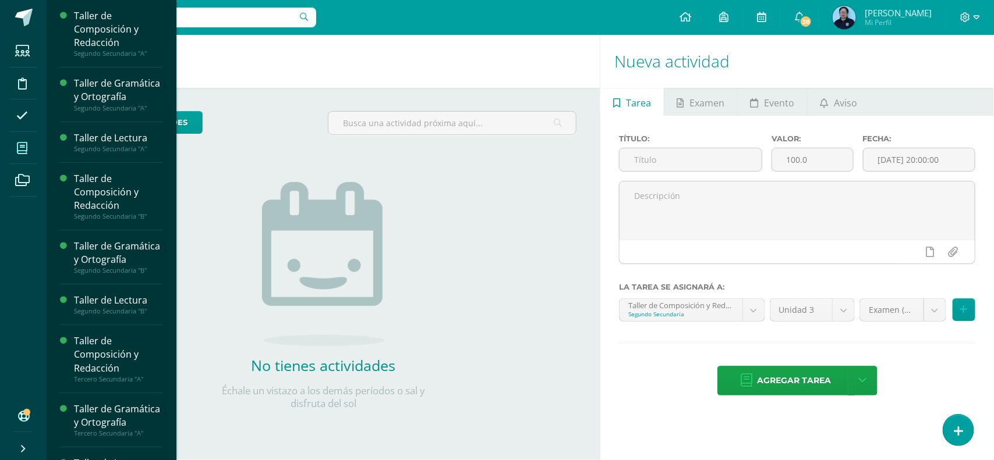
click at [24, 143] on icon at bounding box center [22, 149] width 10 height 12
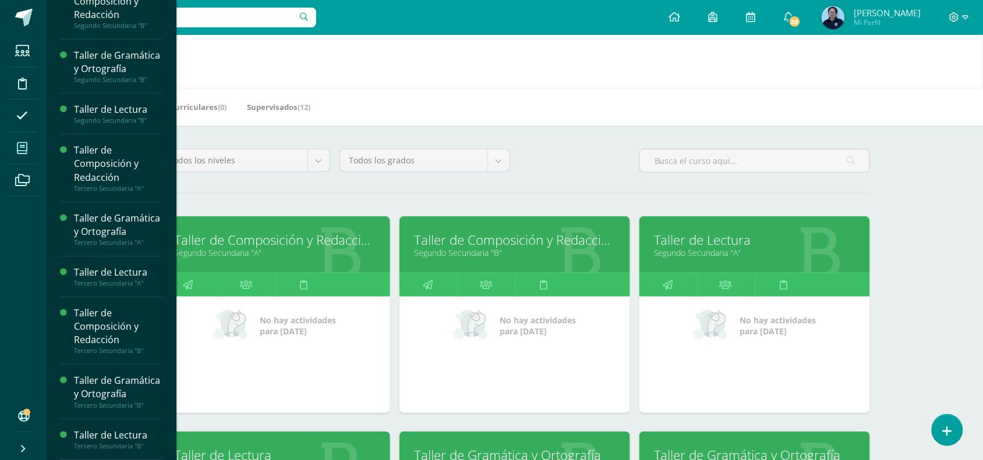
scroll to position [211, 0]
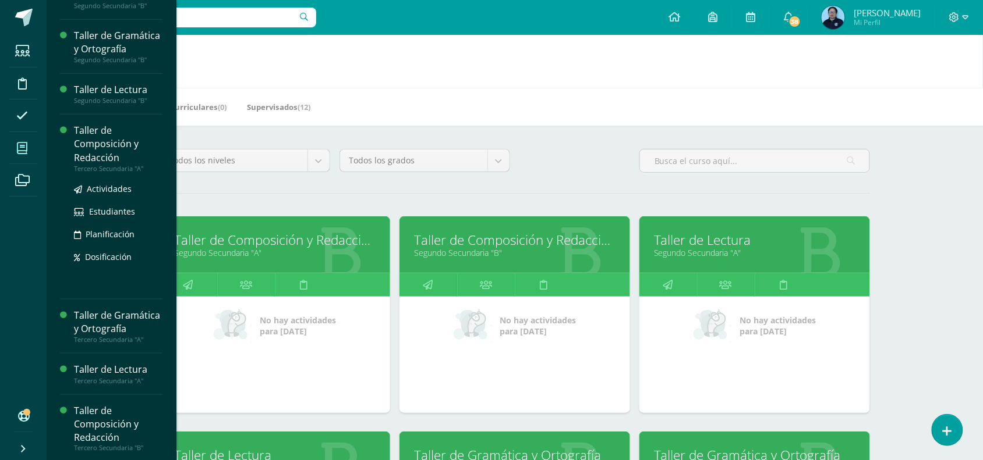
click at [105, 224] on ul "Actividades Estudiantes Planificación Dosificación" at bounding box center [118, 222] width 88 height 81
click at [105, 194] on span "Actividades" at bounding box center [109, 188] width 45 height 11
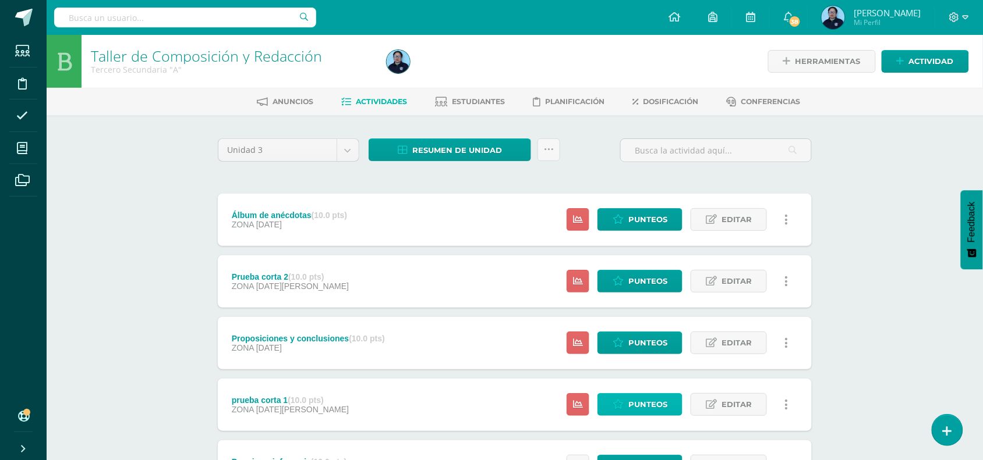
click at [630, 400] on span "Punteos" at bounding box center [647, 405] width 39 height 22
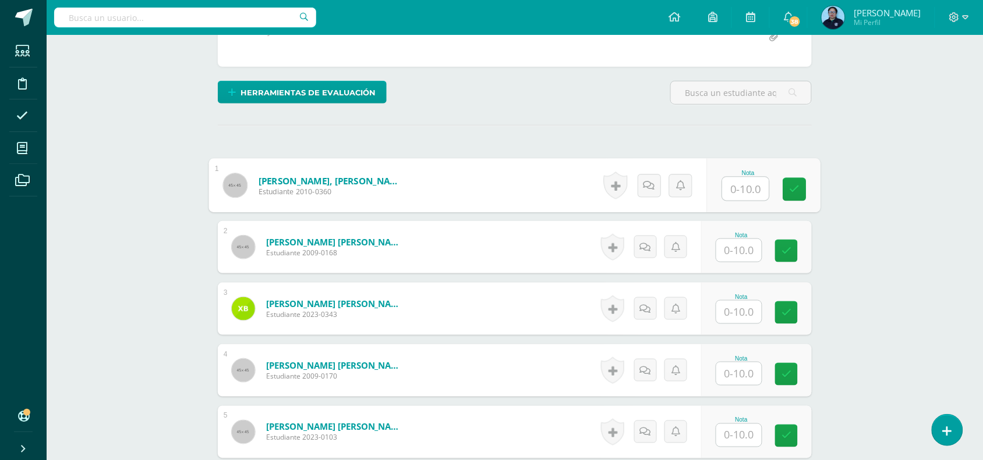
scroll to position [257, 0]
click at [744, 186] on input "text" at bounding box center [745, 188] width 47 height 23
type input "10"
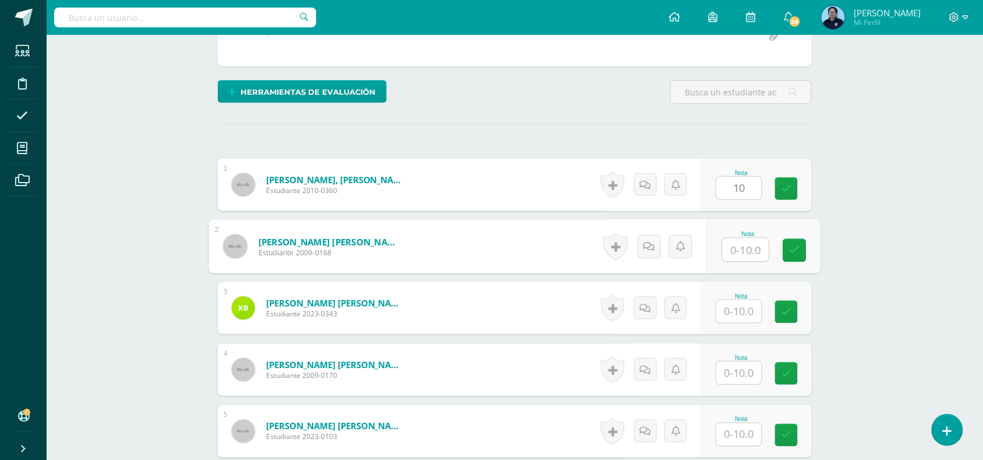
scroll to position [257, 0]
click at [738, 246] on input "text" at bounding box center [745, 249] width 47 height 23
type input "9"
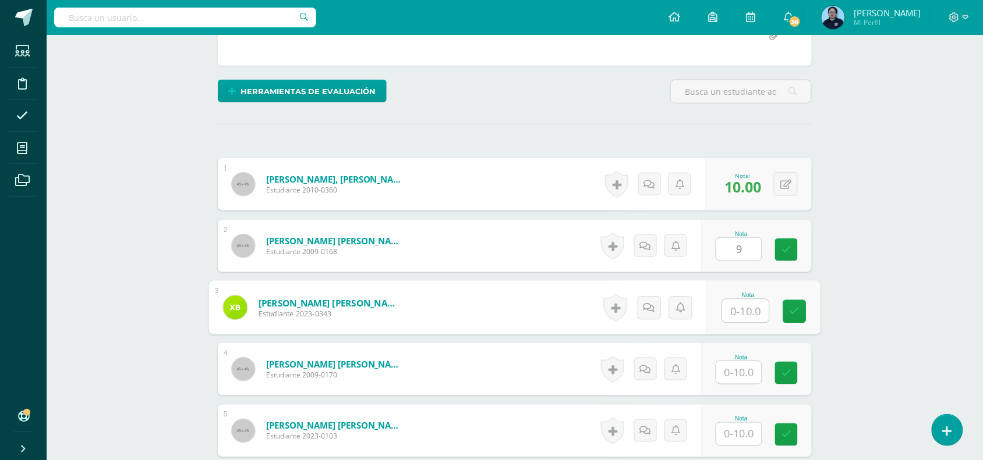
click at [740, 309] on input "text" at bounding box center [745, 311] width 47 height 23
type input "9"
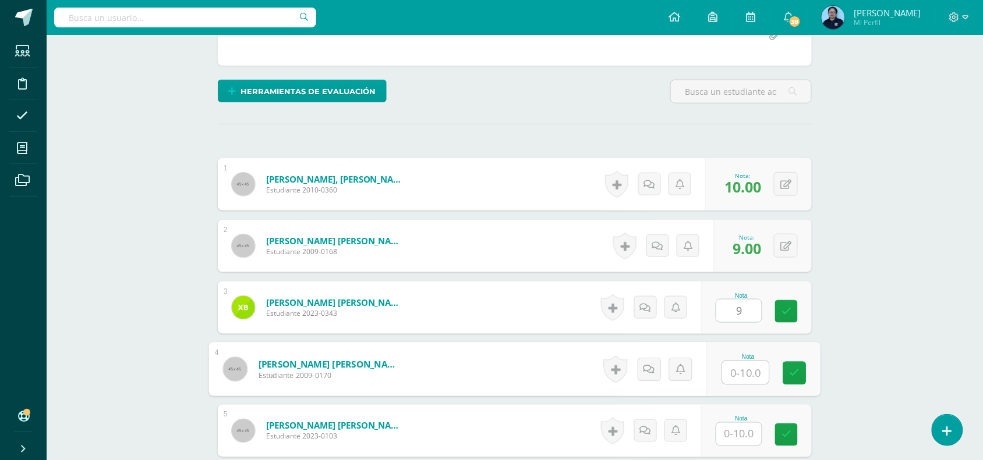
click at [744, 371] on input "text" at bounding box center [745, 372] width 47 height 23
type input "9"
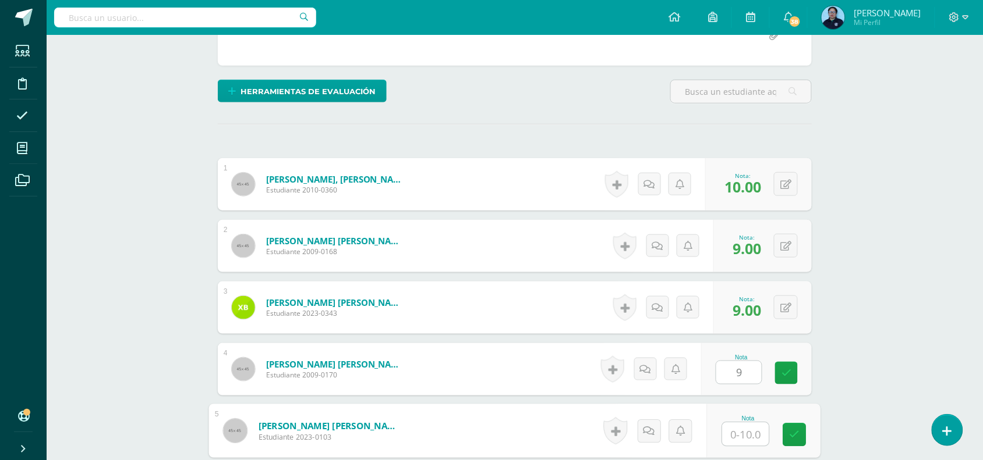
click at [745, 435] on input "text" at bounding box center [745, 434] width 47 height 23
type input "10"
click at [792, 431] on icon at bounding box center [794, 435] width 10 height 10
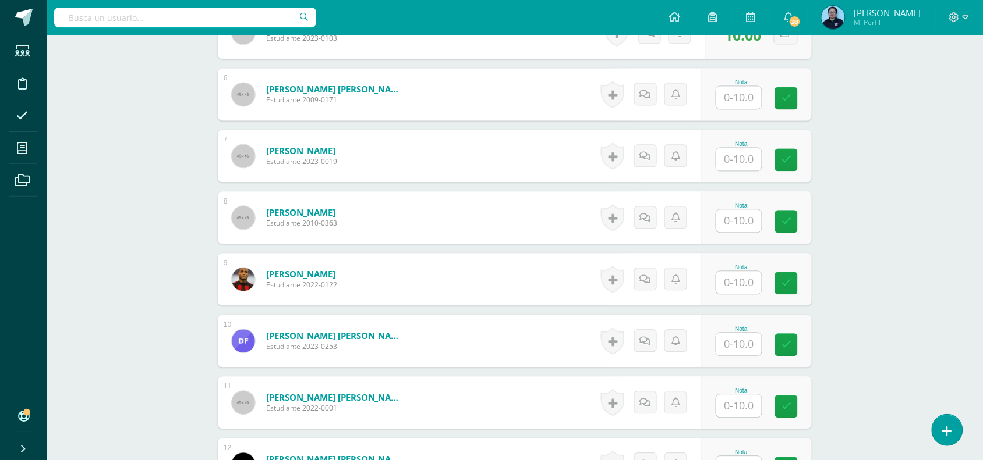
scroll to position [667, 0]
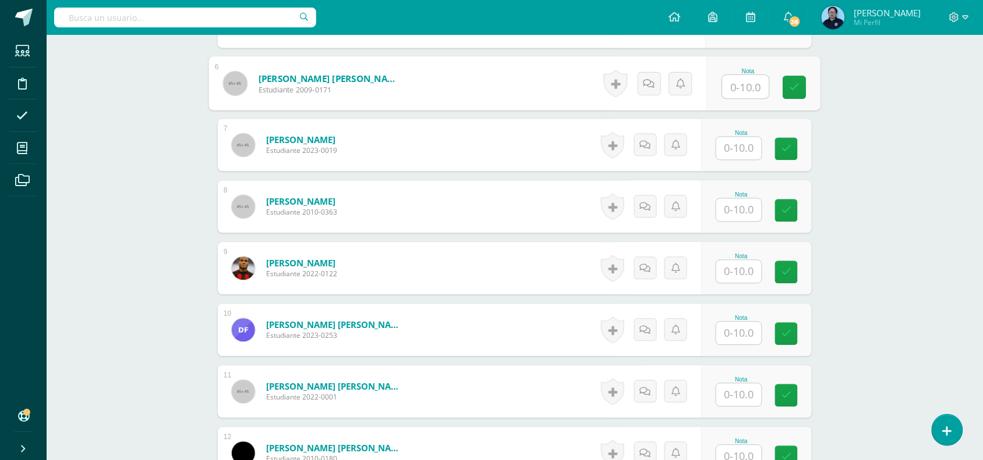
click at [748, 88] on input "text" at bounding box center [745, 86] width 47 height 23
type input "10"
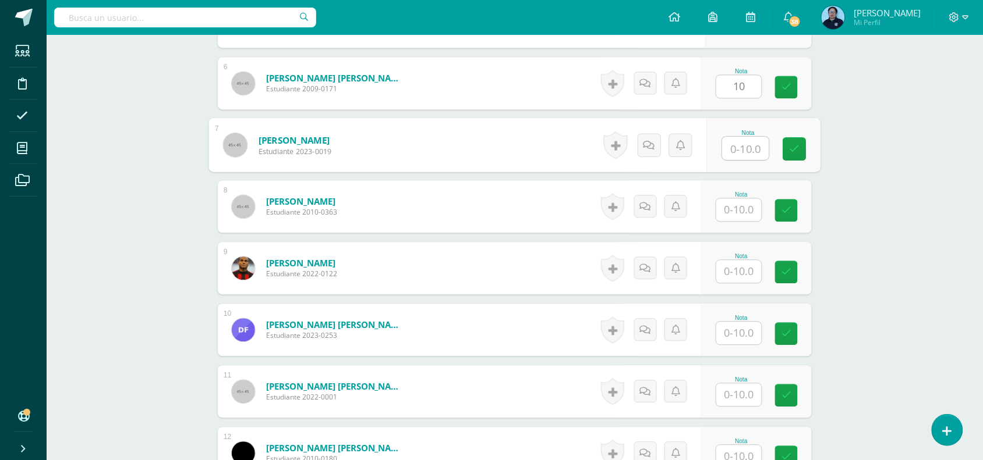
click at [737, 137] on input "text" at bounding box center [745, 148] width 47 height 23
type input "9"
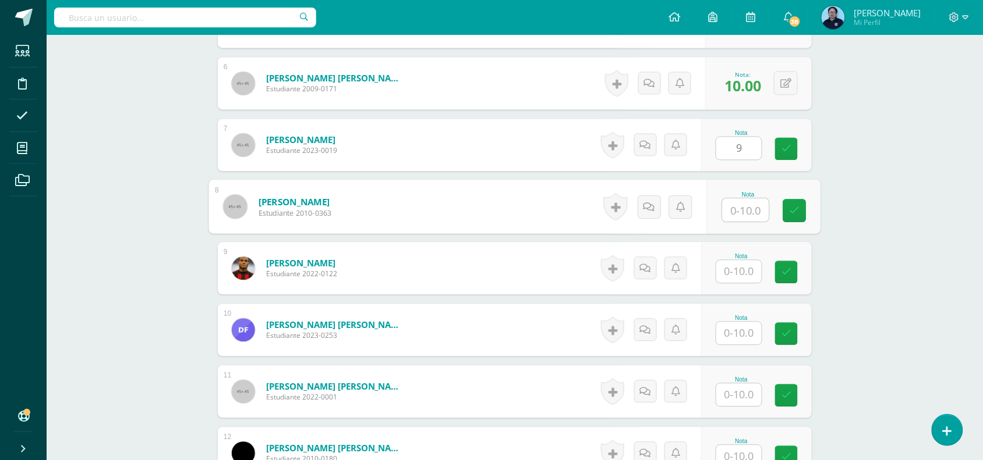
click at [738, 210] on input "text" at bounding box center [745, 209] width 47 height 23
type input "9"
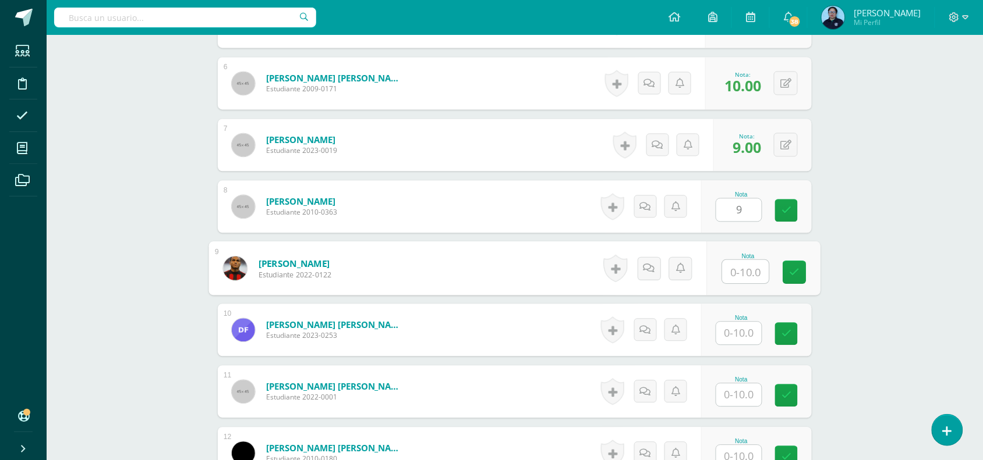
click at [743, 275] on input "text" at bounding box center [745, 271] width 47 height 23
type input "9"
click at [740, 334] on input "1" at bounding box center [738, 333] width 45 height 23
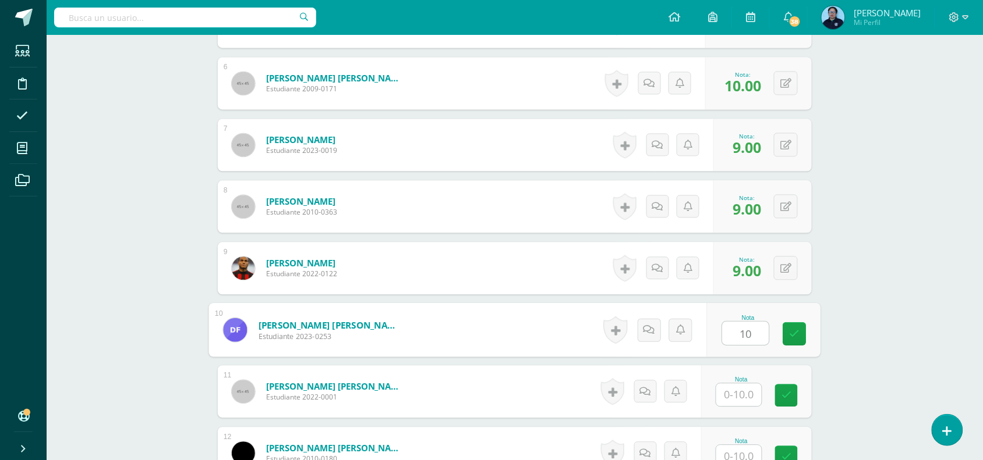
type input "10"
click at [749, 391] on input "text" at bounding box center [738, 395] width 45 height 23
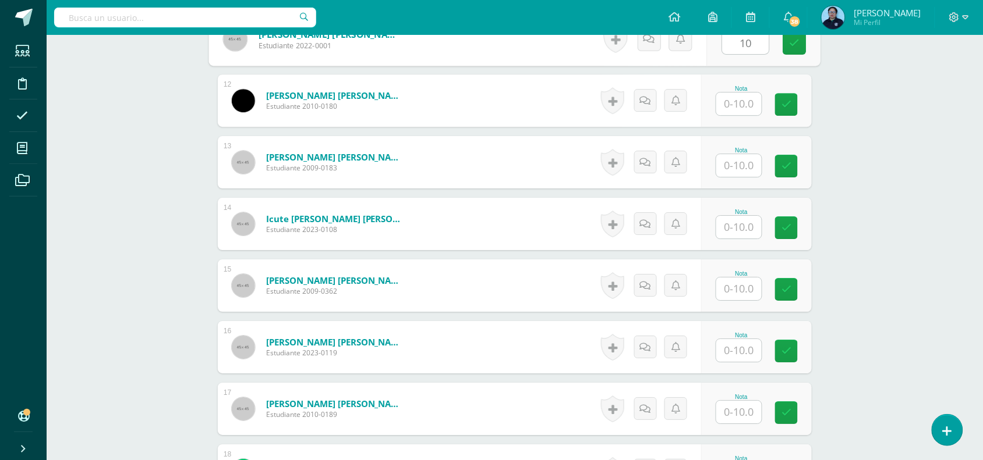
scroll to position [1024, 0]
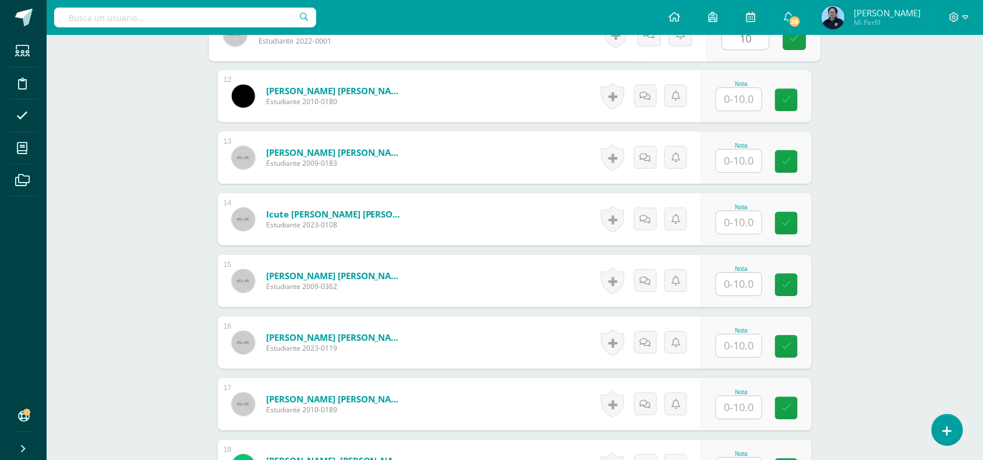
type input "10"
click at [754, 103] on input "text" at bounding box center [745, 99] width 47 height 23
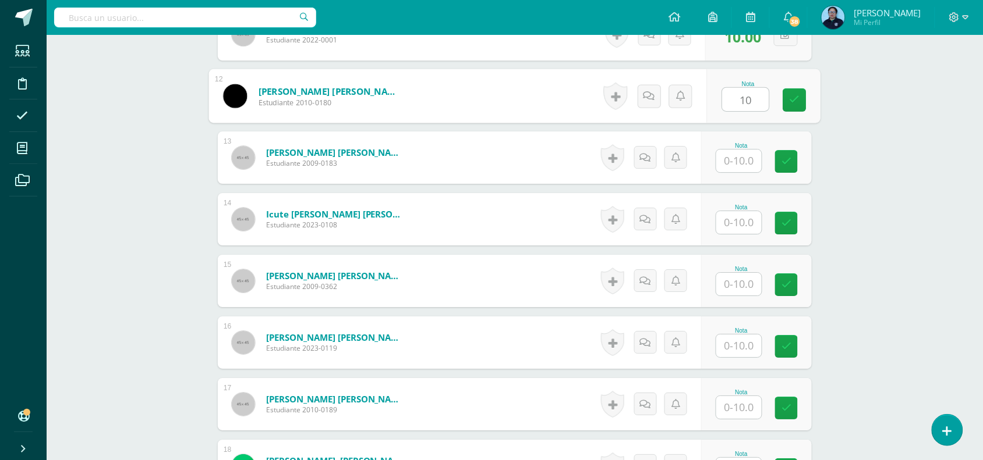
type input "10"
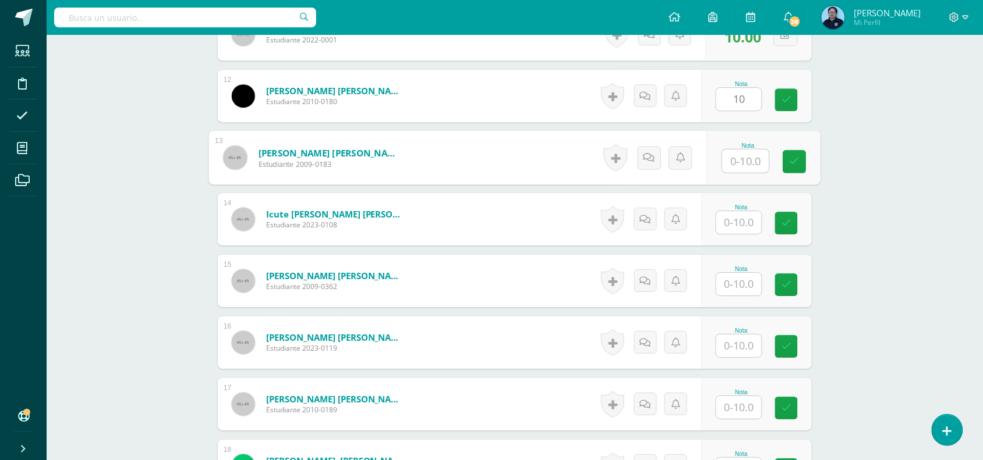
click at [745, 165] on input "text" at bounding box center [745, 161] width 47 height 23
type input "10"
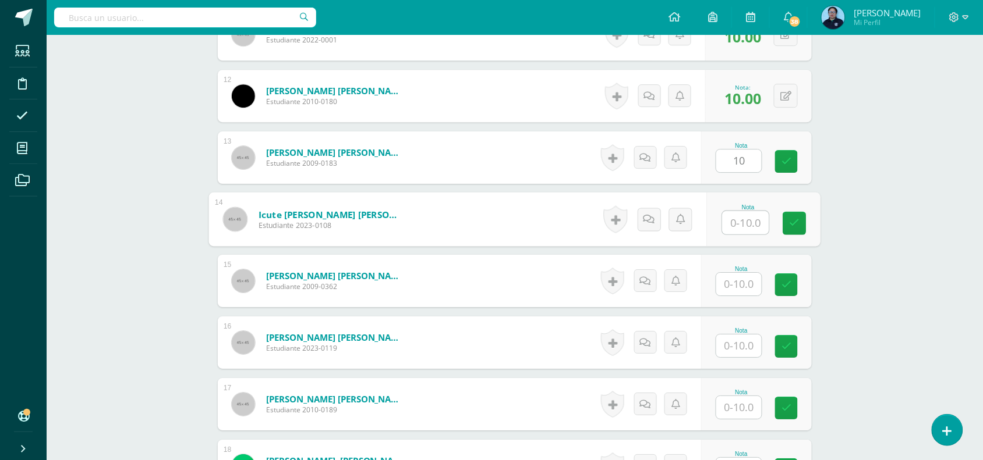
click at [744, 229] on input "text" at bounding box center [745, 222] width 47 height 23
type input "9"
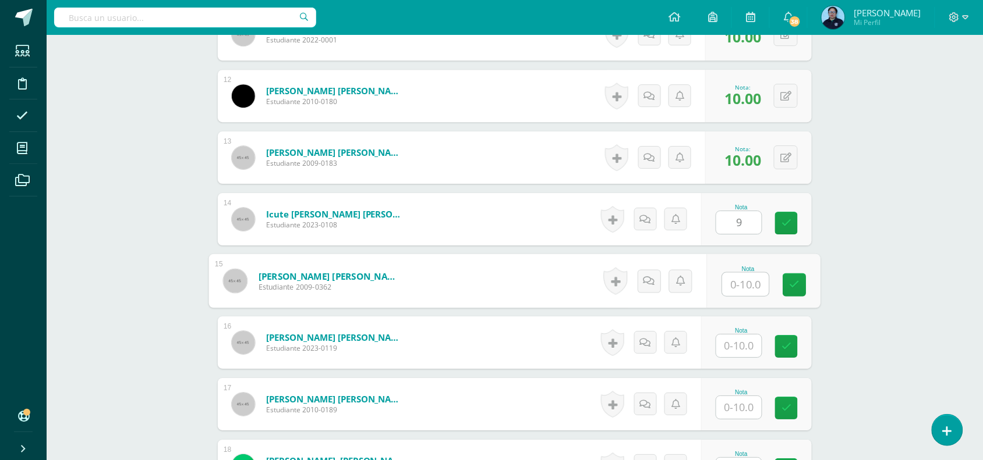
click at [736, 283] on input "text" at bounding box center [745, 284] width 47 height 23
type input "9"
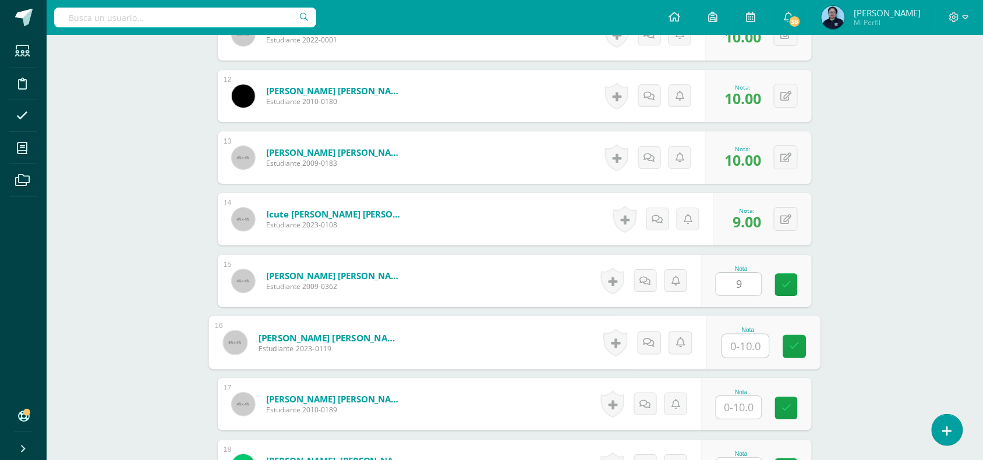
click at [737, 344] on input "text" at bounding box center [745, 346] width 47 height 23
type input "10"
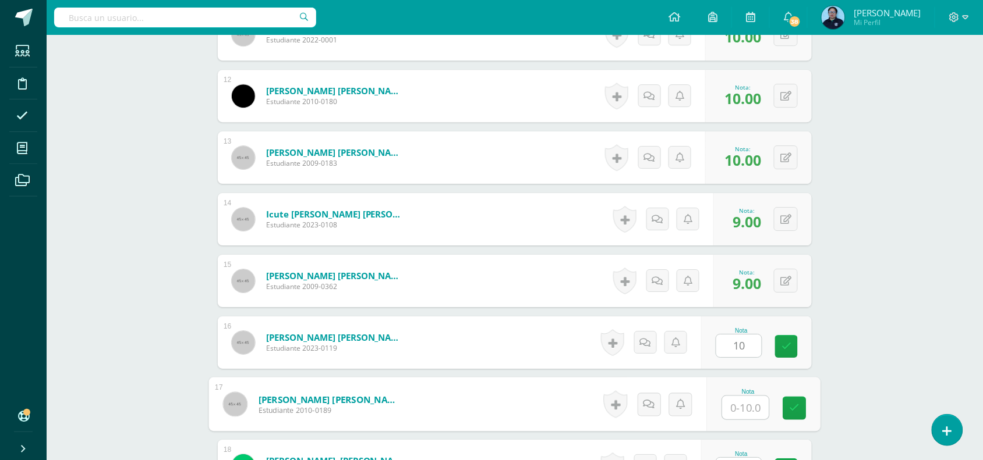
click at [734, 409] on input "text" at bounding box center [745, 407] width 47 height 23
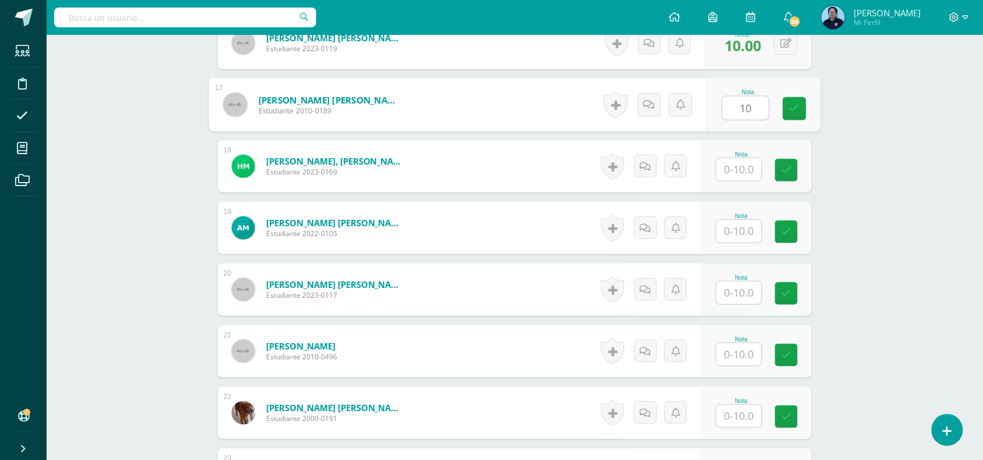
scroll to position [1328, 0]
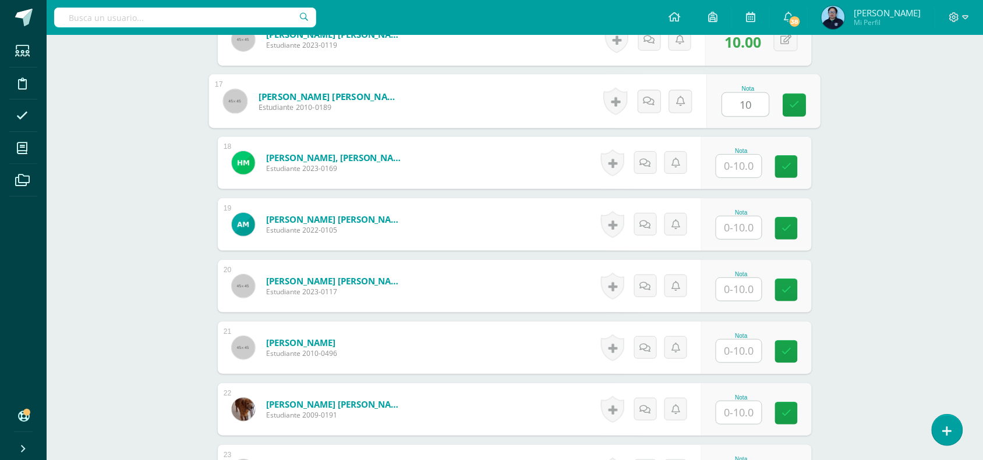
type input "10"
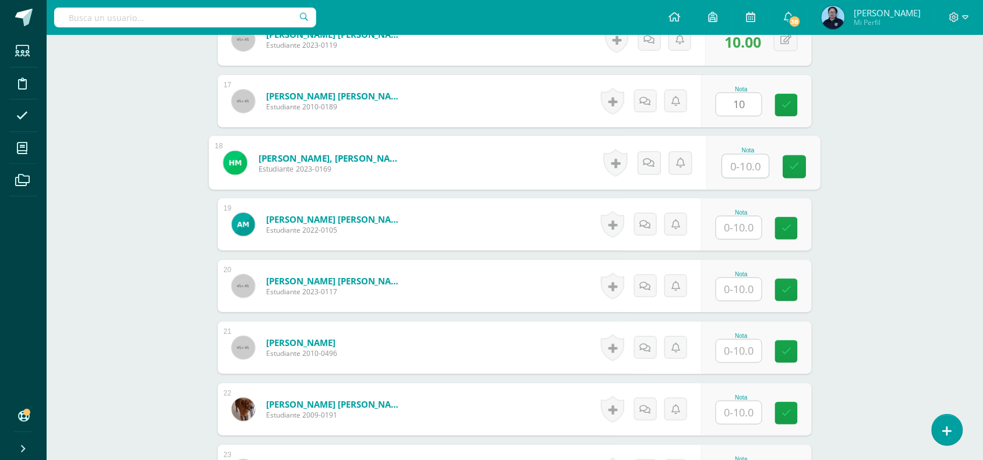
click at [749, 169] on input "text" at bounding box center [745, 166] width 47 height 23
type input "10"
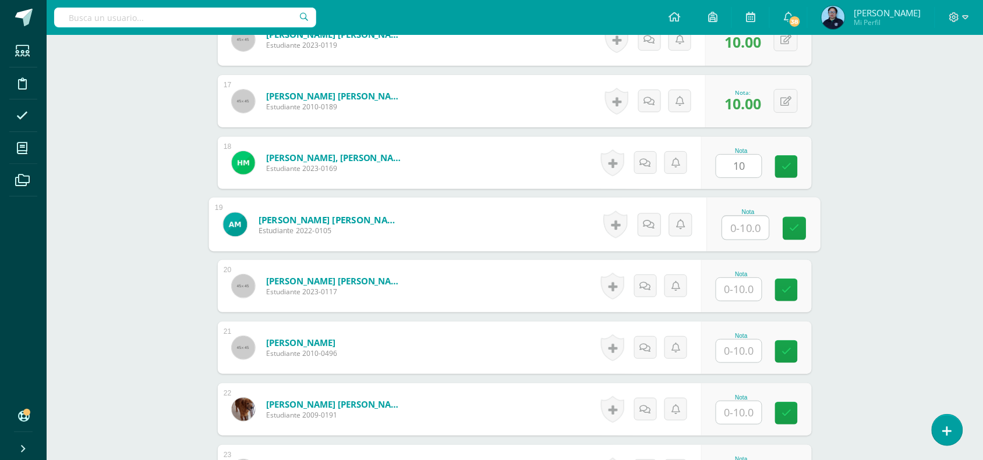
click at [750, 225] on input "text" at bounding box center [745, 228] width 47 height 23
type input "10"
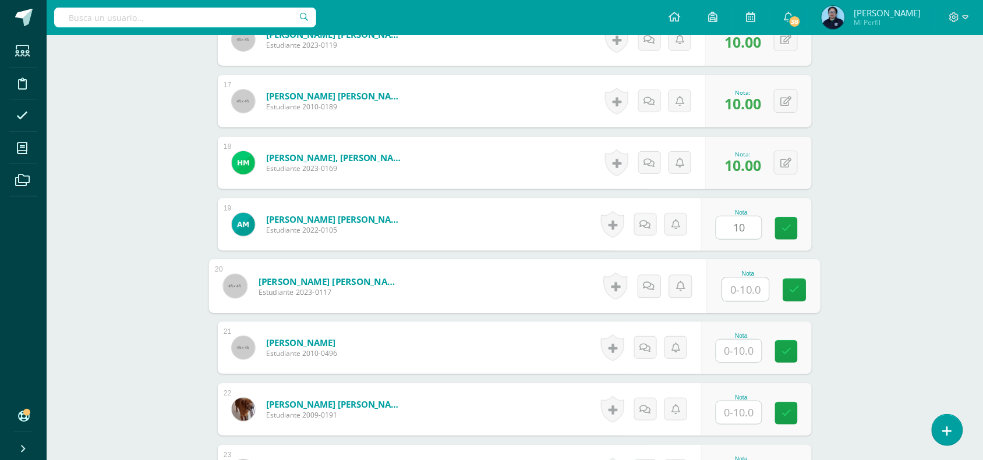
click at [745, 291] on input "text" at bounding box center [745, 289] width 47 height 23
type input "10"
click at [735, 356] on input "text" at bounding box center [738, 351] width 45 height 23
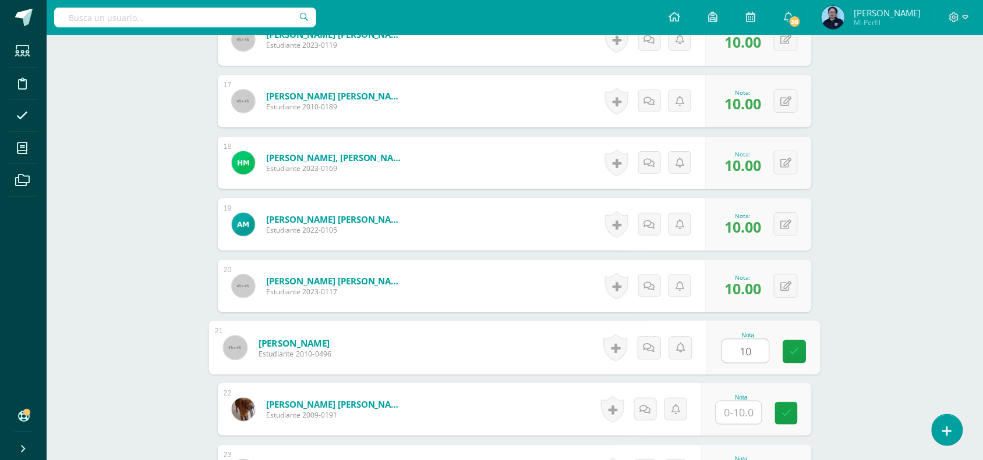
type input "10"
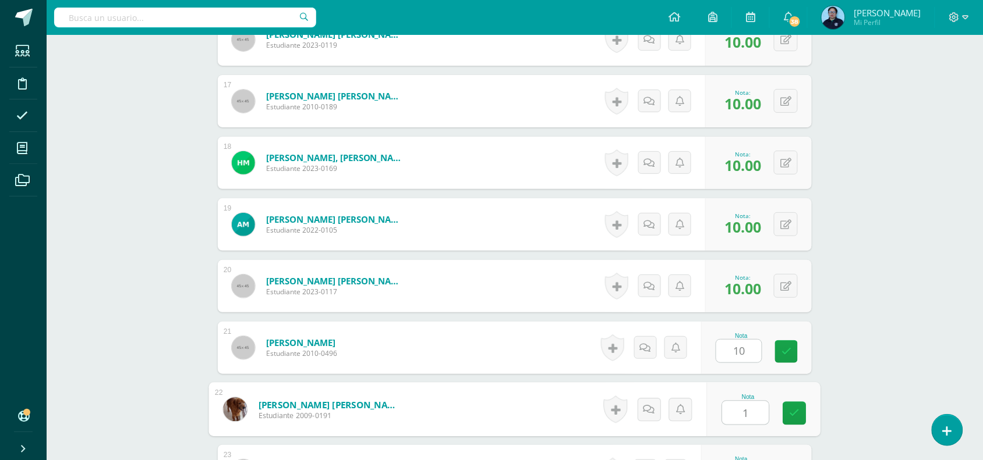
click at [733, 418] on input "1" at bounding box center [745, 413] width 47 height 23
type input "10"
click at [797, 409] on icon at bounding box center [794, 414] width 10 height 10
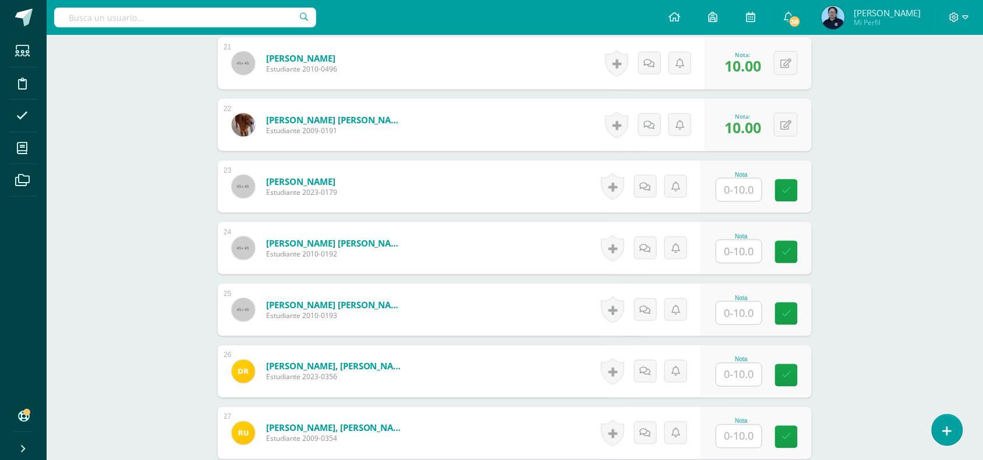
scroll to position [1616, 0]
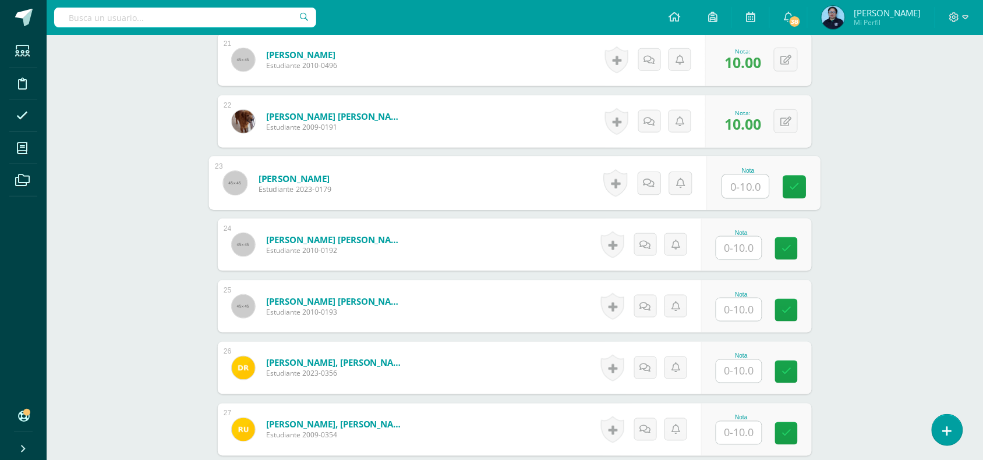
click at [750, 182] on input "text" at bounding box center [745, 186] width 47 height 23
type input "9"
click at [740, 253] on input "text" at bounding box center [745, 248] width 47 height 23
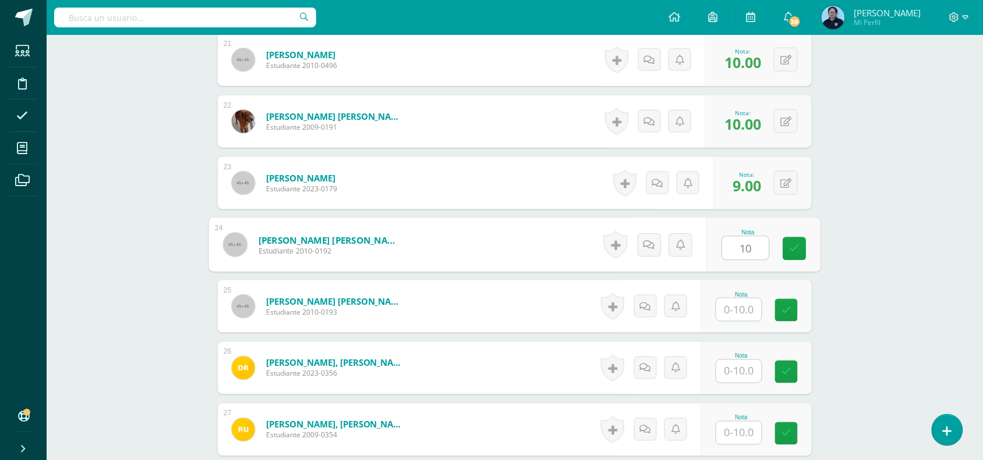
type input "10"
click at [742, 309] on input "text" at bounding box center [738, 310] width 45 height 23
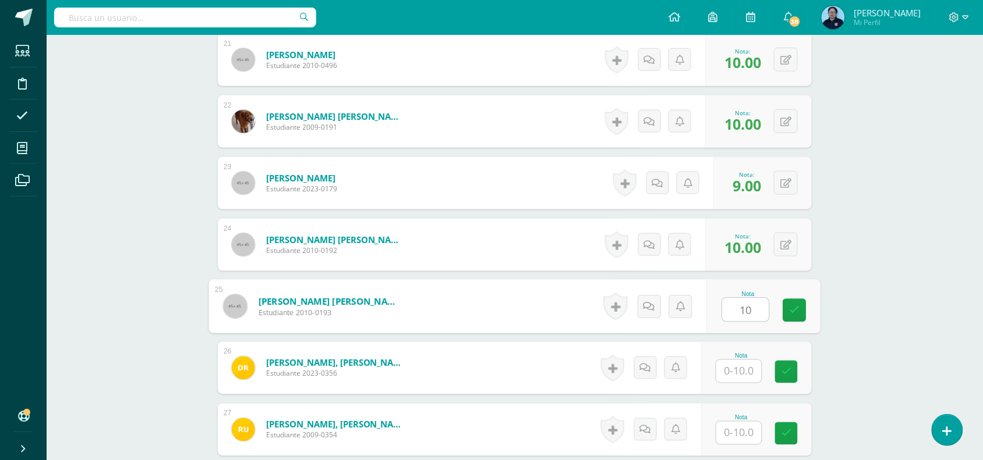
type input "10"
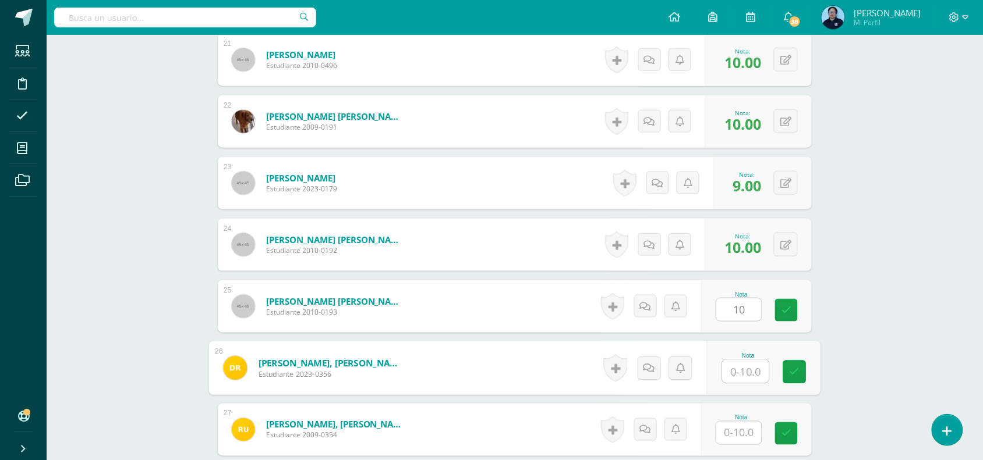
click at [745, 374] on input "text" at bounding box center [745, 371] width 47 height 23
type input "10"
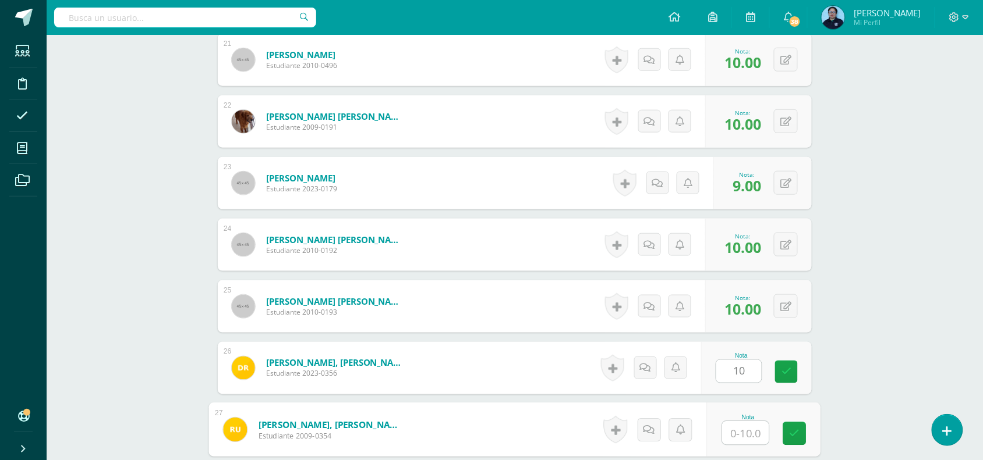
click at [735, 437] on input "text" at bounding box center [745, 433] width 47 height 23
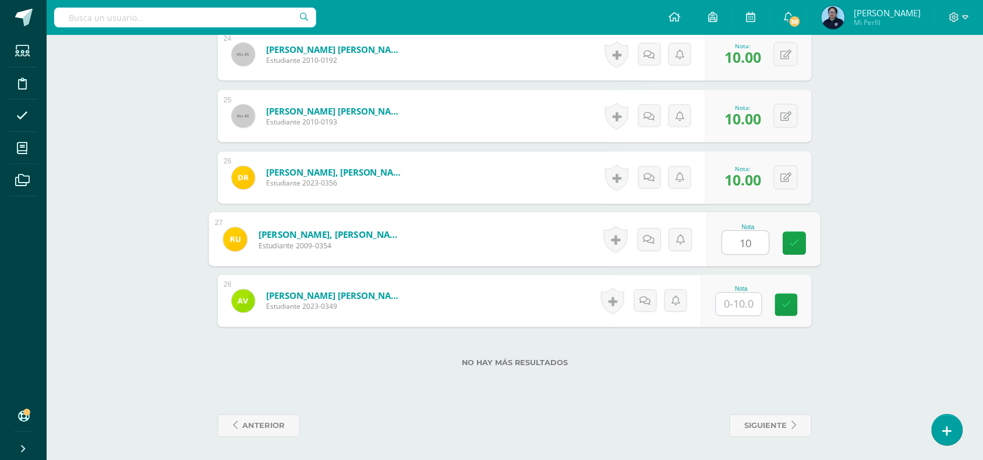
type input "10"
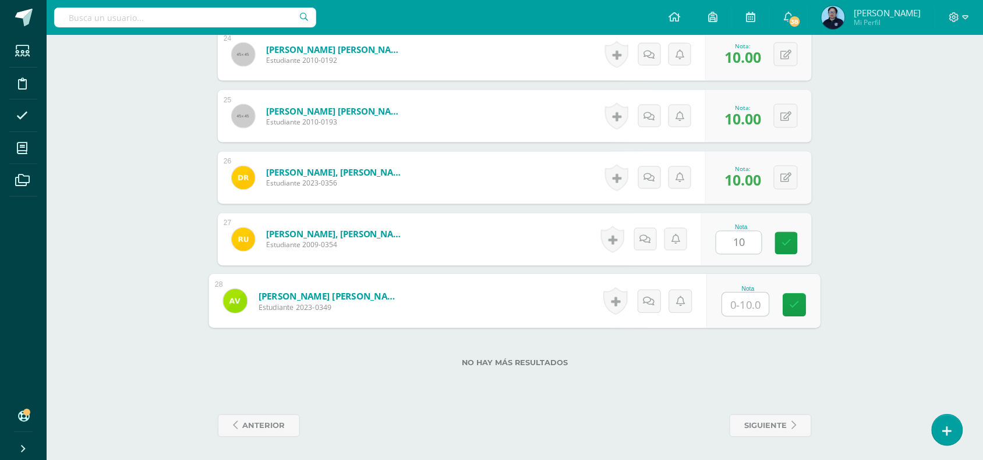
click at [746, 296] on input "text" at bounding box center [745, 304] width 47 height 23
type input "10"
click at [795, 306] on icon at bounding box center [794, 305] width 10 height 10
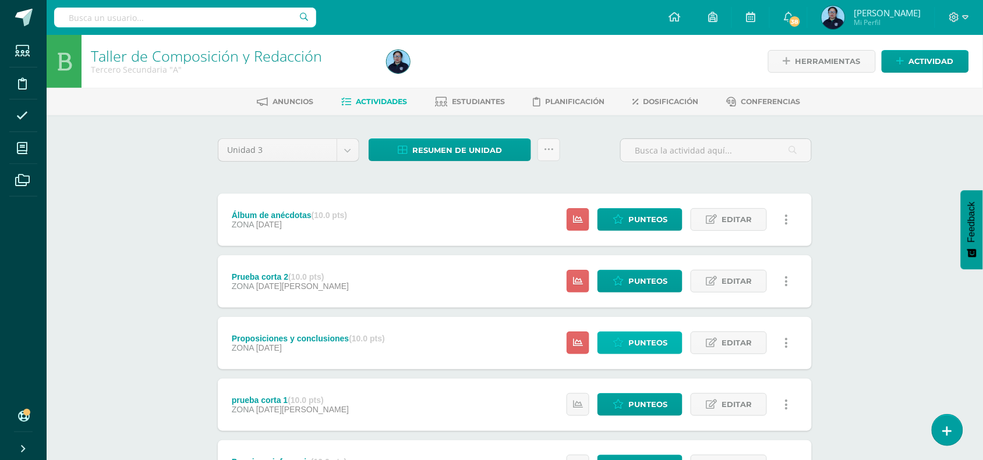
click at [633, 343] on span "Punteos" at bounding box center [647, 343] width 39 height 22
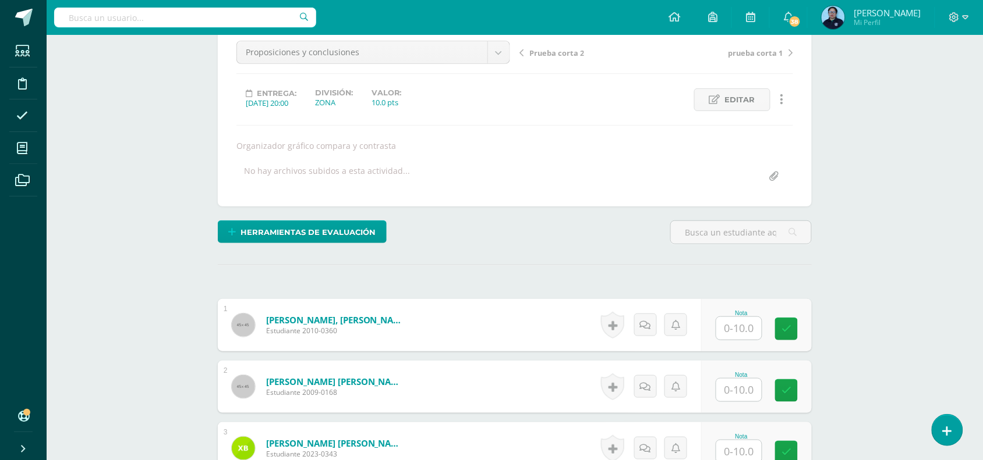
scroll to position [178, 0]
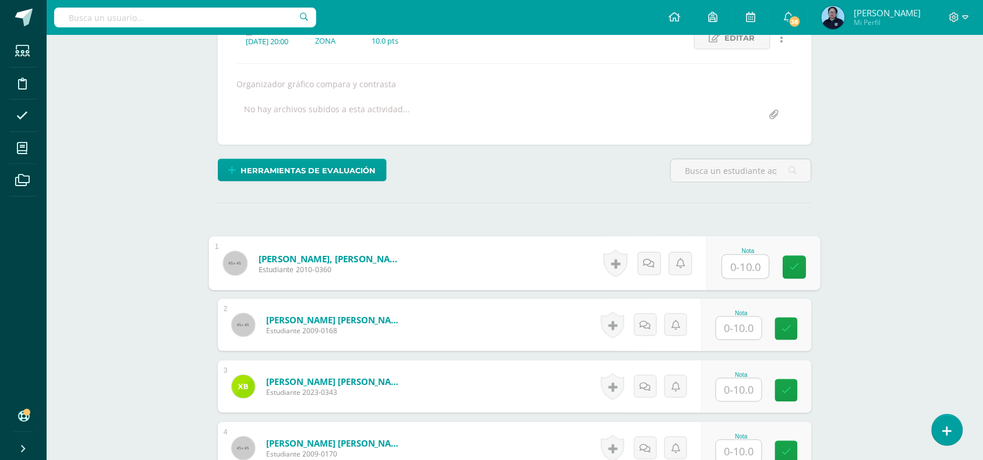
click at [744, 266] on input "text" at bounding box center [745, 267] width 47 height 23
type input "10"
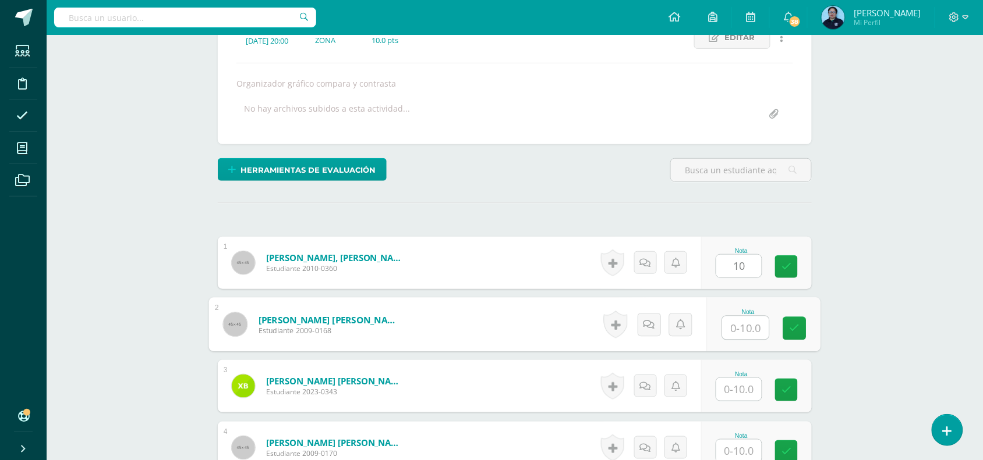
click at [737, 319] on input "text" at bounding box center [745, 328] width 47 height 23
type input "10"
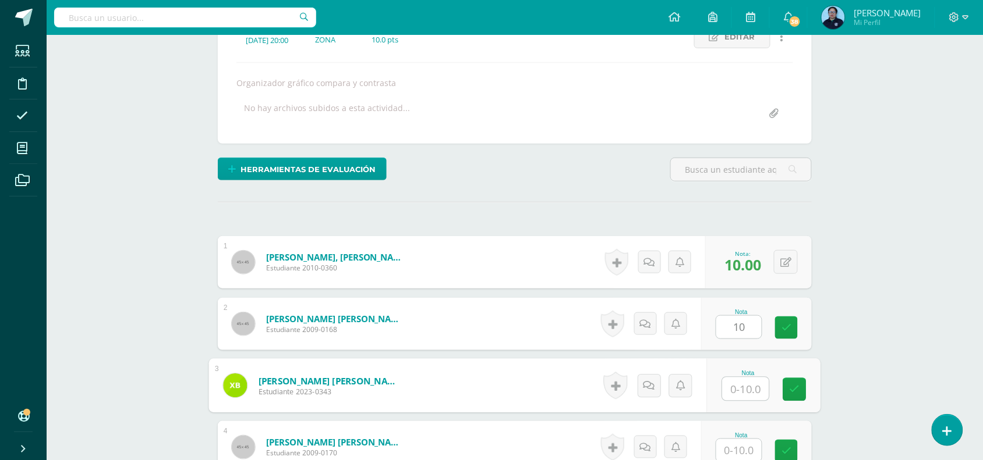
click at [735, 385] on input "text" at bounding box center [745, 389] width 47 height 23
type input "10"
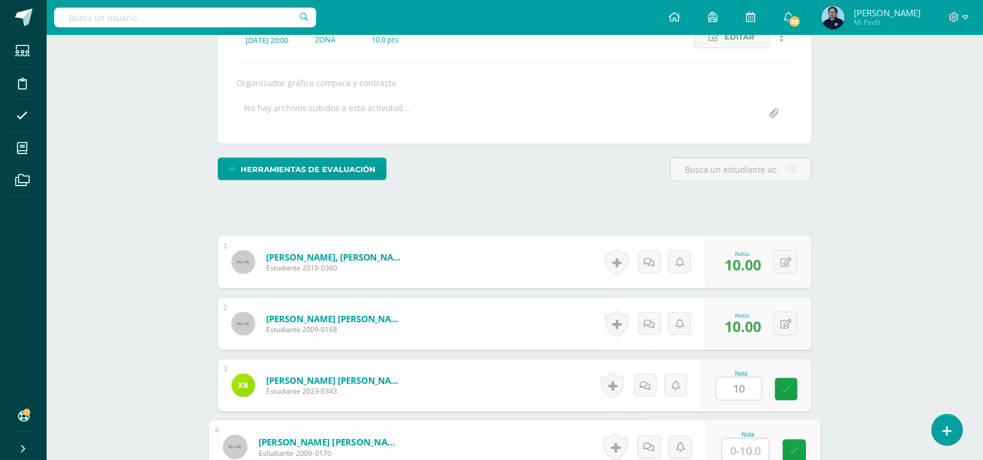
click at [740, 446] on input "text" at bounding box center [745, 450] width 47 height 23
type input "10"
click at [787, 450] on link at bounding box center [794, 451] width 23 height 23
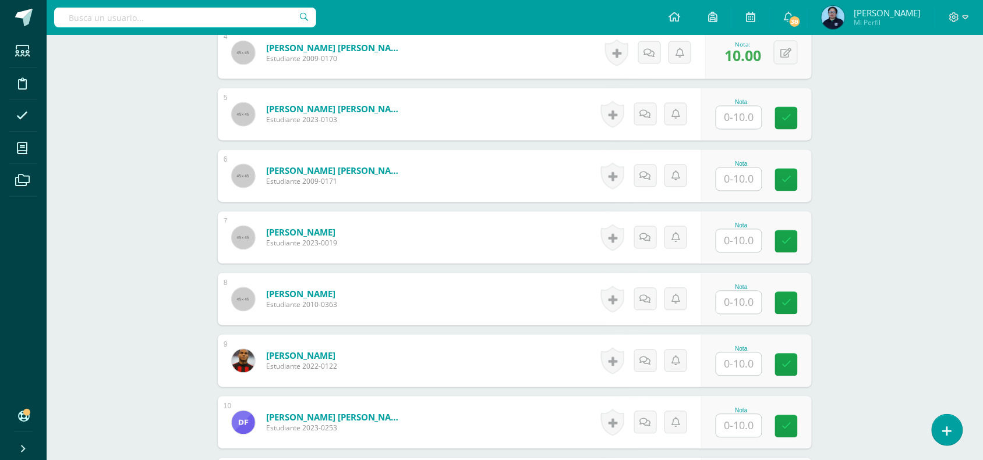
scroll to position [601, 0]
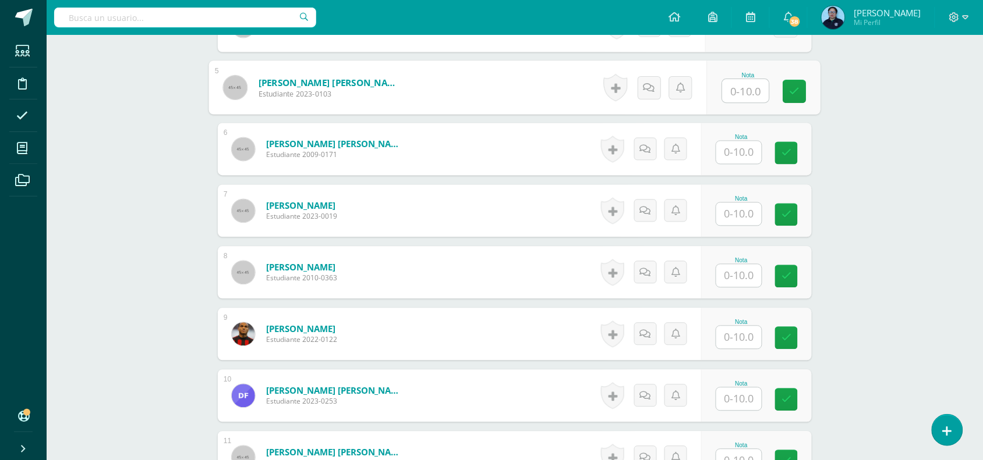
click at [742, 87] on input "text" at bounding box center [745, 91] width 47 height 23
type input "10"
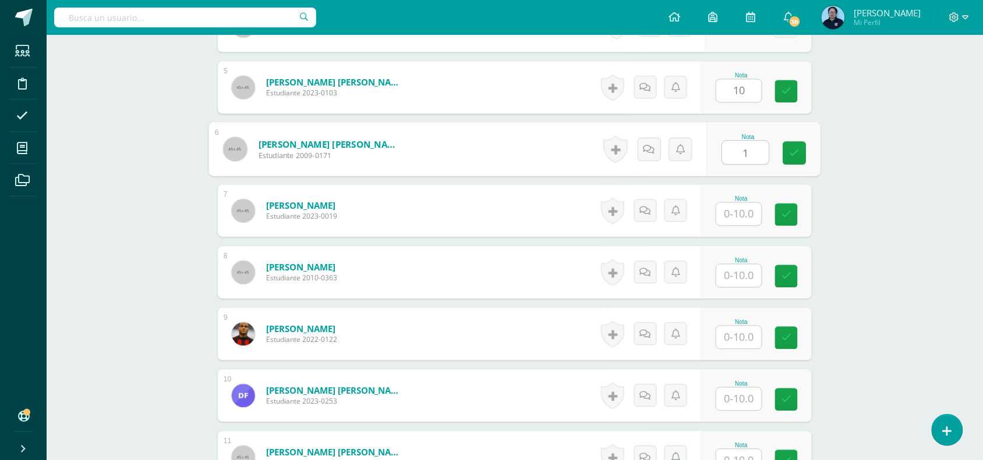
click at [735, 158] on input "1" at bounding box center [745, 152] width 47 height 23
type input "10"
click at [742, 214] on input "1" at bounding box center [738, 214] width 45 height 23
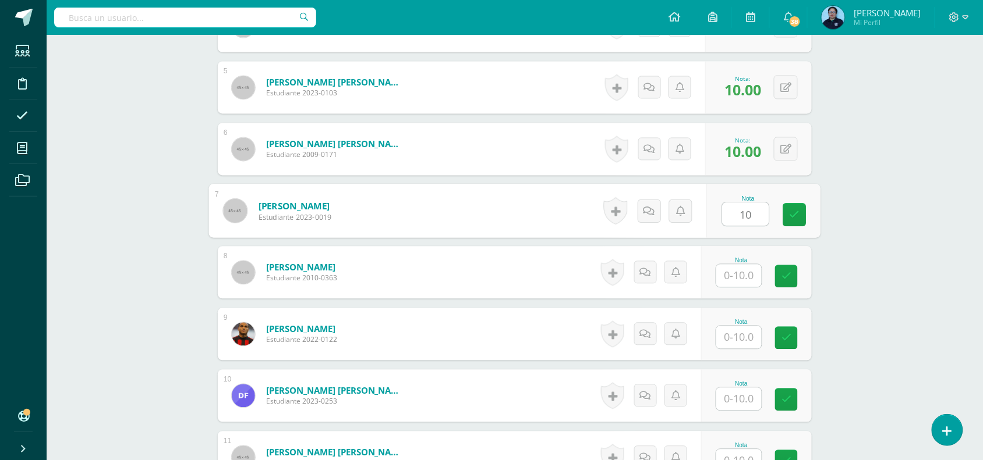
type input "10"
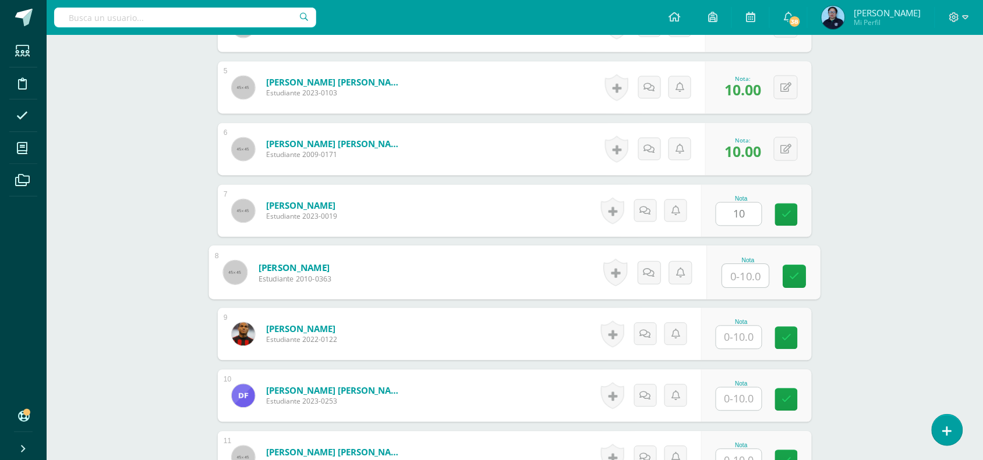
click at [737, 274] on input "text" at bounding box center [745, 276] width 47 height 23
type input "10"
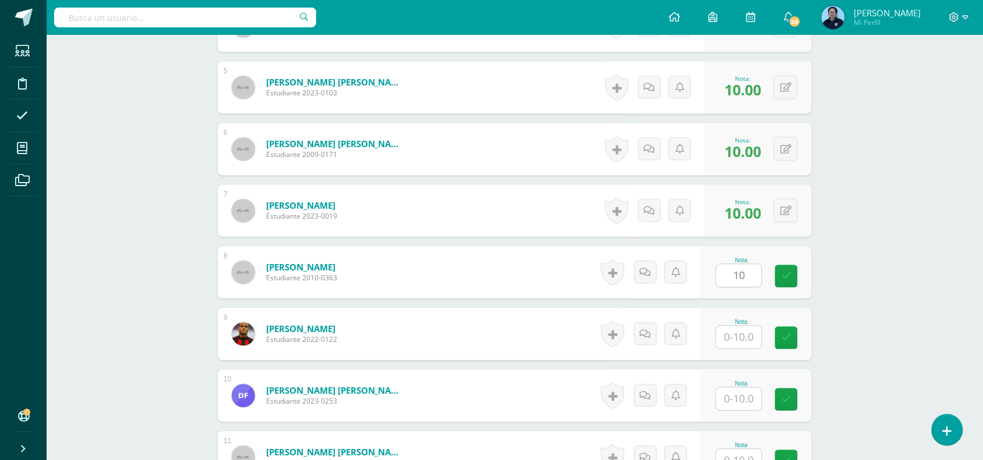
click at [734, 350] on div at bounding box center [738, 338] width 47 height 24
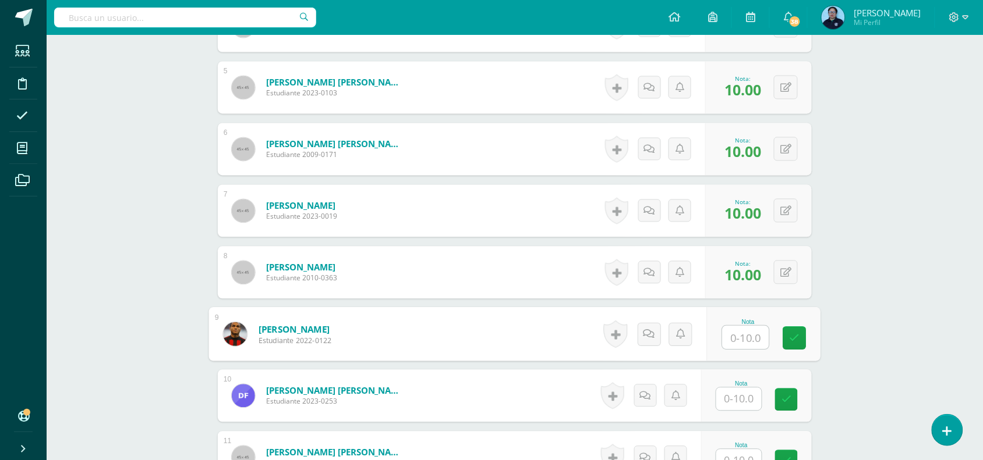
click at [733, 339] on input "text" at bounding box center [745, 338] width 47 height 23
type input "10"
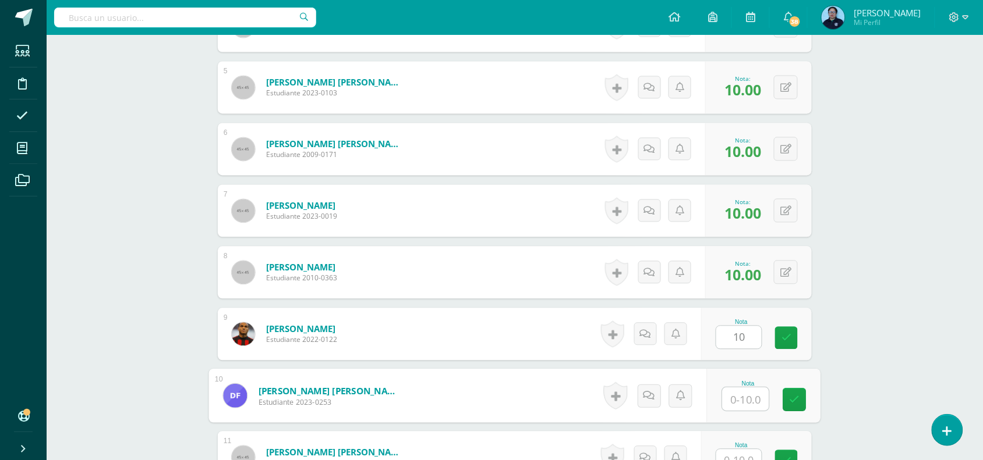
click at [737, 393] on input "text" at bounding box center [745, 399] width 47 height 23
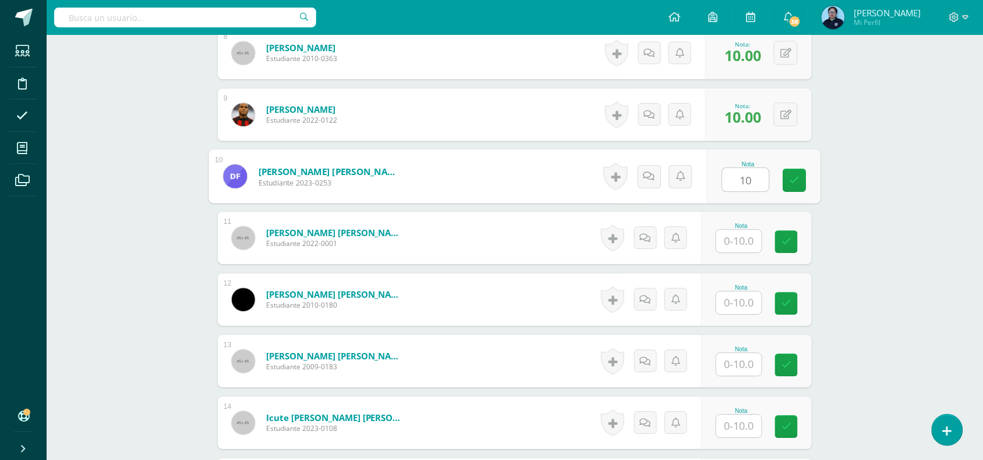
scroll to position [832, 0]
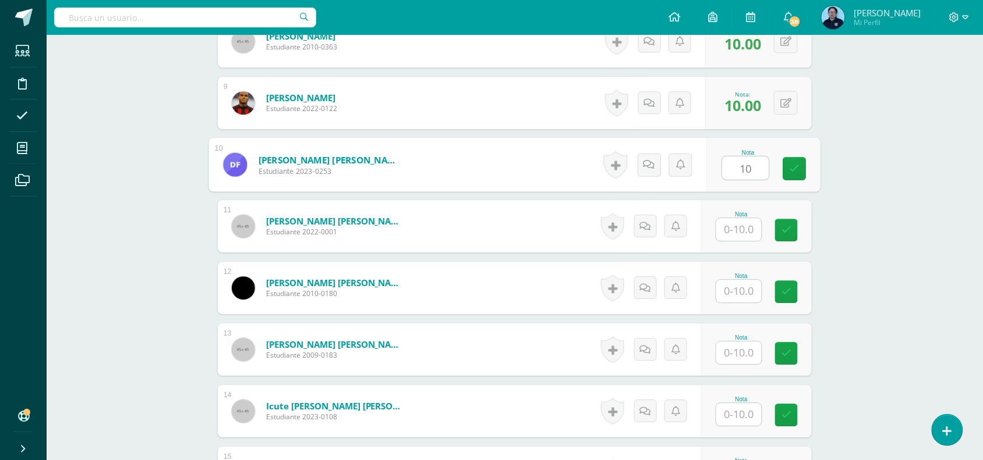
type input "10"
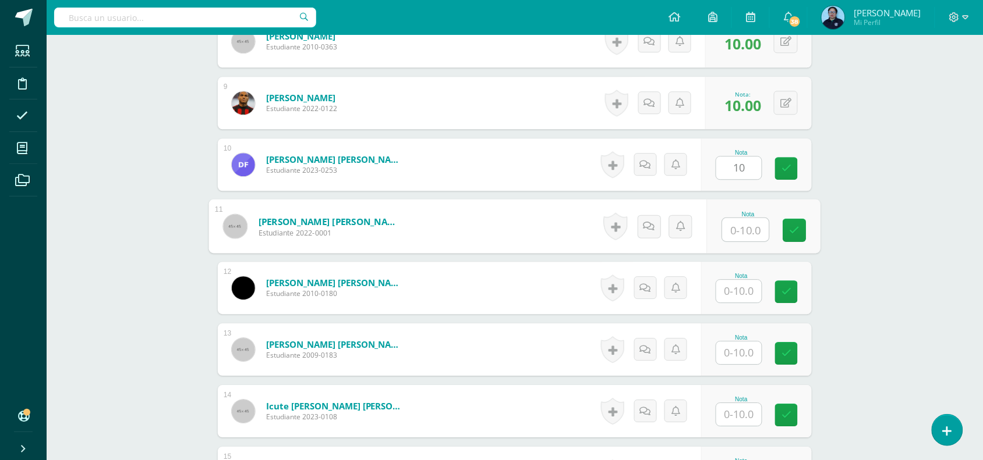
click at [751, 228] on input "text" at bounding box center [745, 229] width 47 height 23
type input "10"
click at [790, 232] on icon at bounding box center [794, 230] width 10 height 10
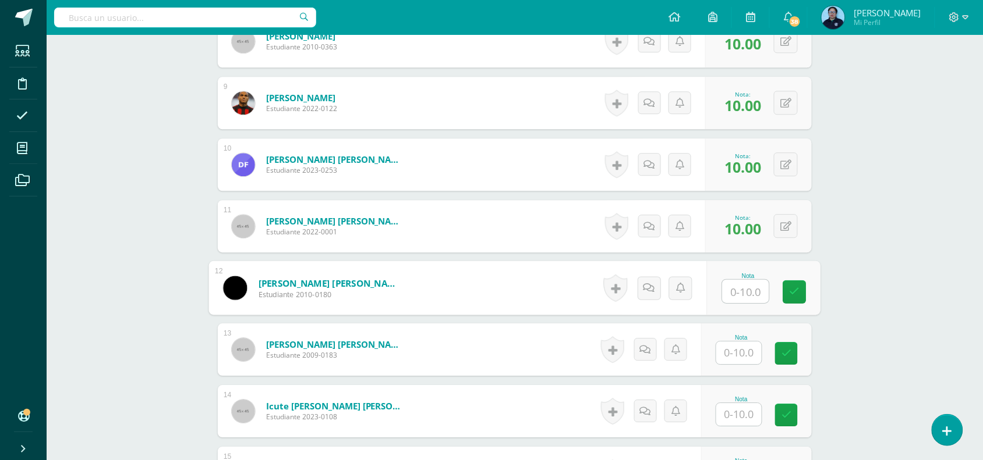
click at [736, 295] on input "text" at bounding box center [745, 291] width 47 height 23
type input "10"
click at [795, 290] on icon at bounding box center [794, 292] width 10 height 10
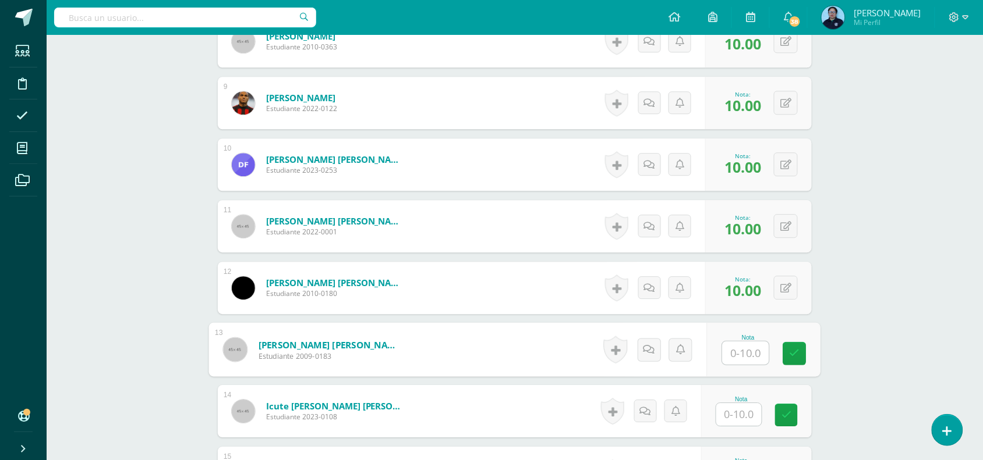
click at [737, 353] on input "text" at bounding box center [745, 353] width 47 height 23
type input "10"
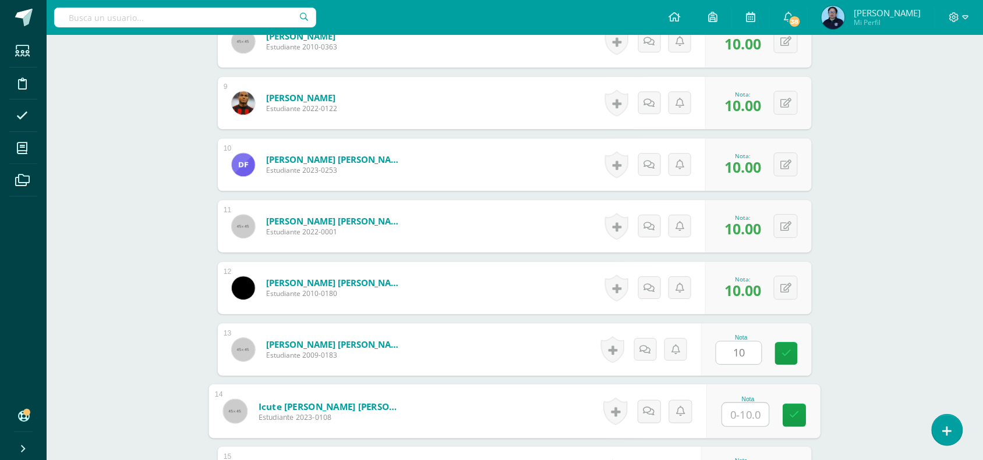
click at [738, 414] on input "text" at bounding box center [745, 414] width 47 height 23
type input "10"
click at [801, 412] on link at bounding box center [794, 415] width 23 height 23
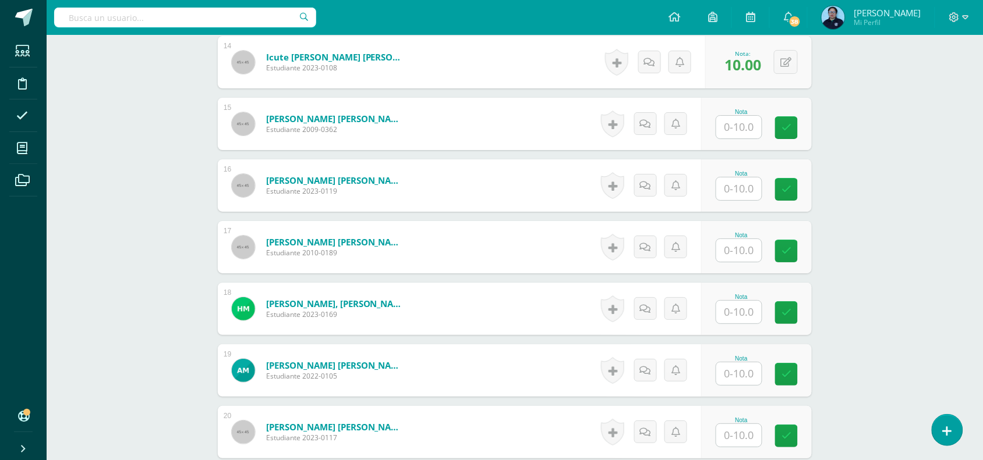
scroll to position [1178, 0]
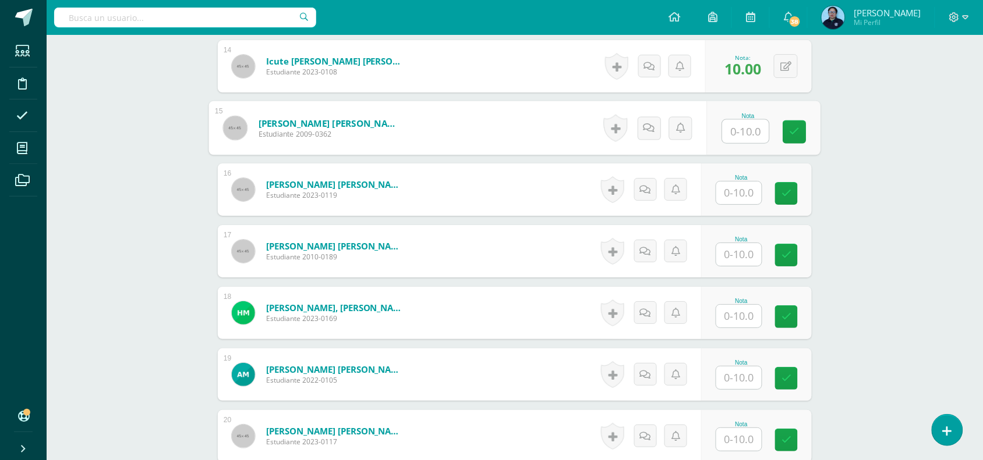
click at [735, 120] on input "text" at bounding box center [745, 131] width 47 height 23
type input "10"
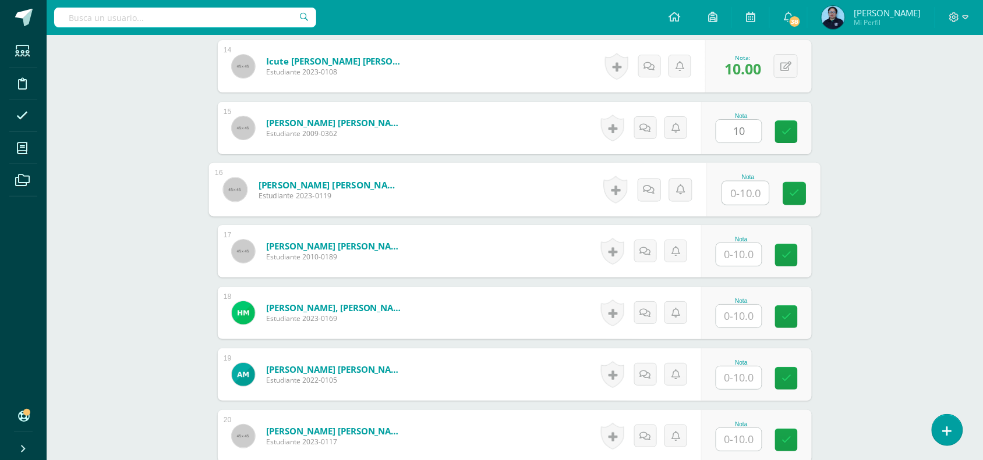
click at [739, 201] on input "text" at bounding box center [745, 193] width 47 height 23
type input "10"
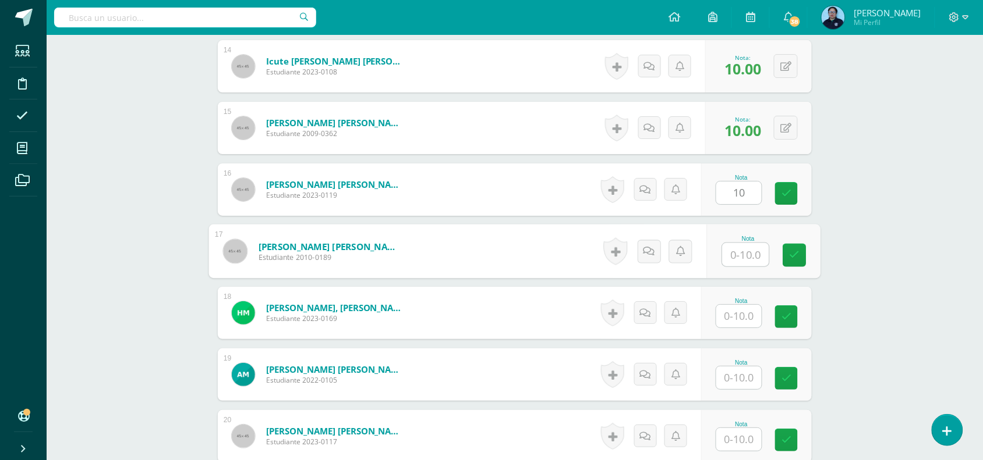
click at [735, 255] on input "text" at bounding box center [745, 254] width 47 height 23
type input "10"
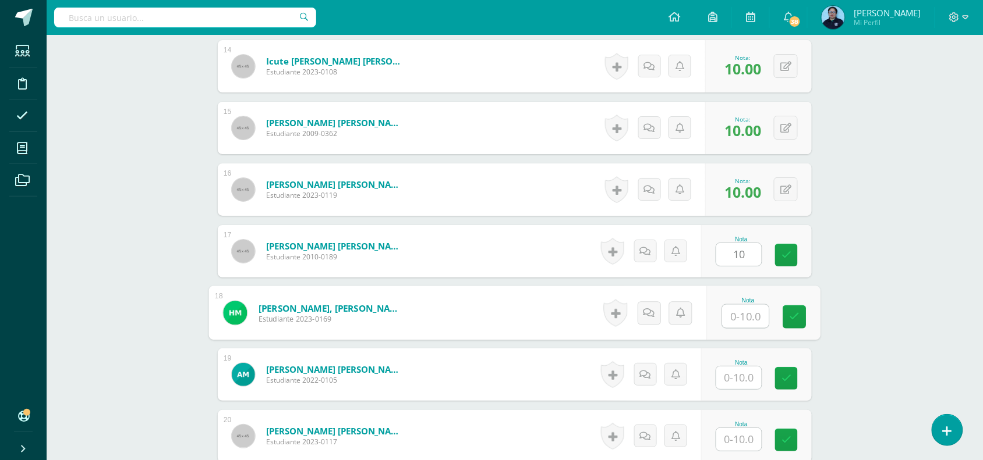
click at [729, 312] on input "text" at bounding box center [745, 316] width 47 height 23
type input "10"
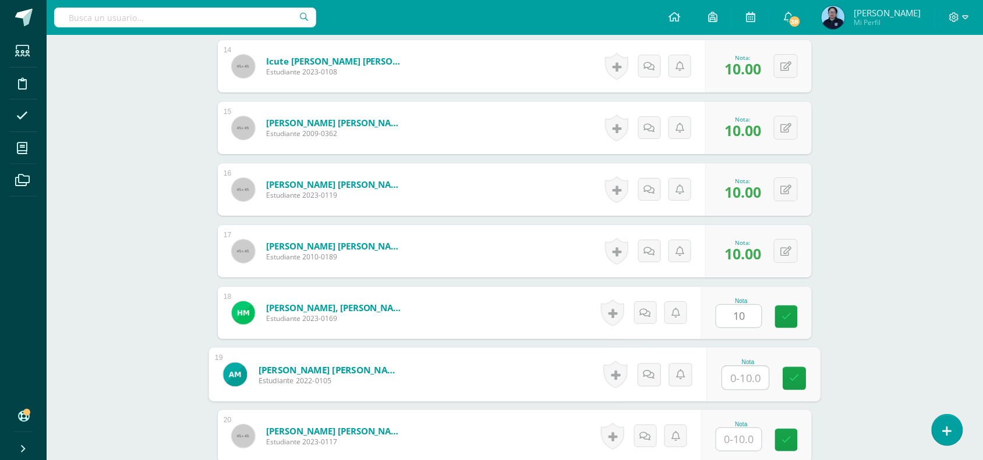
click at [737, 374] on input "text" at bounding box center [745, 378] width 47 height 23
type input "10"
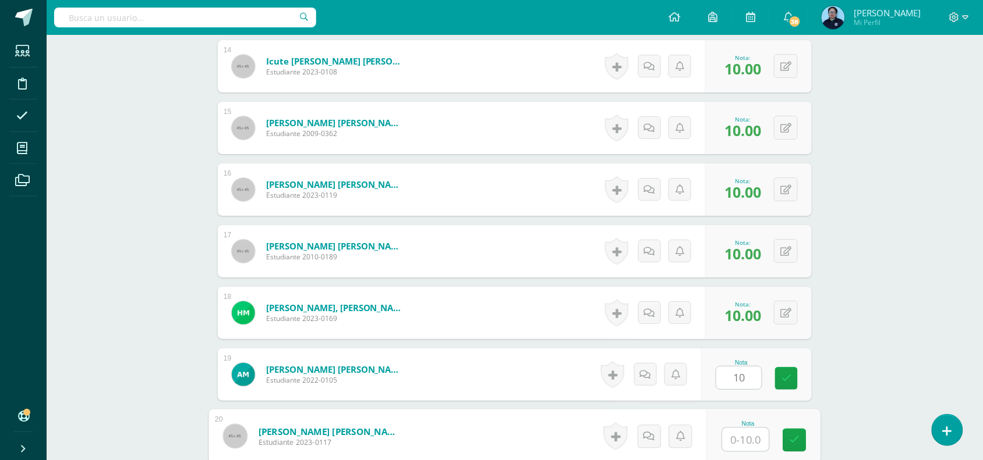
click at [739, 438] on input "text" at bounding box center [745, 439] width 47 height 23
type input "10"
click at [802, 438] on link at bounding box center [794, 440] width 23 height 23
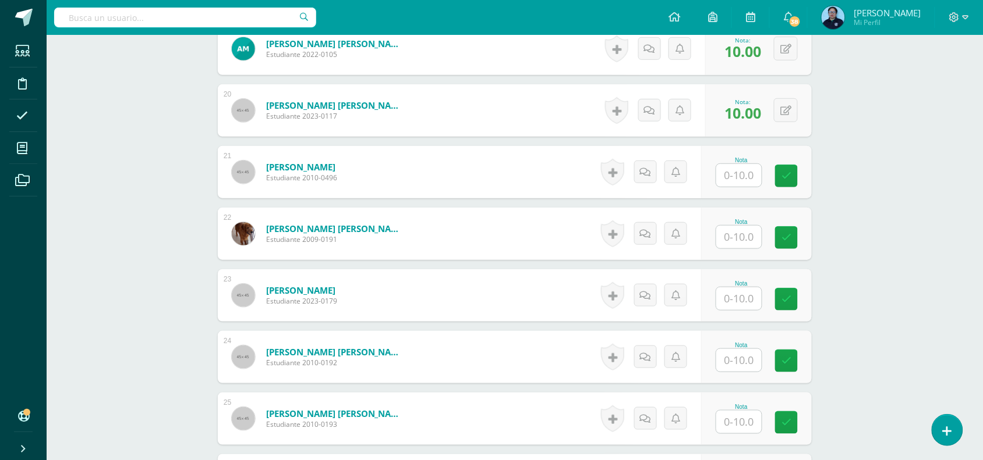
scroll to position [1497, 0]
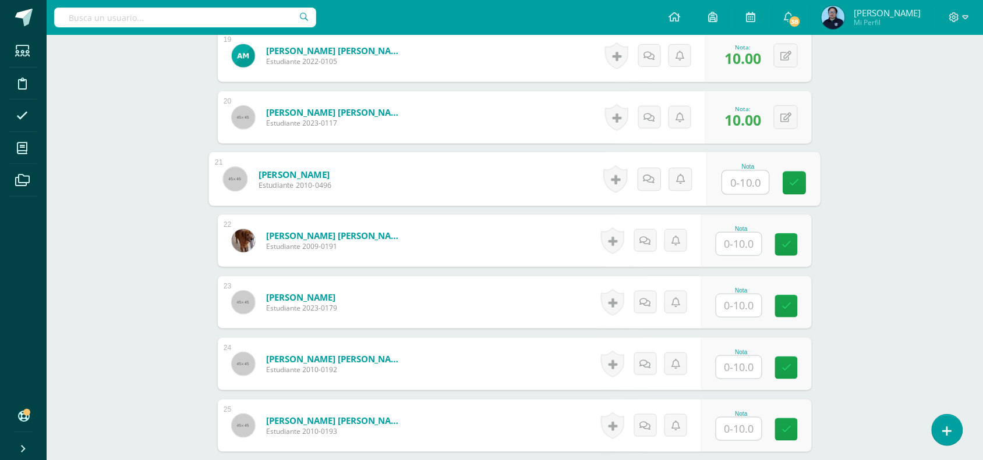
click at [745, 179] on input "text" at bounding box center [745, 182] width 47 height 23
type input "10"
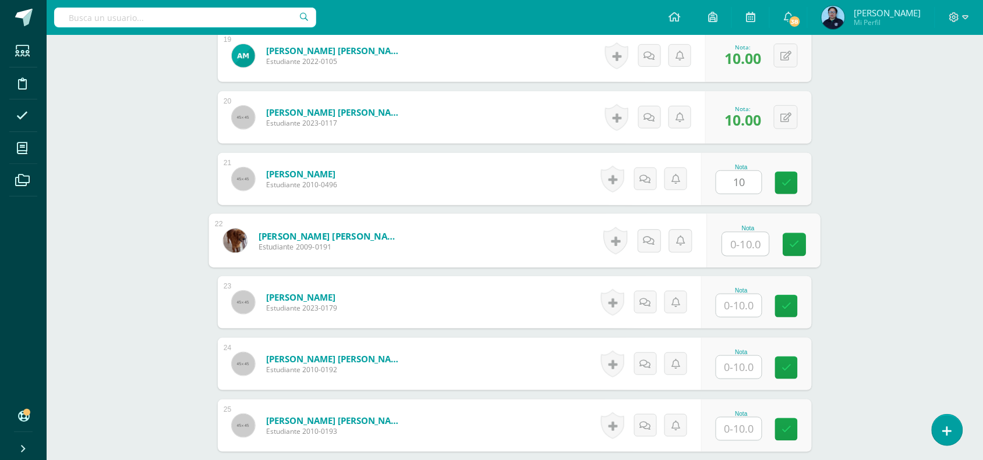
click at [746, 251] on input "text" at bounding box center [745, 244] width 47 height 23
type input "10"
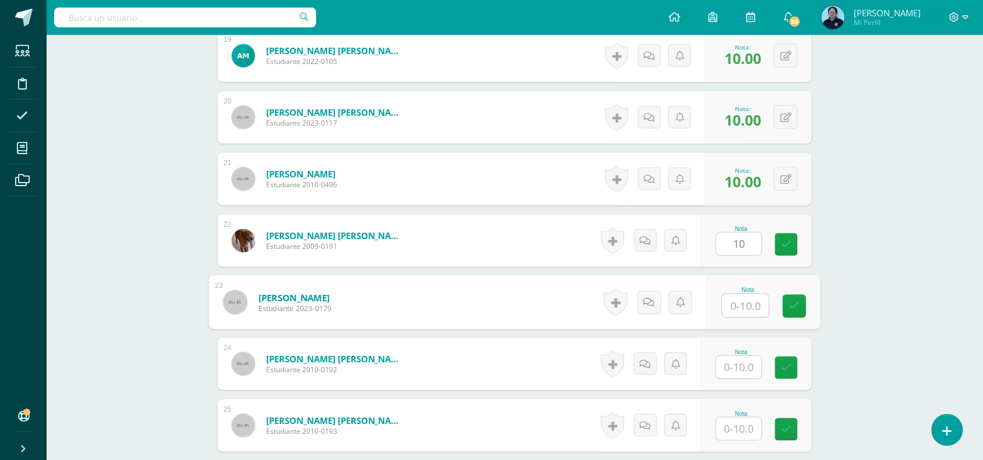
click at [741, 307] on input "text" at bounding box center [745, 306] width 47 height 23
type input "10"
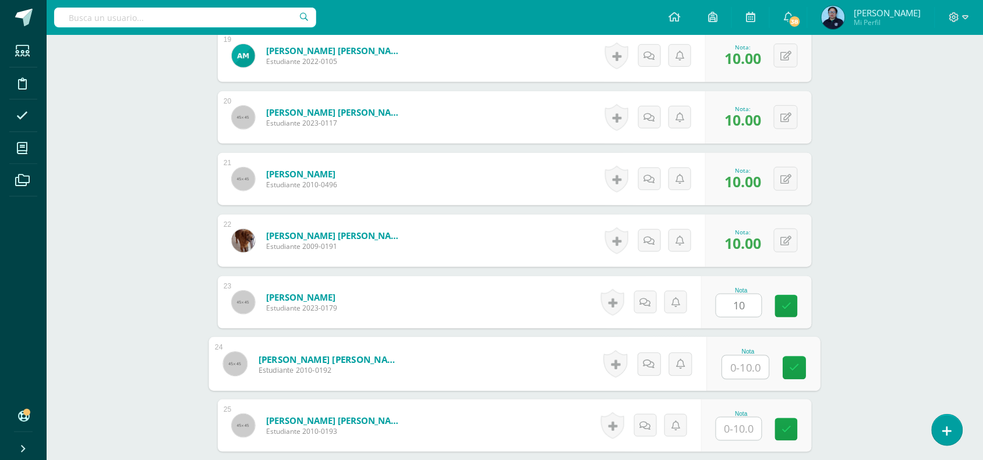
click at [739, 363] on input "text" at bounding box center [745, 367] width 47 height 23
type input "10"
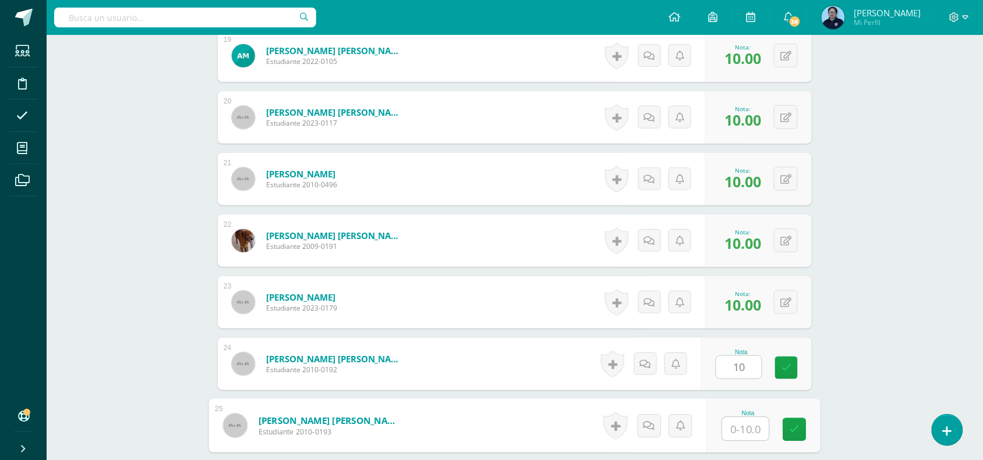
click at [739, 427] on input "text" at bounding box center [745, 429] width 47 height 23
type input "10"
click at [787, 431] on link at bounding box center [794, 430] width 23 height 23
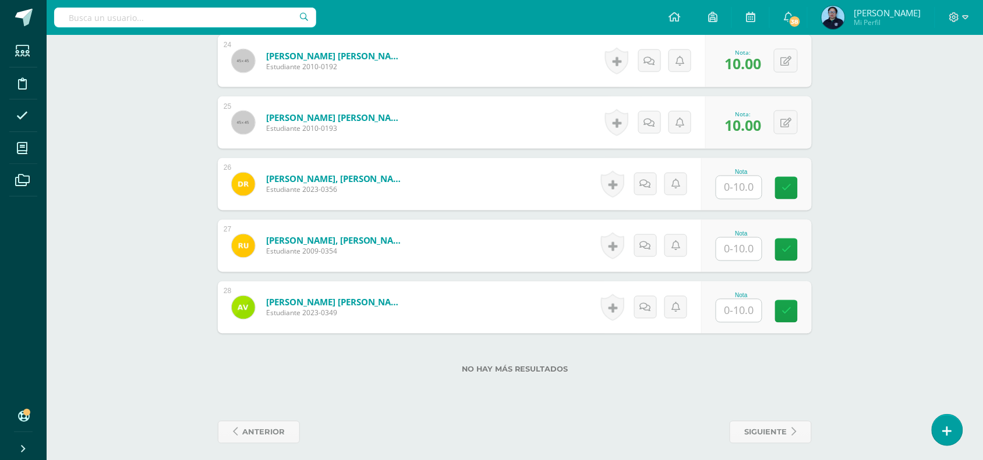
scroll to position [1806, 0]
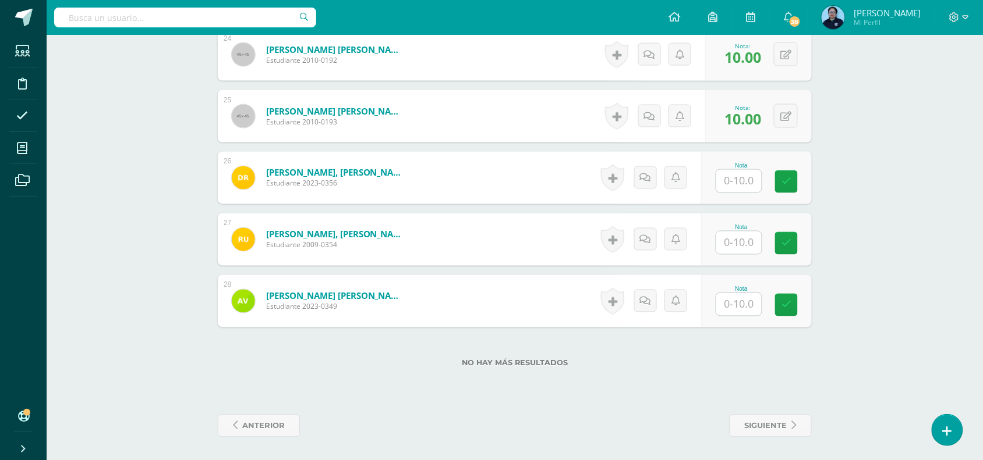
click at [740, 182] on input "text" at bounding box center [738, 181] width 45 height 23
type input "10"
click at [745, 239] on input "text" at bounding box center [745, 243] width 47 height 23
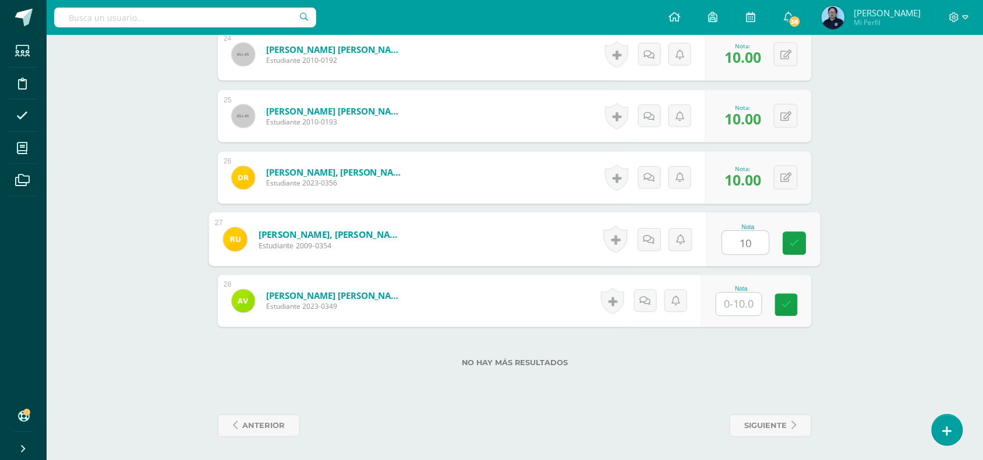
type input "10"
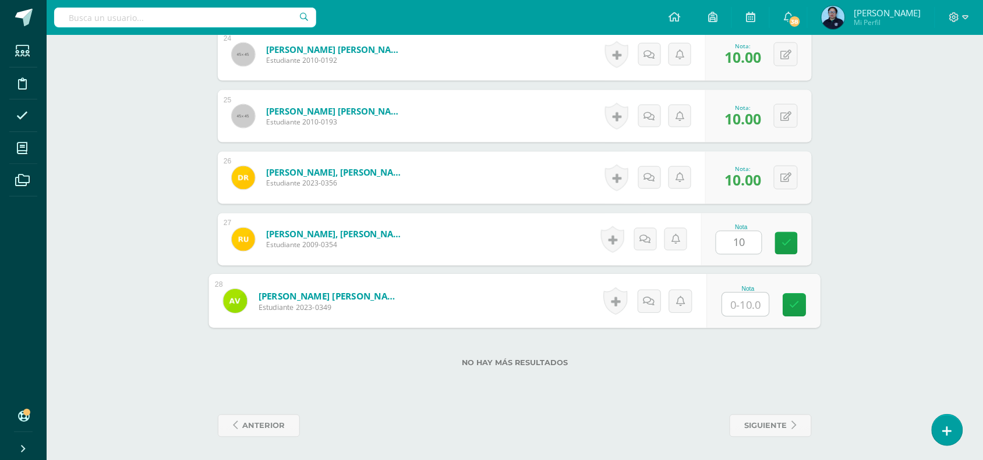
click at [739, 304] on input "text" at bounding box center [745, 304] width 47 height 23
type input "10"
click at [796, 296] on link at bounding box center [794, 305] width 23 height 23
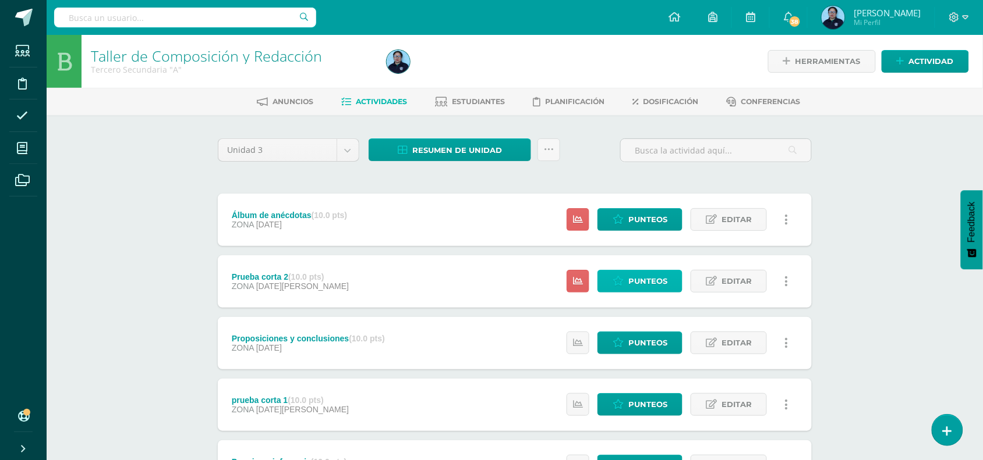
click at [645, 286] on span "Punteos" at bounding box center [647, 282] width 39 height 22
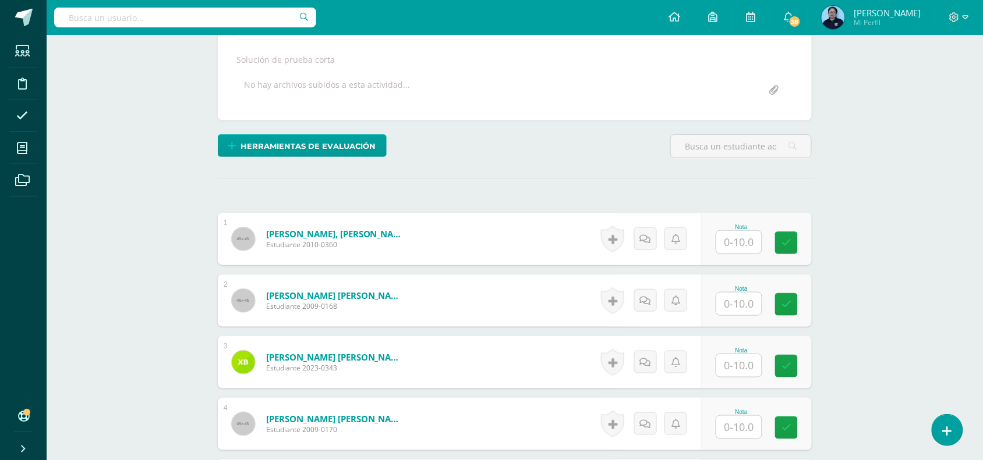
scroll to position [213, 0]
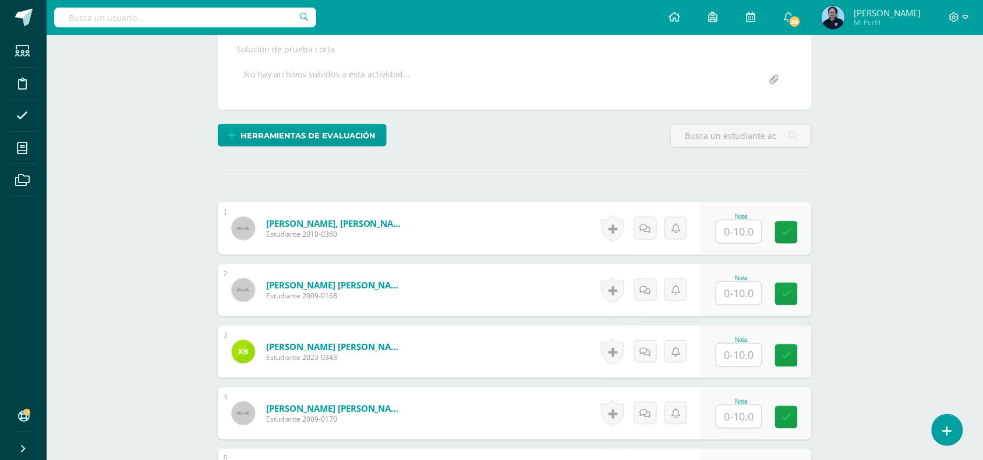
click at [729, 232] on input "text" at bounding box center [738, 232] width 45 height 23
type input "10"
click at [735, 303] on input "text" at bounding box center [745, 293] width 47 height 23
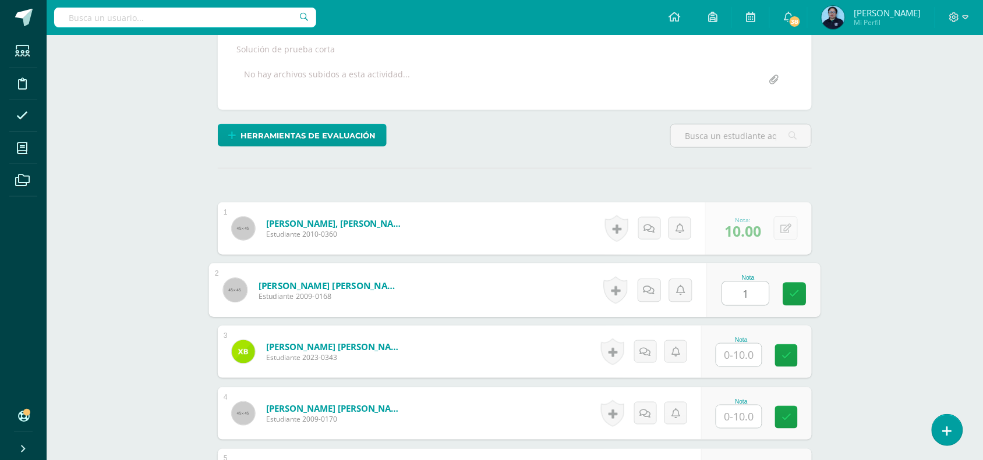
scroll to position [214, 0]
type input "10"
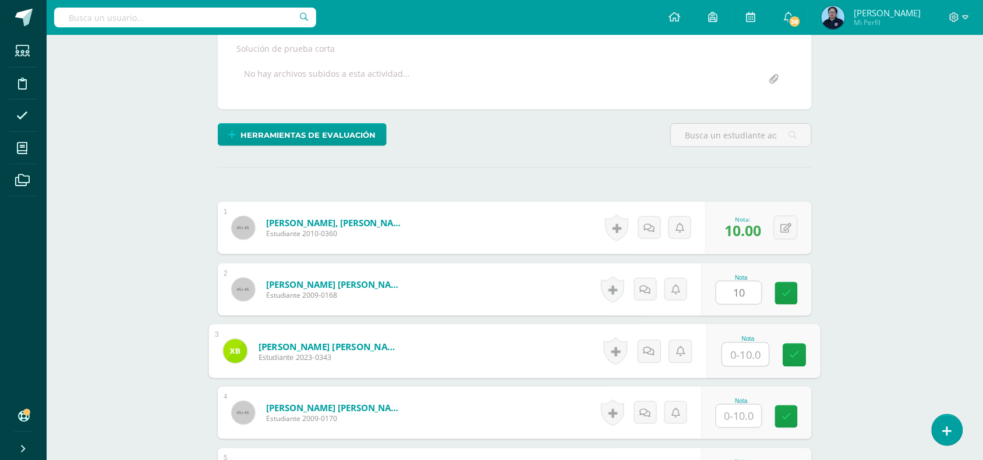
click at [737, 352] on input "text" at bounding box center [745, 354] width 47 height 23
type input "10"
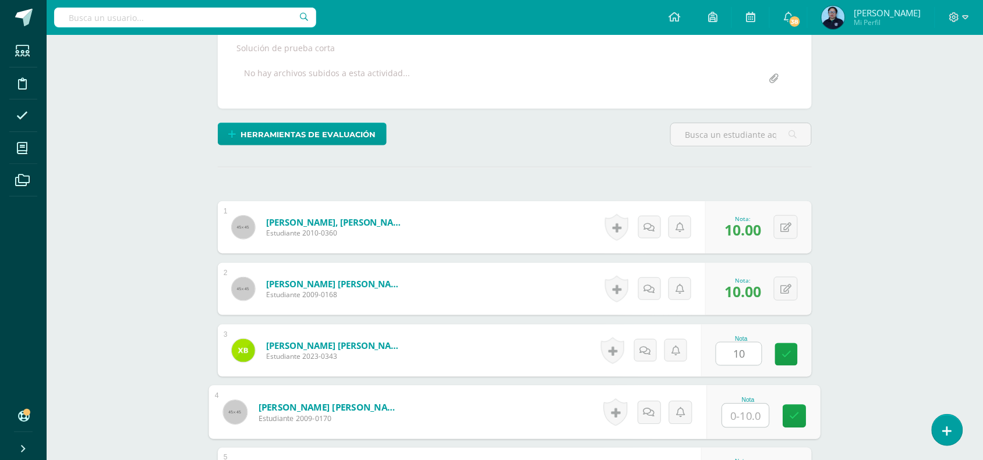
click at [737, 419] on input "text" at bounding box center [745, 416] width 47 height 23
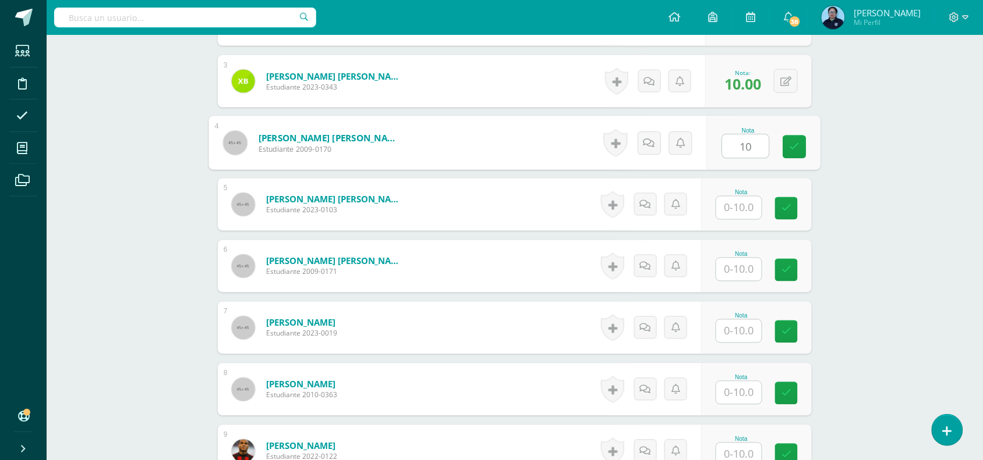
scroll to position [495, 0]
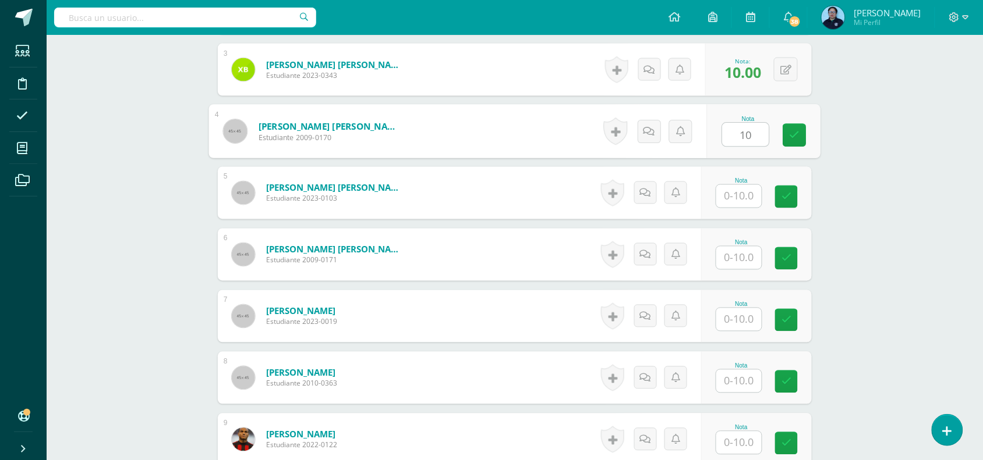
type input "10"
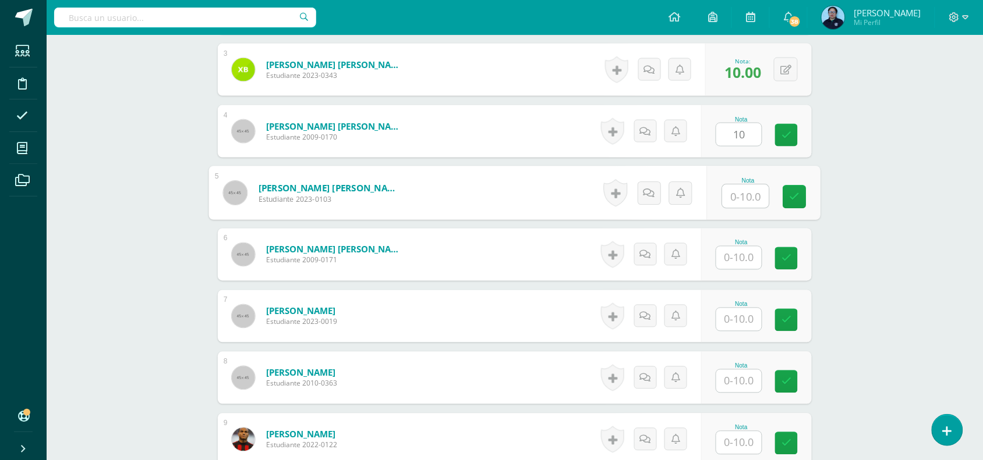
click at [740, 200] on input "text" at bounding box center [745, 196] width 47 height 23
type input "10"
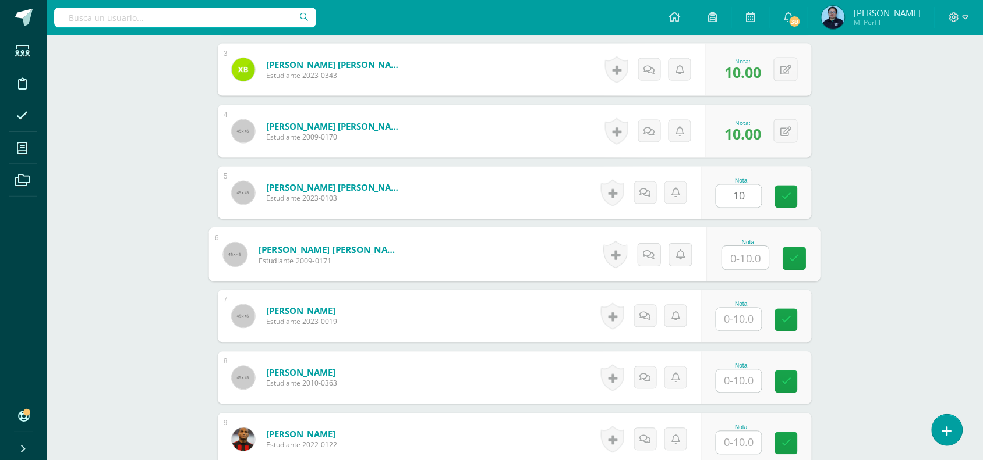
click at [740, 257] on input "text" at bounding box center [745, 258] width 47 height 23
type input "10"
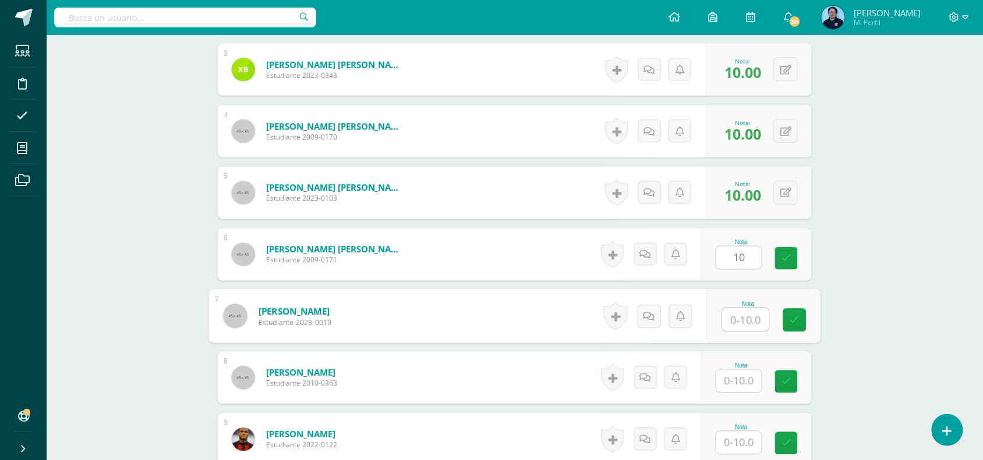
click at [736, 319] on input "text" at bounding box center [745, 320] width 47 height 23
type input "10"
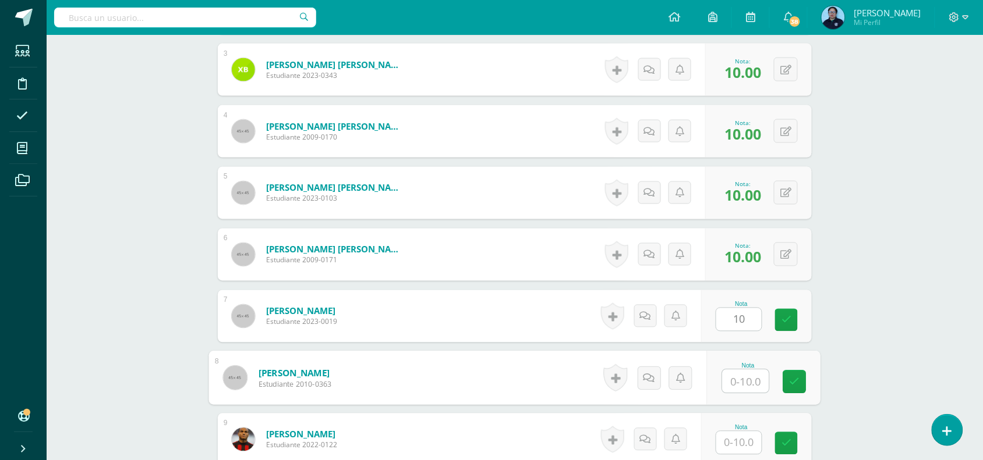
click at [731, 388] on input "text" at bounding box center [745, 381] width 47 height 23
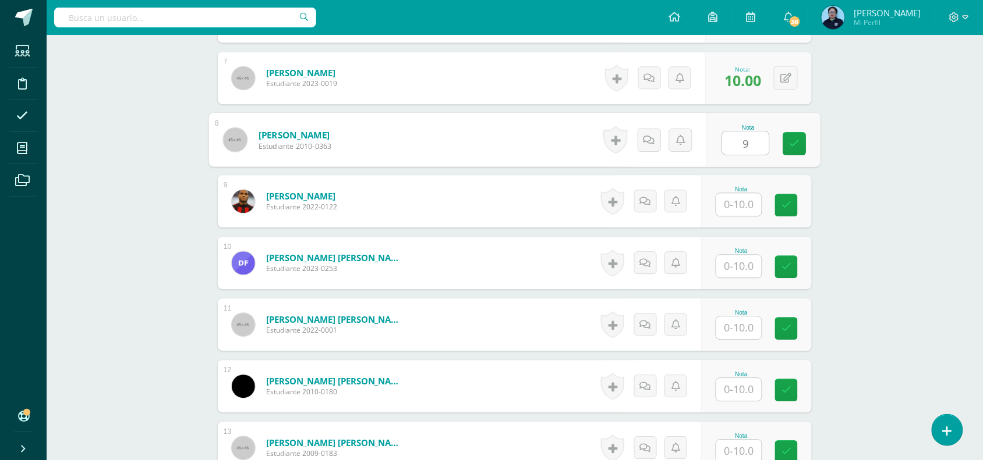
scroll to position [742, 0]
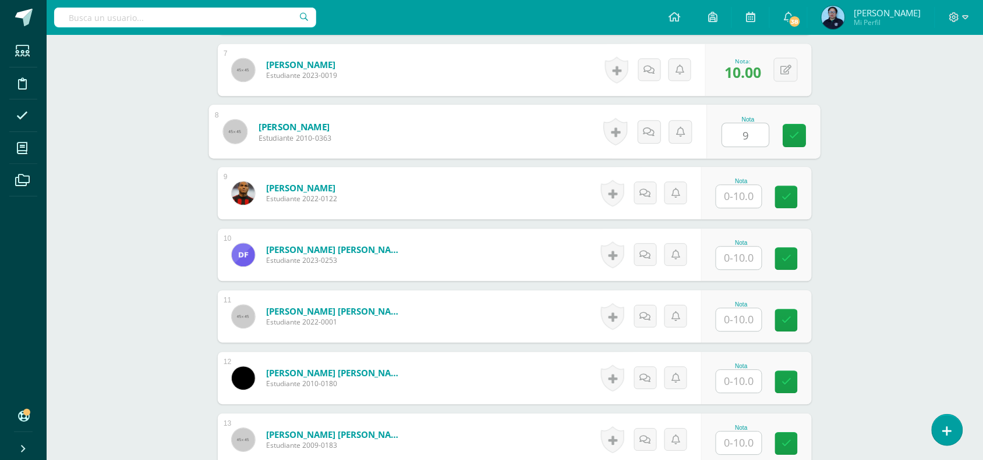
type input "9"
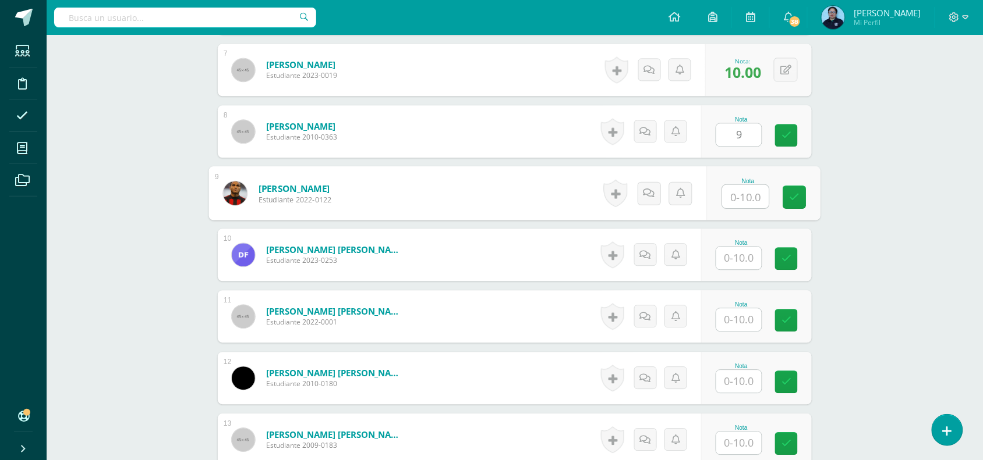
click at [739, 203] on input "text" at bounding box center [745, 196] width 47 height 23
type input "10"
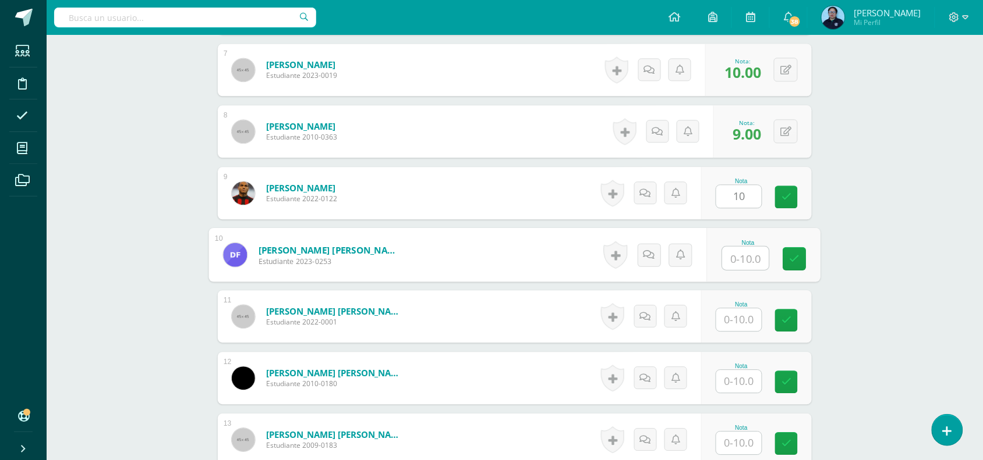
click at [737, 265] on input "text" at bounding box center [745, 258] width 47 height 23
type input "1"
type input "10"
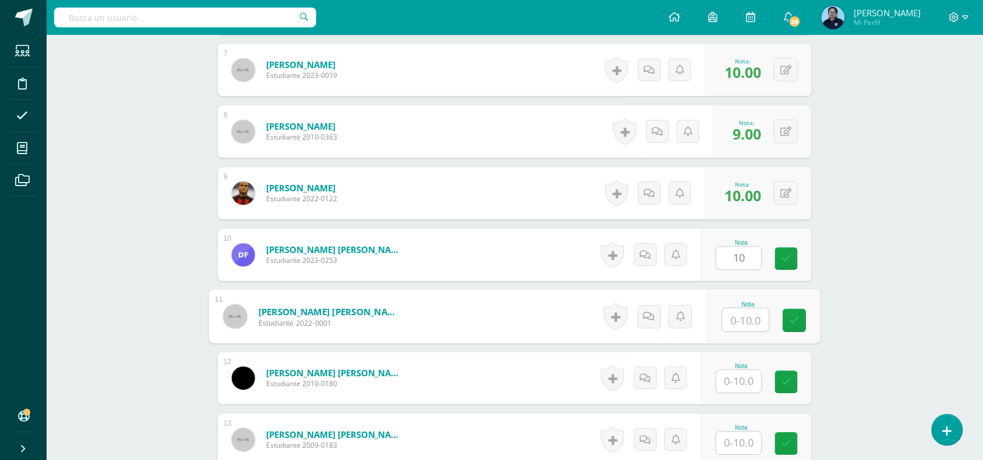
click at [739, 324] on input "text" at bounding box center [745, 320] width 47 height 23
type input "10"
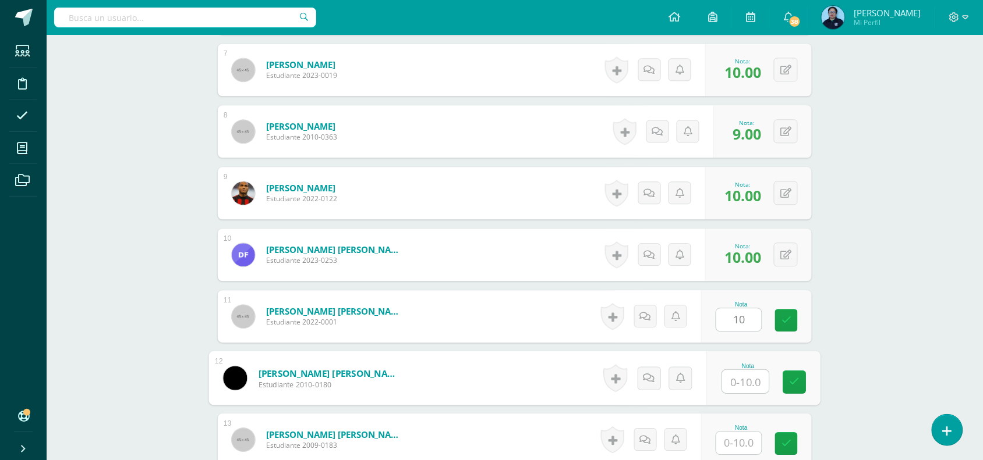
click at [726, 386] on input "text" at bounding box center [745, 381] width 47 height 23
type input "9"
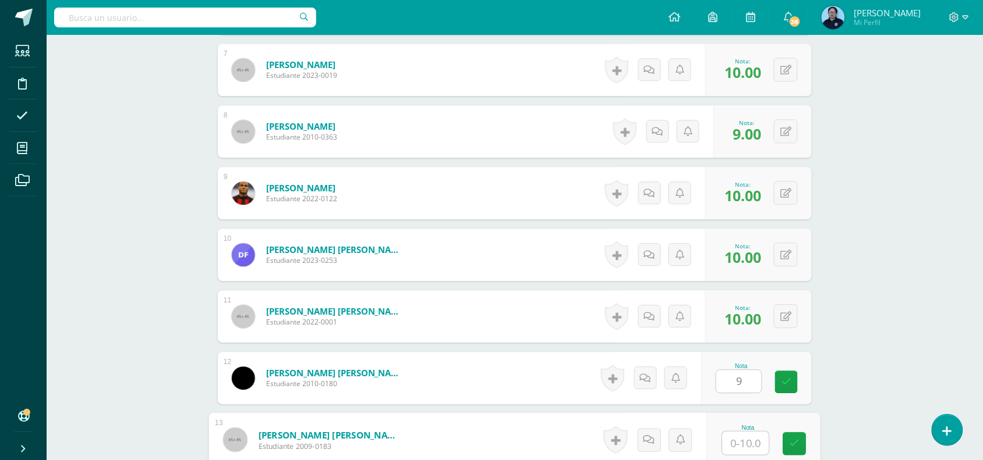
click at [740, 448] on input "text" at bounding box center [745, 443] width 47 height 23
type input "10"
click at [799, 442] on icon at bounding box center [794, 444] width 10 height 10
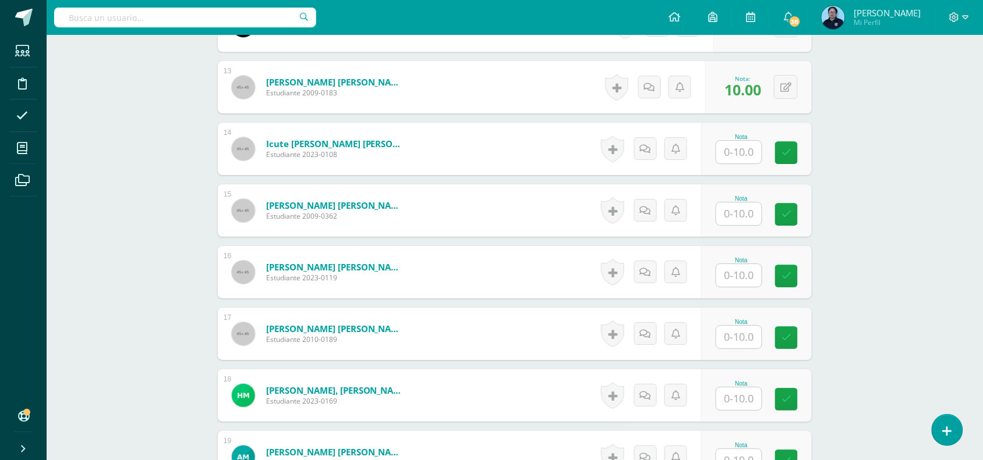
scroll to position [1091, 0]
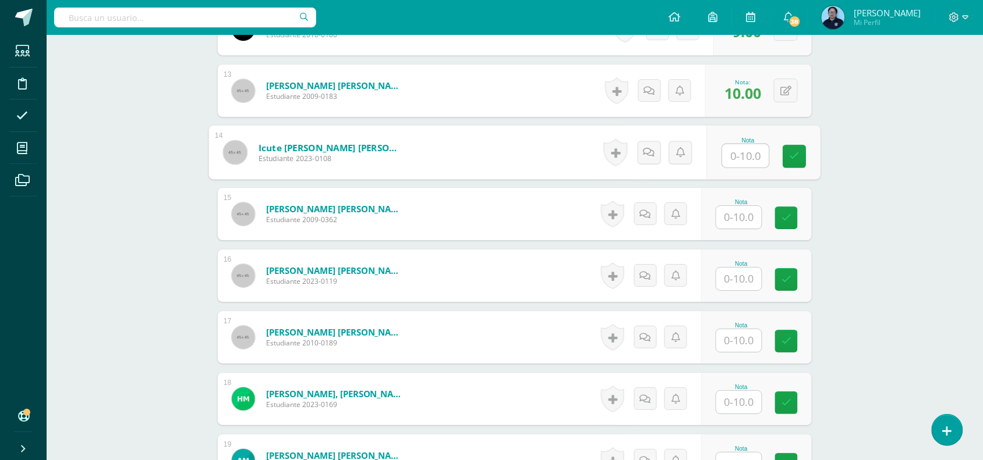
click at [738, 158] on input "text" at bounding box center [745, 155] width 47 height 23
type input "10"
click at [745, 216] on input "text" at bounding box center [745, 217] width 47 height 23
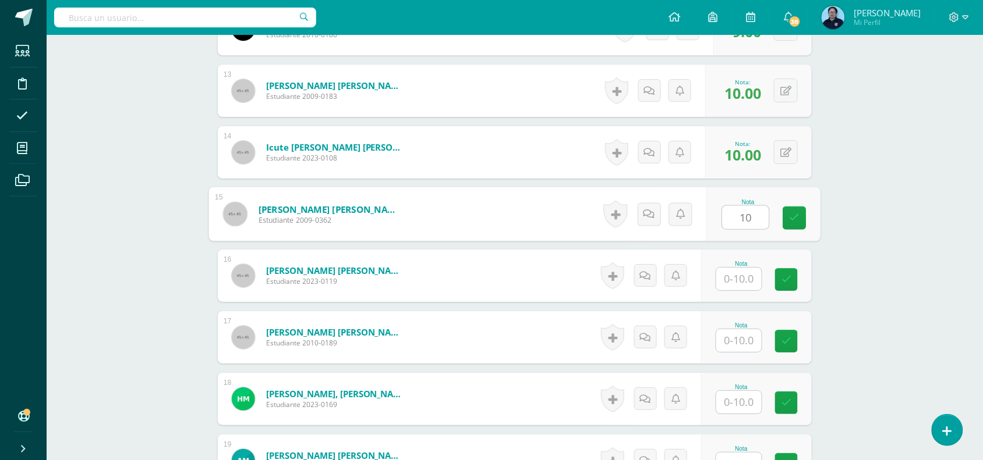
type input "10"
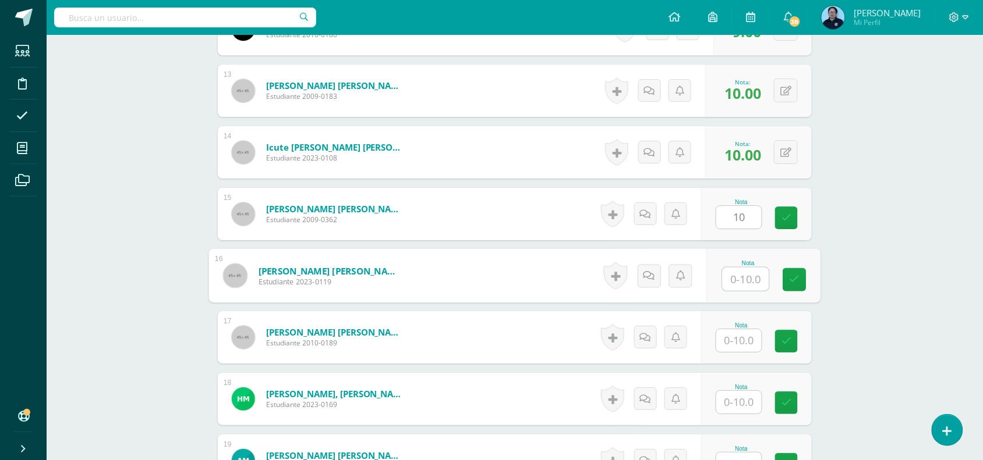
click at [731, 277] on input "text" at bounding box center [745, 279] width 47 height 23
type input "10"
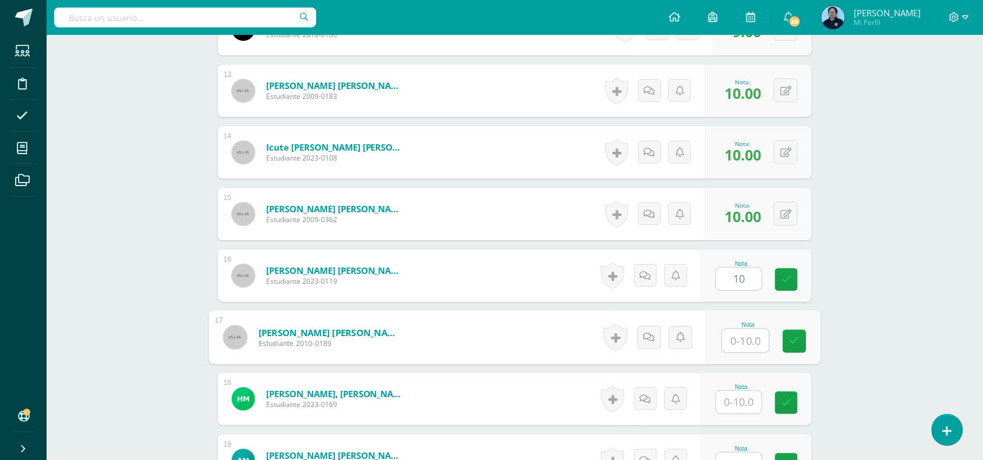
click at [740, 343] on input "text" at bounding box center [745, 340] width 47 height 23
type input "1"
type input "10"
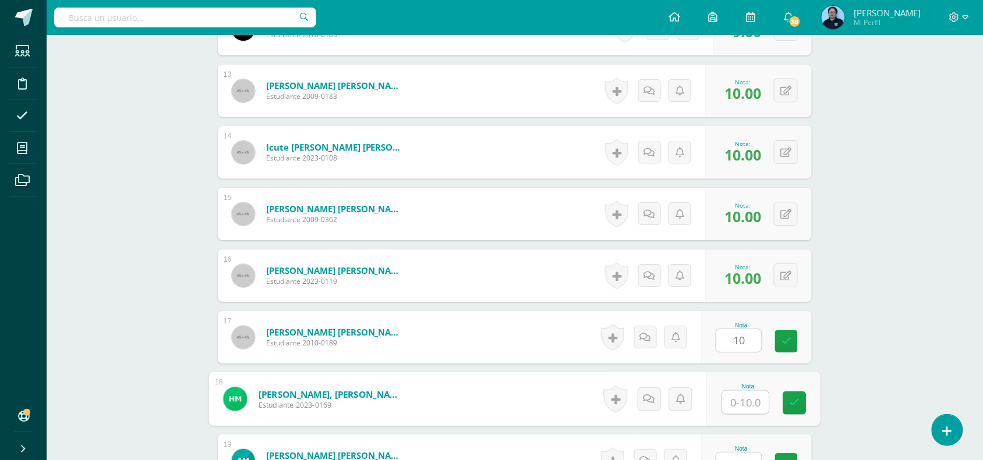
click at [735, 391] on input "text" at bounding box center [745, 402] width 47 height 23
type input "10"
click at [799, 399] on icon at bounding box center [794, 403] width 10 height 10
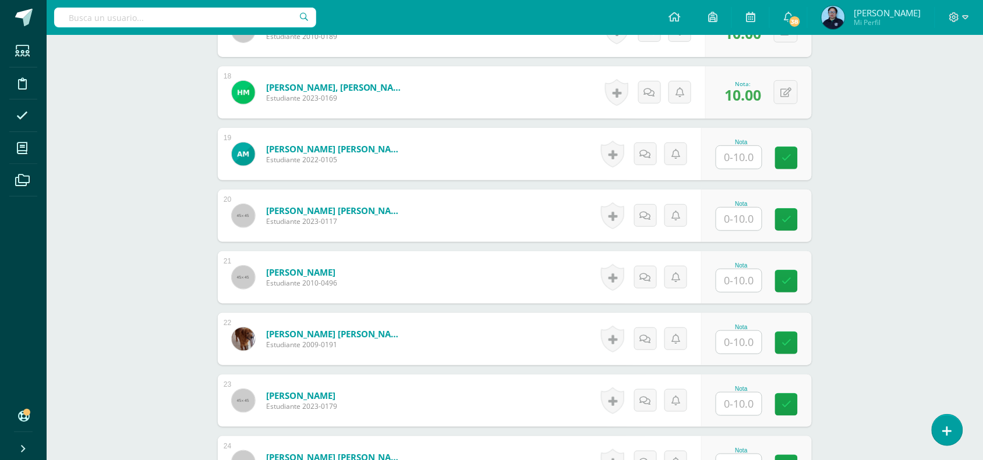
scroll to position [1406, 0]
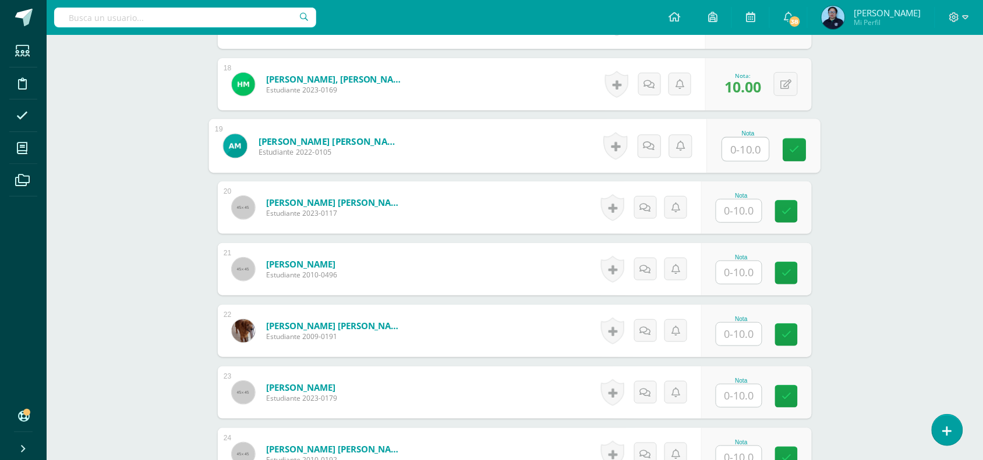
click at [740, 153] on input "text" at bounding box center [745, 149] width 47 height 23
type input "10"
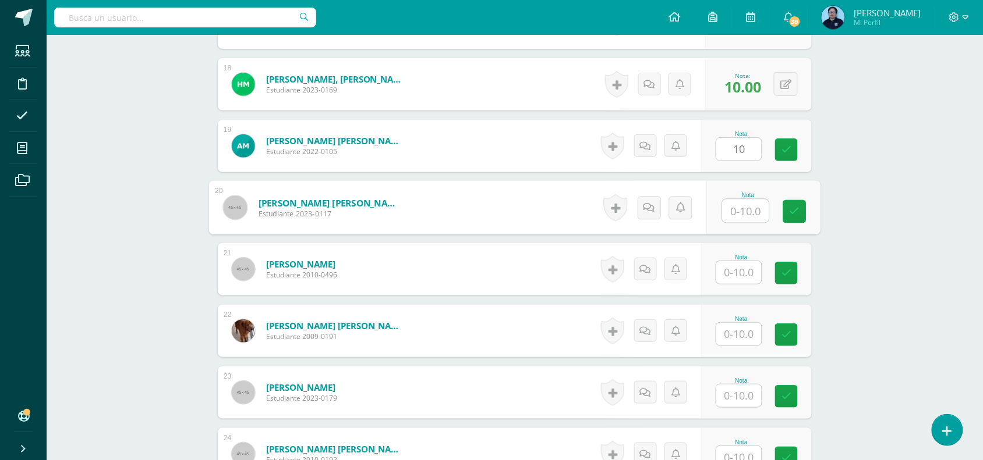
click at [744, 216] on input "text" at bounding box center [745, 211] width 47 height 23
type input "10"
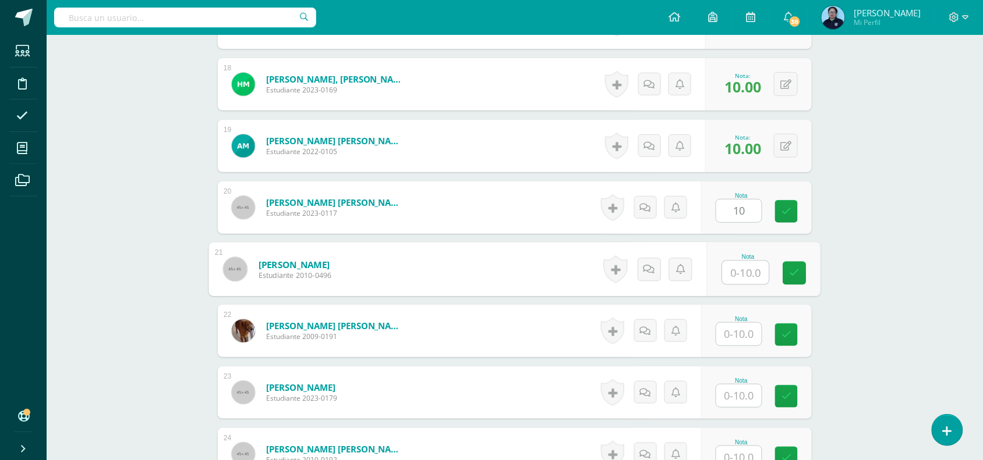
click at [731, 272] on input "text" at bounding box center [745, 272] width 47 height 23
type input "10"
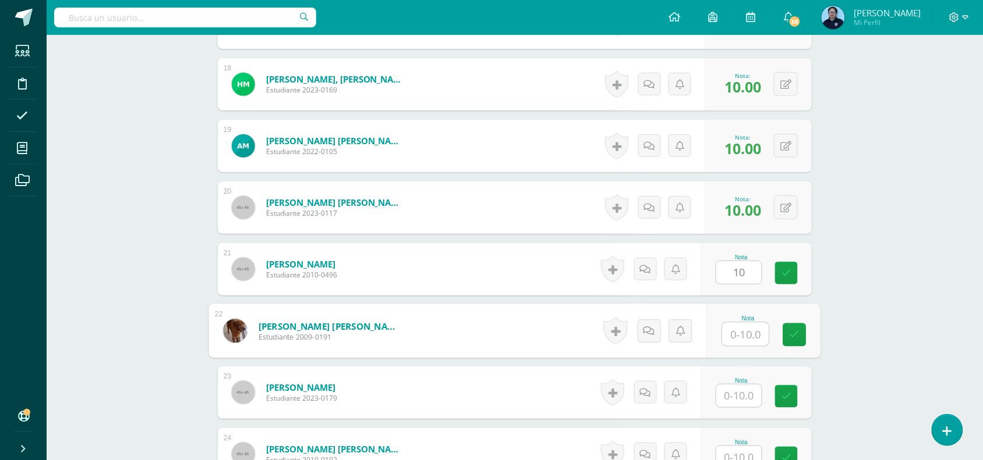
click at [733, 331] on input "text" at bounding box center [745, 334] width 47 height 23
type input "10"
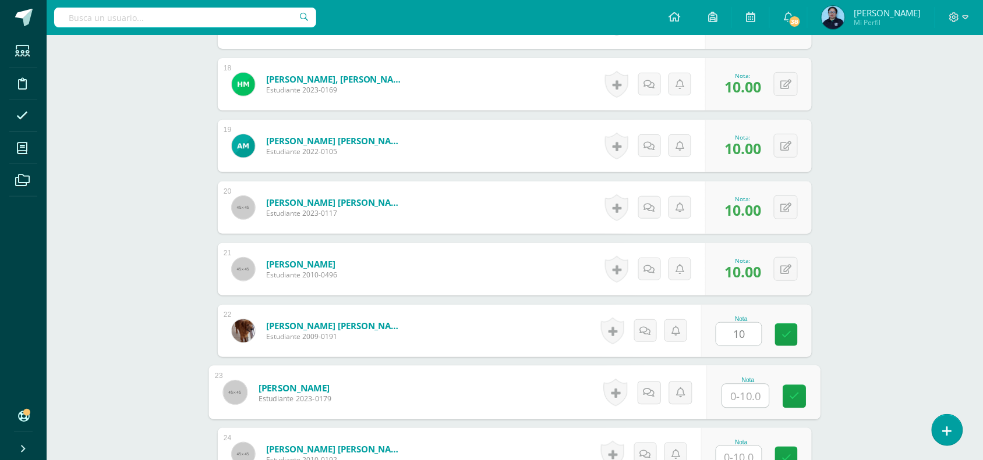
click at [739, 396] on input "text" at bounding box center [745, 396] width 47 height 23
type input "10"
click at [789, 393] on icon at bounding box center [794, 397] width 10 height 10
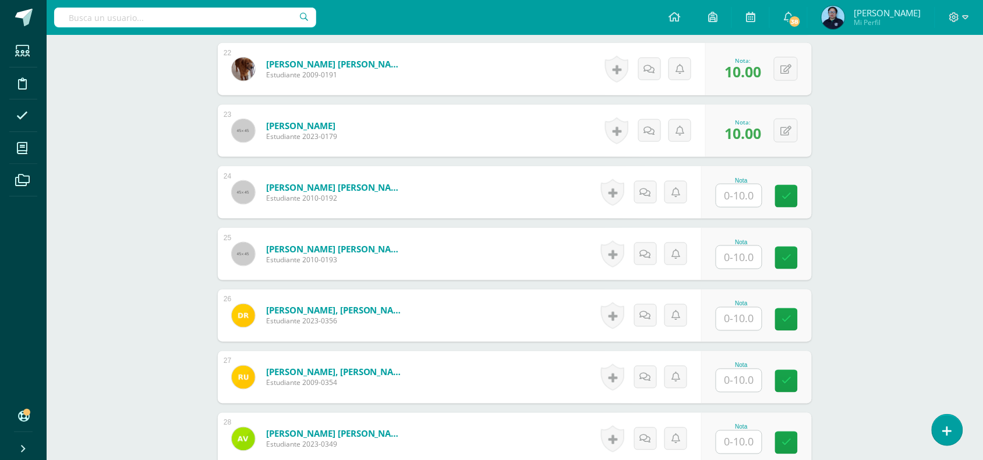
scroll to position [1672, 0]
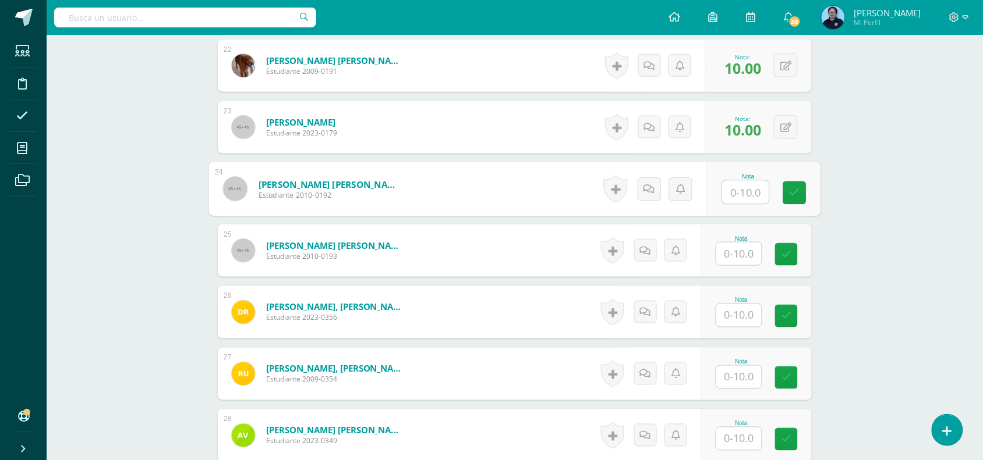
click at [738, 198] on input "text" at bounding box center [745, 192] width 47 height 23
type input "10"
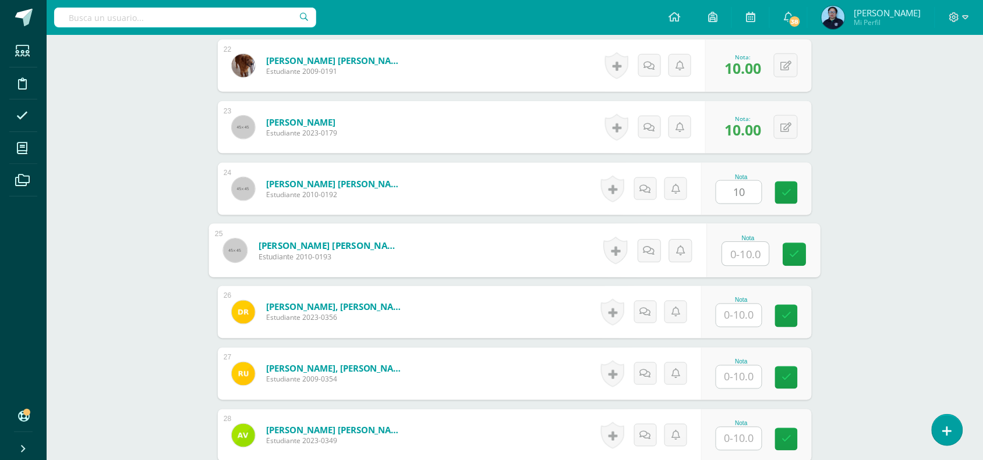
click at [734, 261] on input "text" at bounding box center [745, 254] width 47 height 23
type input "1"
type input "10"
click at [751, 316] on input "text" at bounding box center [738, 315] width 45 height 23
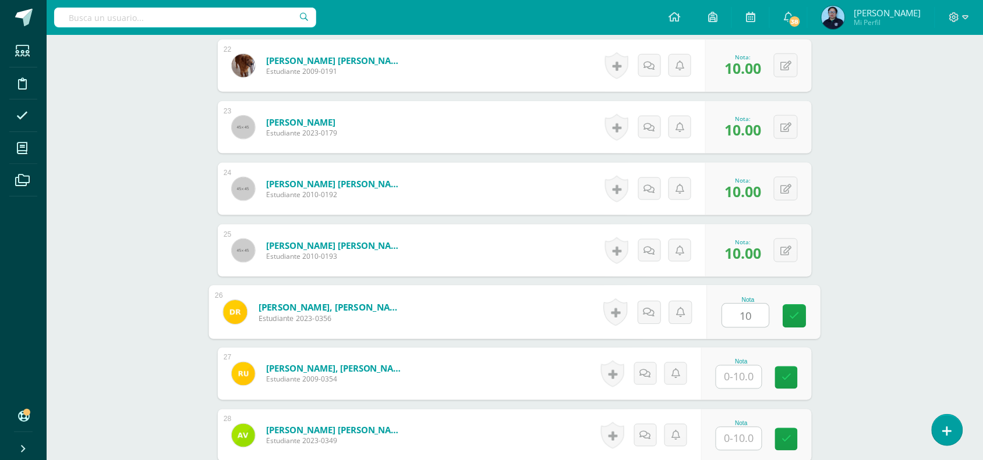
type input "10"
click at [736, 389] on div at bounding box center [738, 378] width 47 height 24
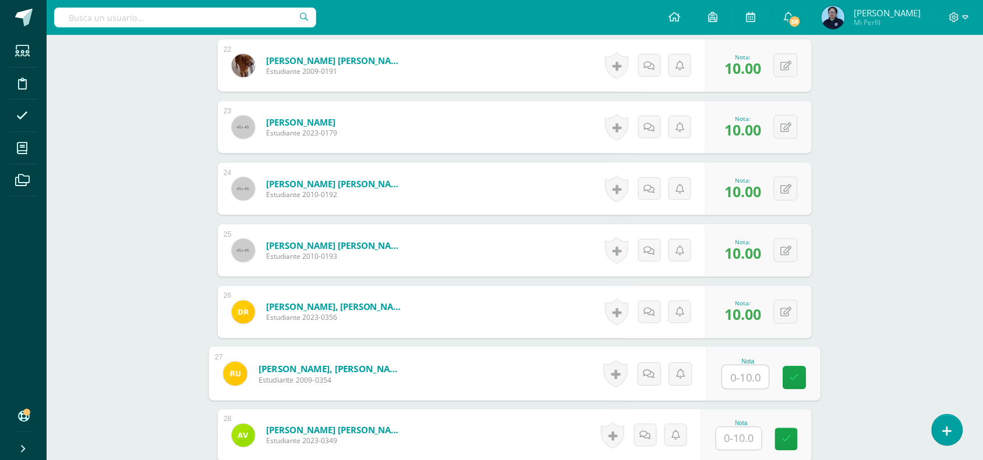
click at [737, 382] on input "text" at bounding box center [745, 377] width 47 height 23
type input "10"
click at [784, 373] on link at bounding box center [794, 378] width 23 height 23
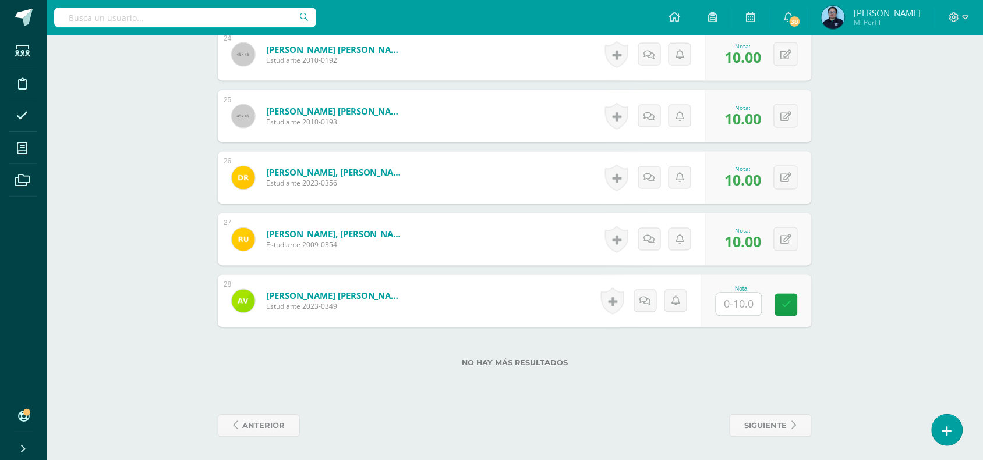
click at [743, 318] on div "Nota" at bounding box center [756, 301] width 111 height 52
click at [743, 289] on div "Nota" at bounding box center [740, 289] width 51 height 6
click at [733, 307] on input "text" at bounding box center [738, 304] width 45 height 23
type input "10"
click at [802, 297] on link at bounding box center [794, 305] width 23 height 23
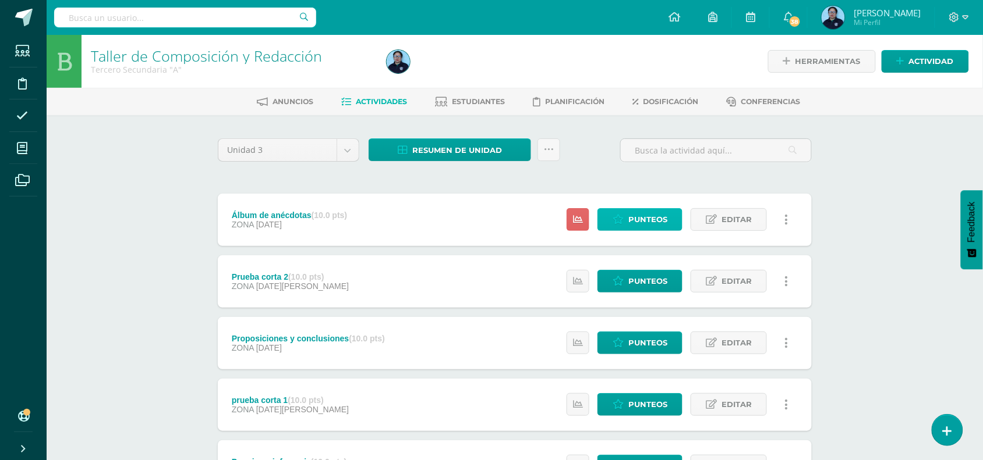
click at [635, 218] on span "Punteos" at bounding box center [647, 220] width 39 height 22
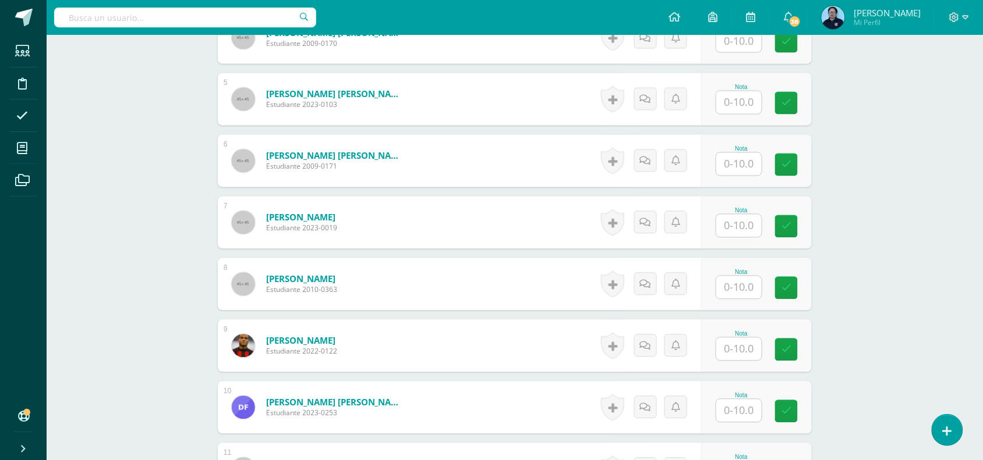
scroll to position [616, 0]
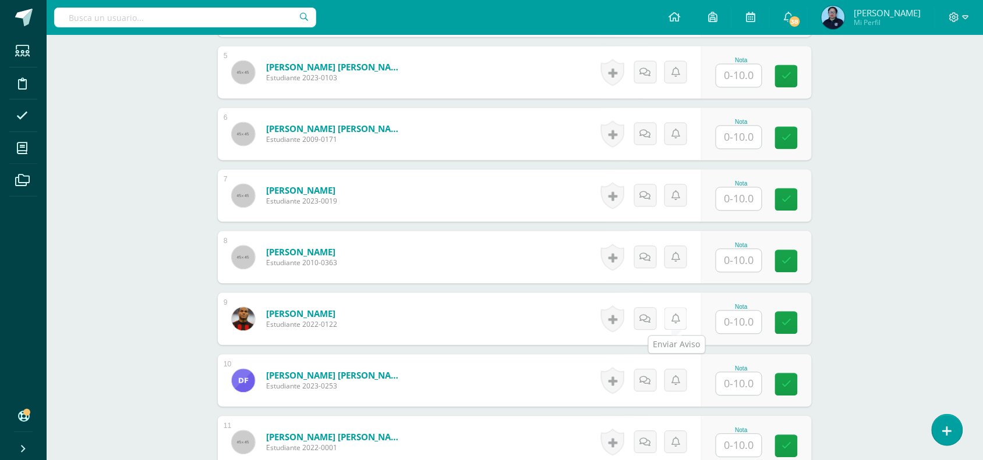
click at [676, 319] on icon at bounding box center [675, 320] width 9 height 10
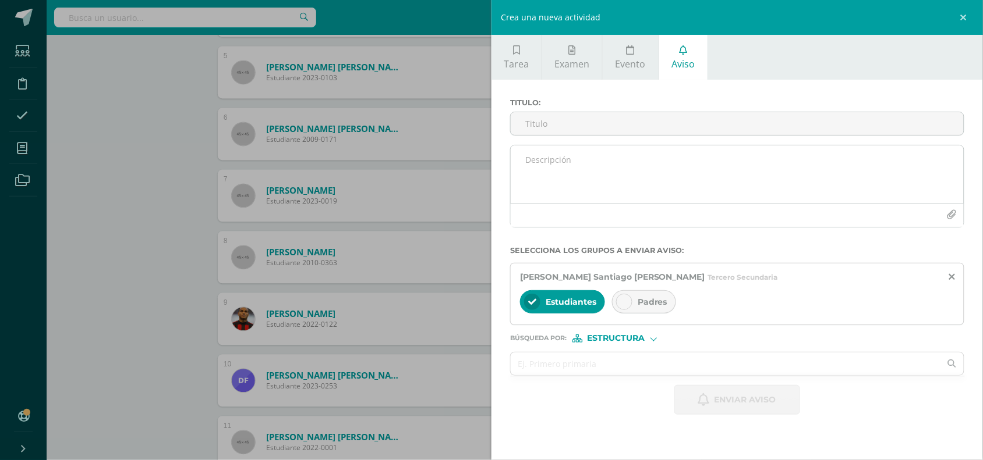
scroll to position [617, 0]
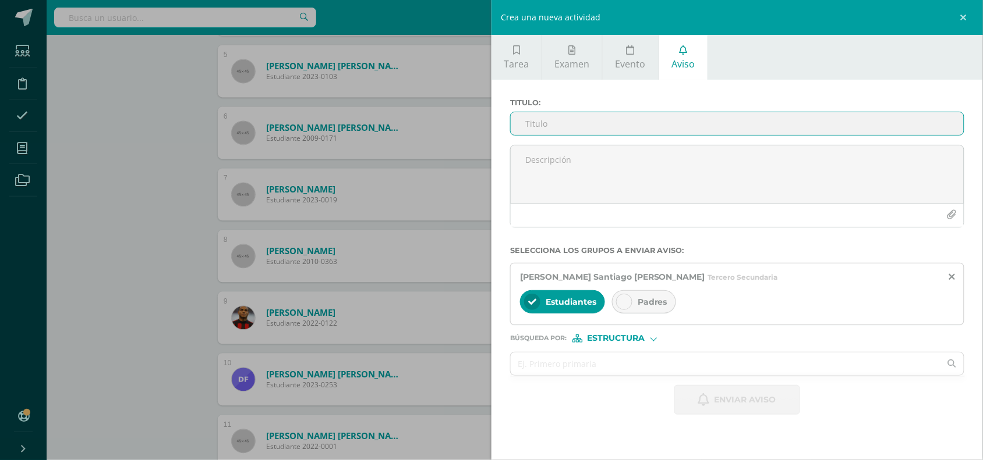
click at [563, 123] on input "Titulo :" at bounding box center [736, 123] width 453 height 23
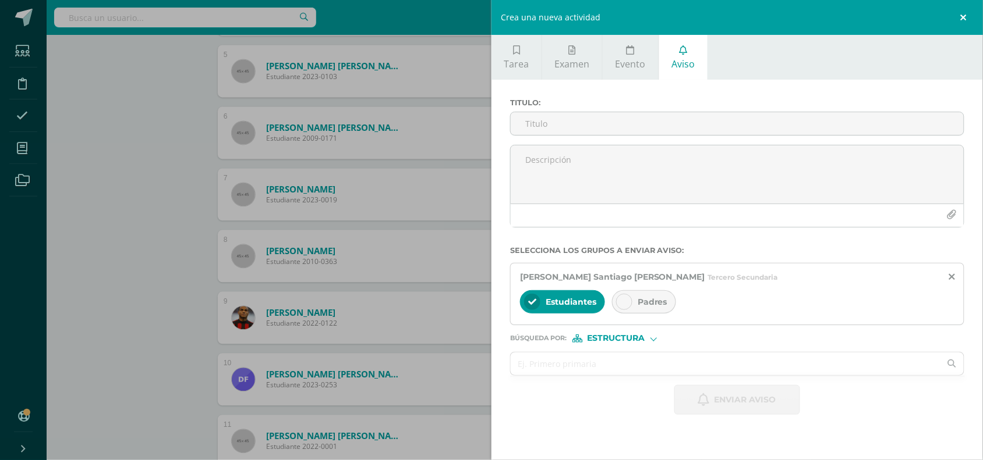
click at [961, 9] on link at bounding box center [965, 17] width 35 height 35
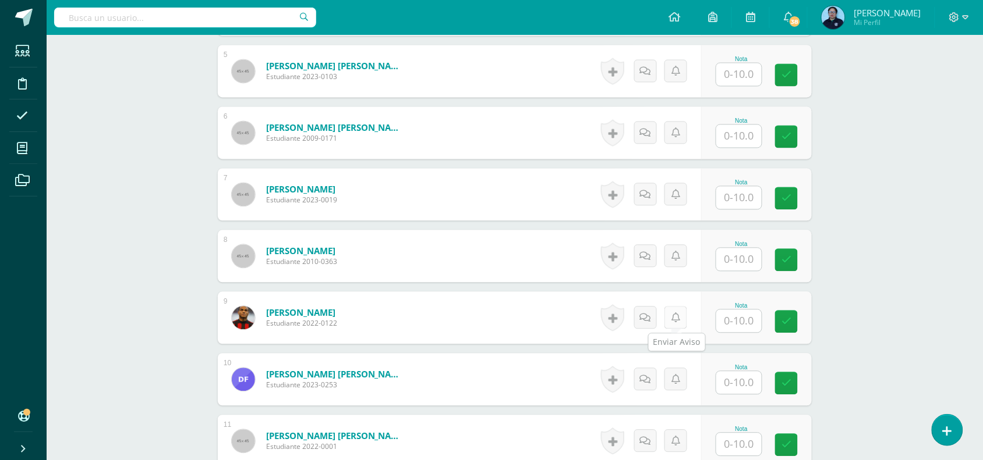
click at [679, 317] on icon at bounding box center [675, 319] width 9 height 10
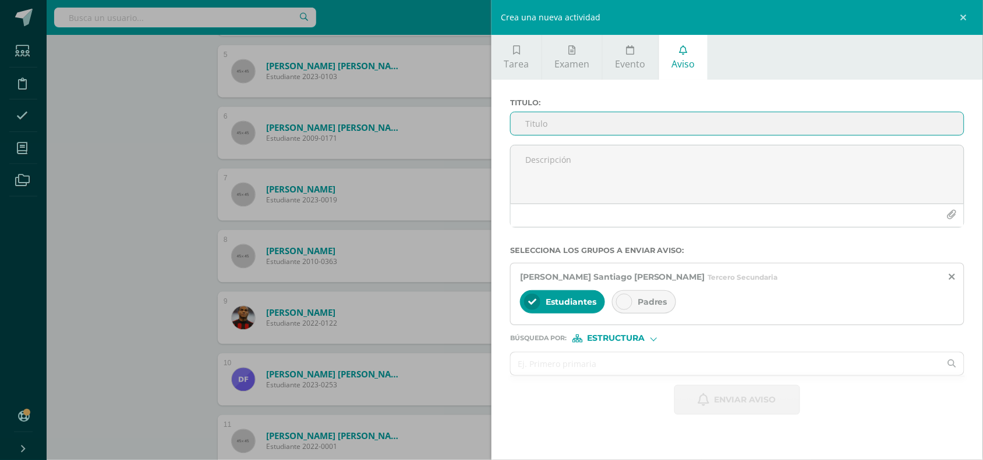
click at [552, 128] on input "Titulo :" at bounding box center [736, 123] width 453 height 23
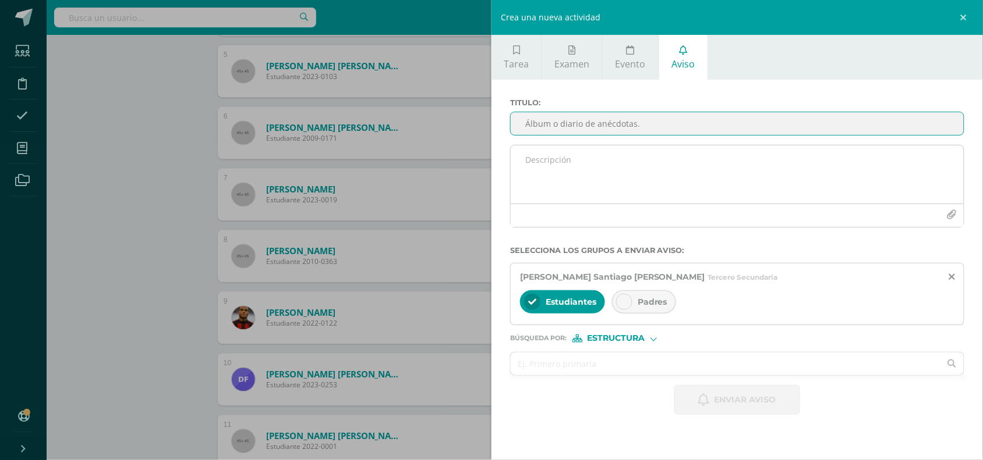
type input "Álbum o diario de anécdotas."
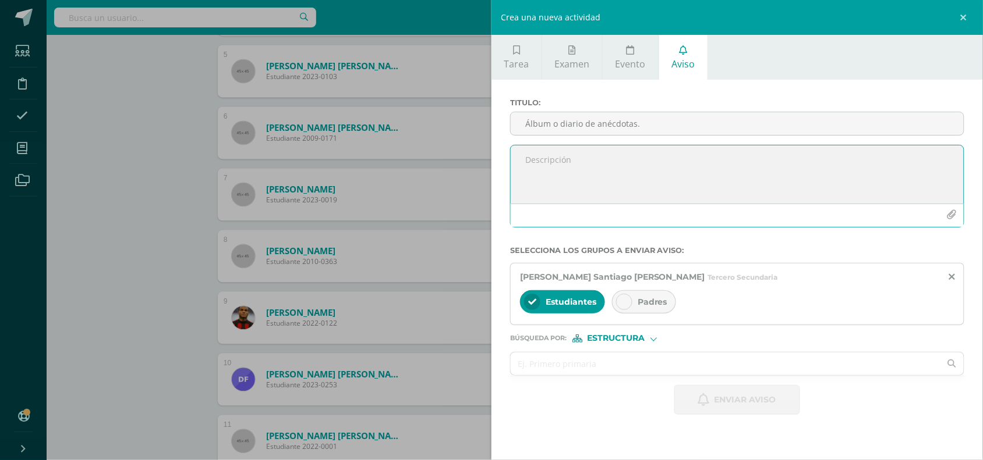
click at [540, 164] on textarea at bounding box center [736, 175] width 453 height 58
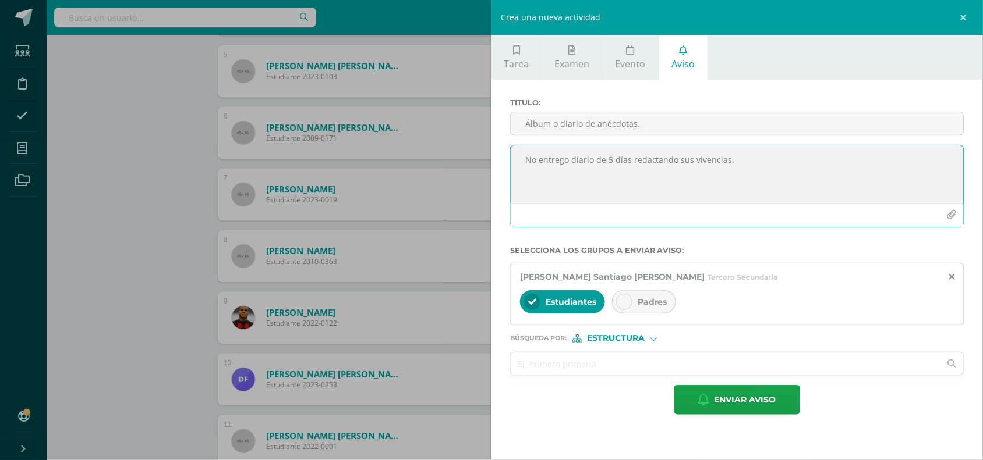
click at [736, 164] on textarea "No entrego diario de 5 días redactando sus vivencias." at bounding box center [736, 175] width 453 height 58
type textarea "No entrego diario de 5 días redactando sus vivencias."
click at [624, 306] on icon at bounding box center [624, 302] width 8 height 8
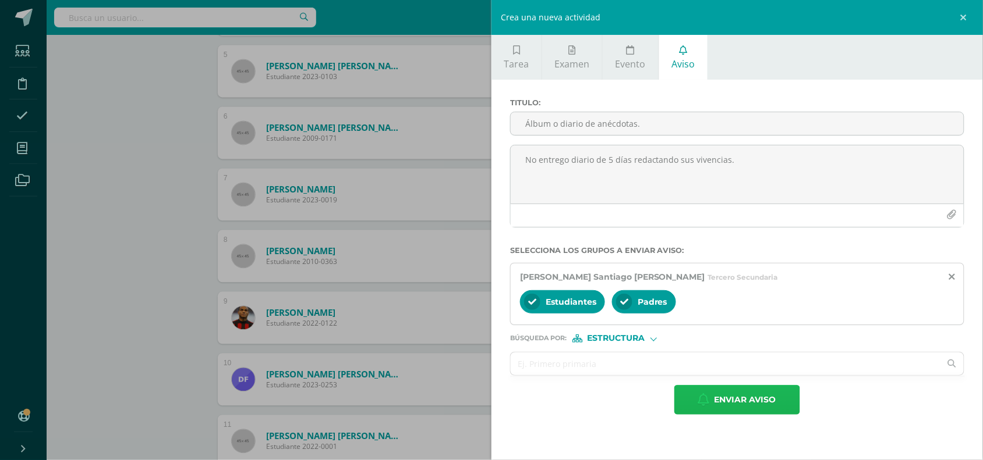
click at [735, 411] on span "Enviar aviso" at bounding box center [745, 400] width 62 height 29
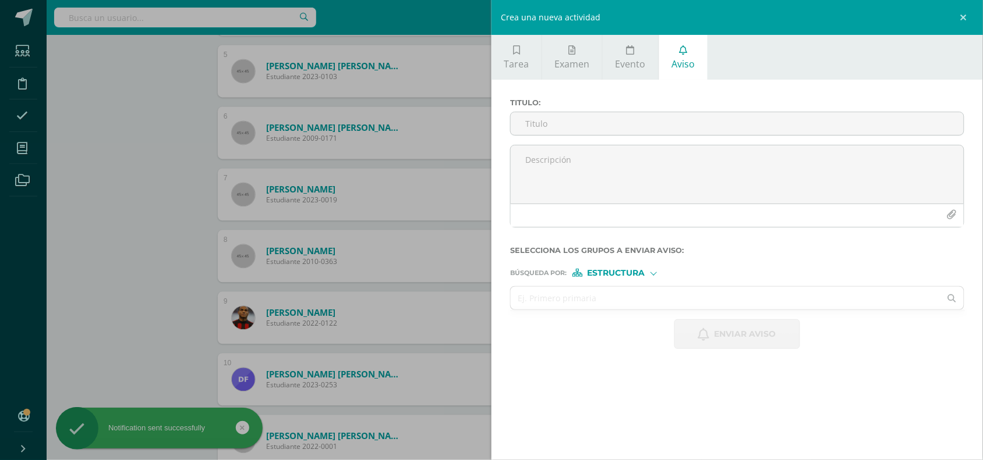
click at [439, 315] on div "Crea una nueva actividad Tarea Examen Evento Aviso Título: Valor: 100.0 Fecha: …" at bounding box center [491, 230] width 983 height 460
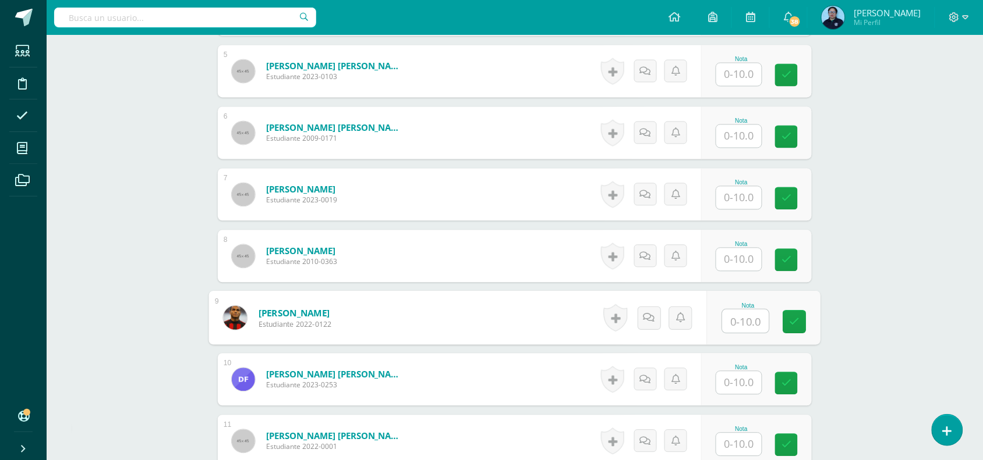
click at [733, 317] on input "text" at bounding box center [745, 321] width 47 height 23
type input "0"
click at [795, 318] on icon at bounding box center [794, 322] width 10 height 10
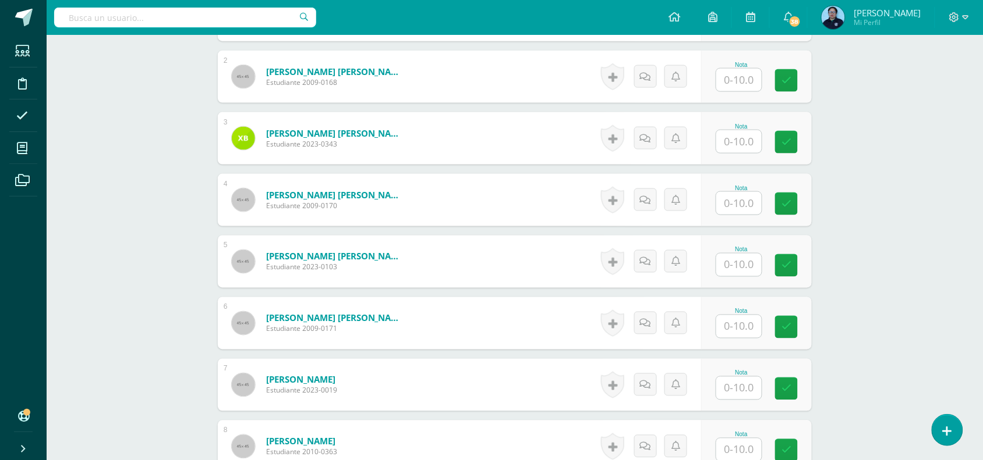
scroll to position [473, 0]
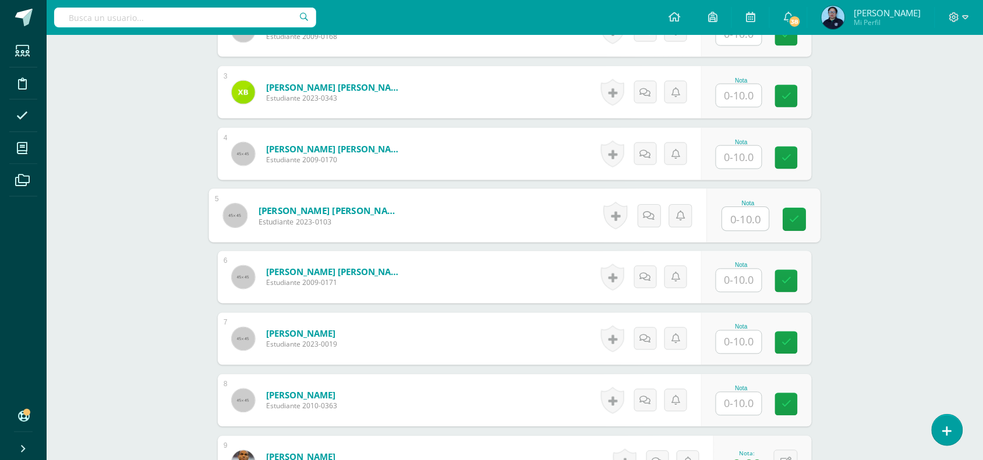
click at [745, 220] on input "text" at bounding box center [745, 219] width 47 height 23
type input "7"
click at [805, 220] on link at bounding box center [794, 219] width 23 height 23
click at [790, 212] on icon at bounding box center [794, 216] width 12 height 10
type input "6"
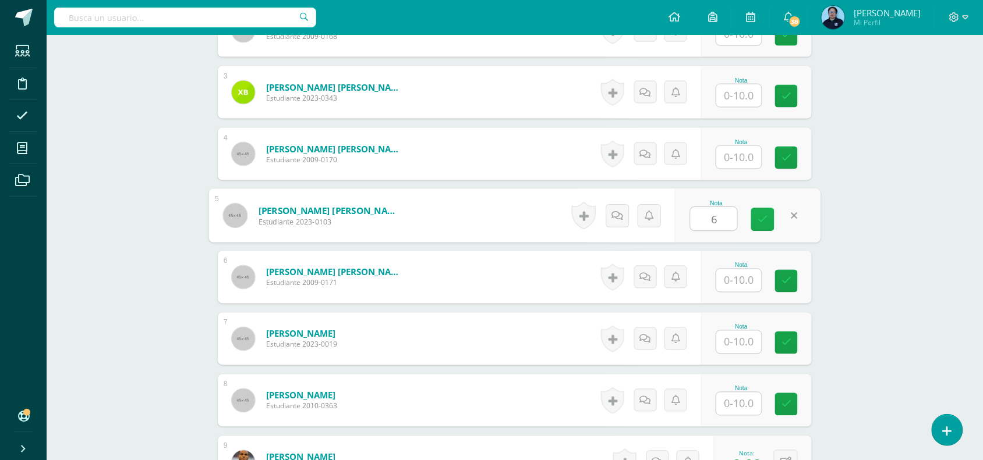
click at [757, 218] on icon at bounding box center [762, 220] width 10 height 10
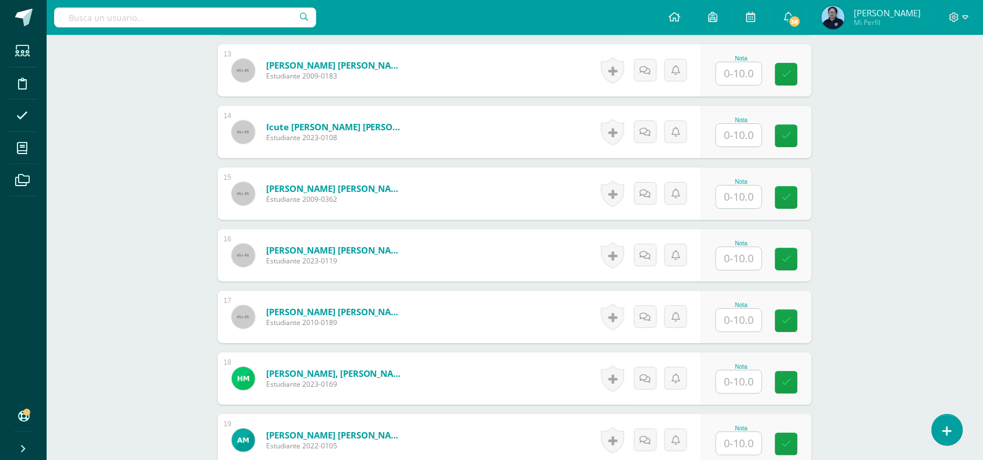
scroll to position [1113, 0]
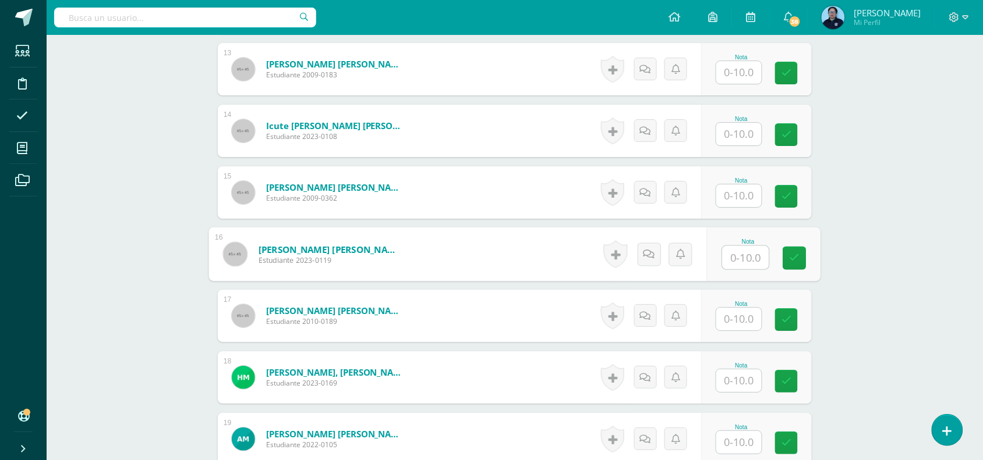
click at [743, 252] on input "text" at bounding box center [745, 257] width 47 height 23
type input "10"
click at [792, 257] on icon at bounding box center [794, 258] width 10 height 10
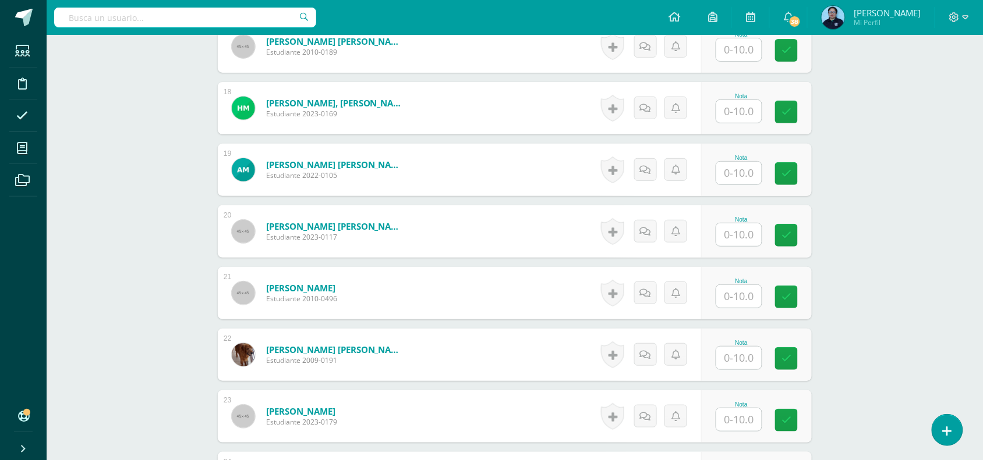
scroll to position [1398, 0]
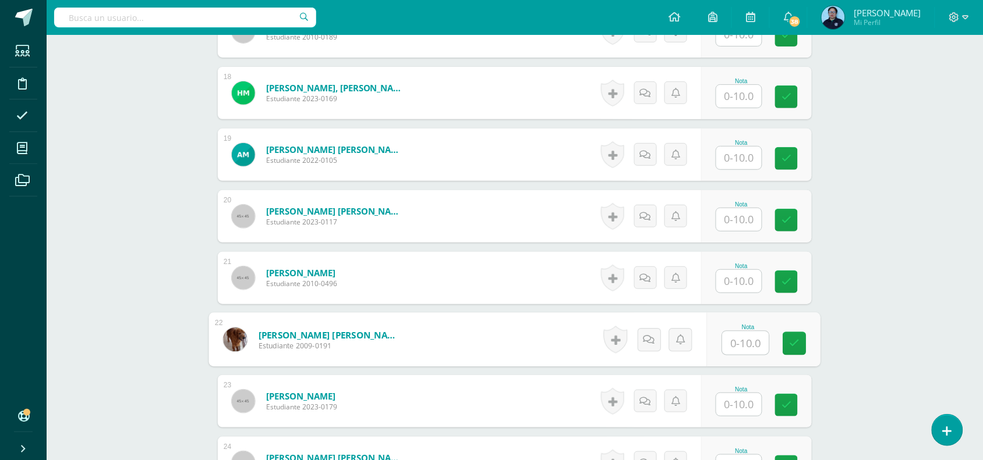
click at [741, 338] on input "text" at bounding box center [745, 343] width 47 height 23
type input "10"
click at [796, 341] on icon at bounding box center [794, 344] width 10 height 10
click at [796, 341] on button at bounding box center [793, 340] width 24 height 24
click at [796, 341] on form "[PERSON_NAME] [PERSON_NAME] Estudiante 2009-0191 Nota 10.00 0 [GEOGRAPHIC_DATA]…" at bounding box center [515, 340] width 612 height 54
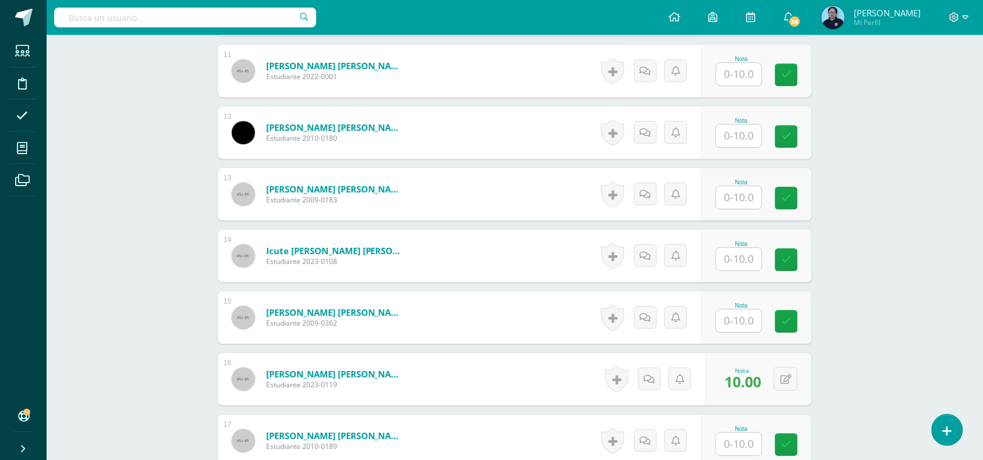
scroll to position [984, 0]
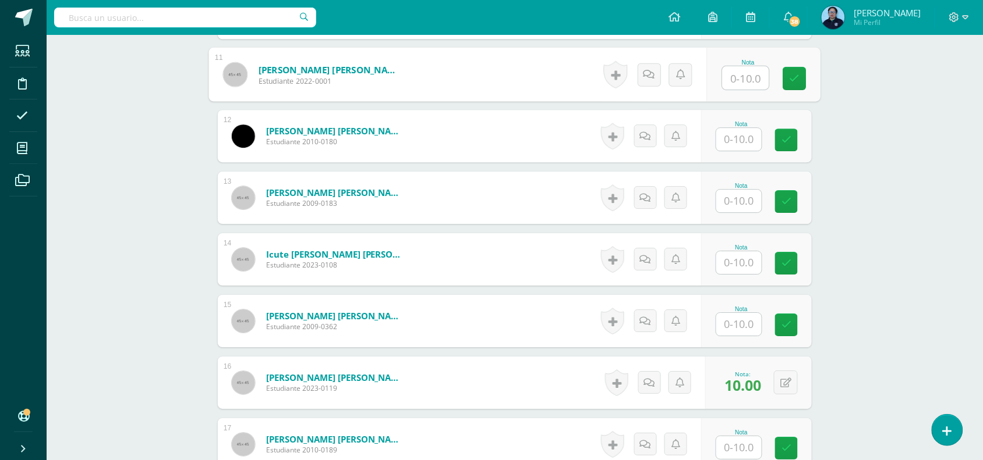
click at [742, 80] on input "text" at bounding box center [745, 77] width 47 height 23
type input "8"
click at [795, 79] on icon at bounding box center [794, 78] width 10 height 10
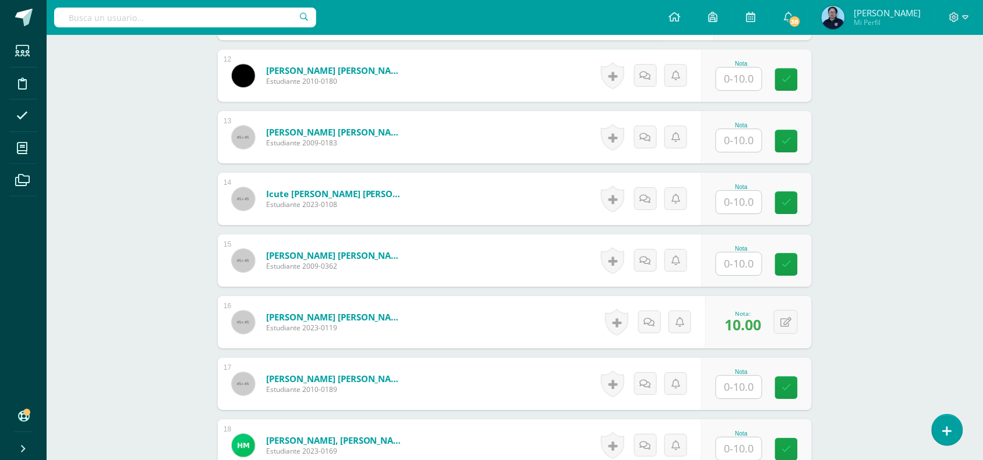
scroll to position [1043, 0]
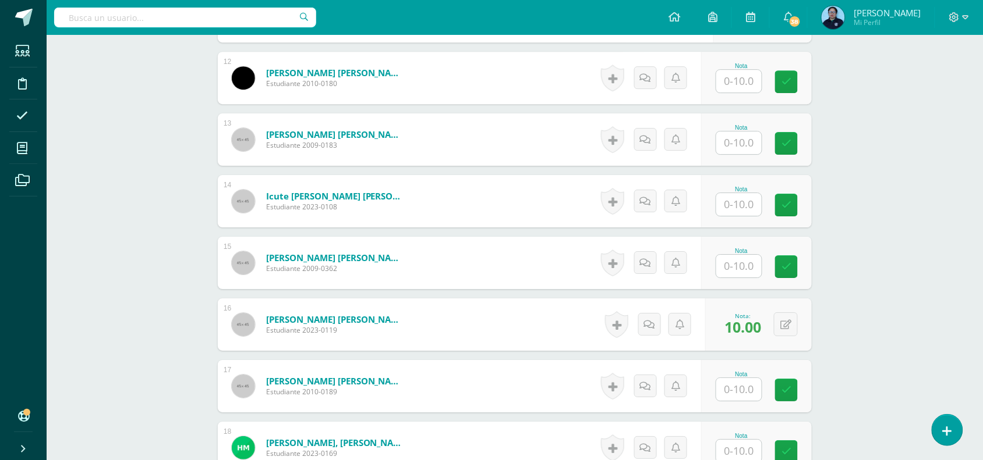
click at [782, 167] on div "1 [PERSON_NAME], [PERSON_NAME] Estudiante 2010-0360 Nota 0 [GEOGRAPHIC_DATA]" at bounding box center [515, 232] width 594 height 1718
click at [740, 76] on input "text" at bounding box center [745, 81] width 47 height 23
type input "9"
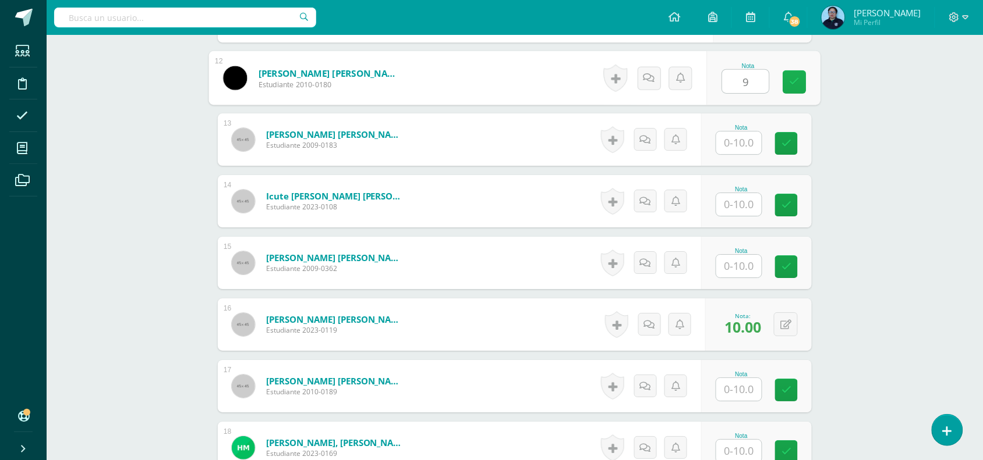
click at [797, 77] on icon at bounding box center [794, 82] width 10 height 10
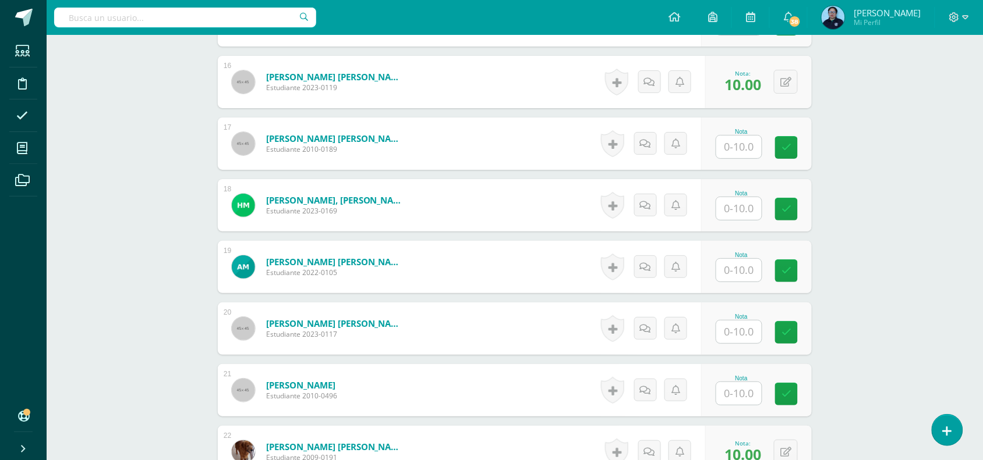
scroll to position [1304, 0]
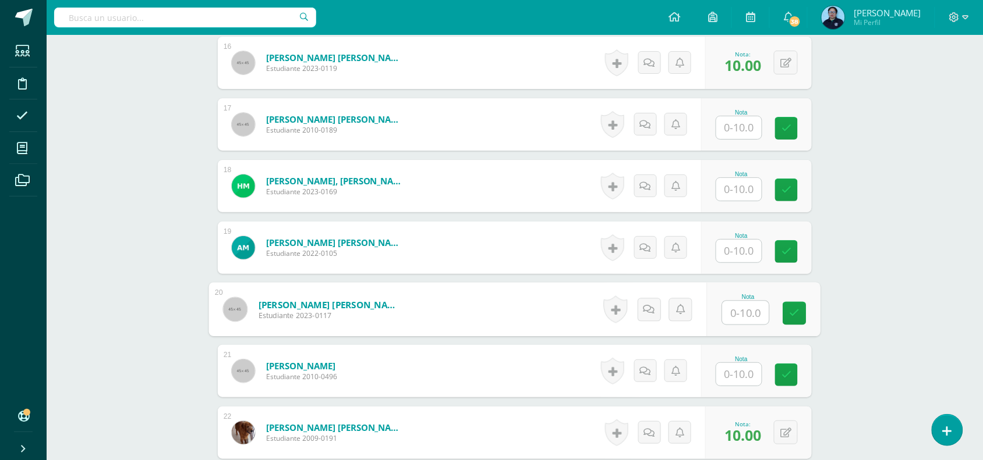
click at [736, 309] on input "text" at bounding box center [745, 313] width 47 height 23
type input "8"
click at [796, 309] on icon at bounding box center [794, 314] width 10 height 10
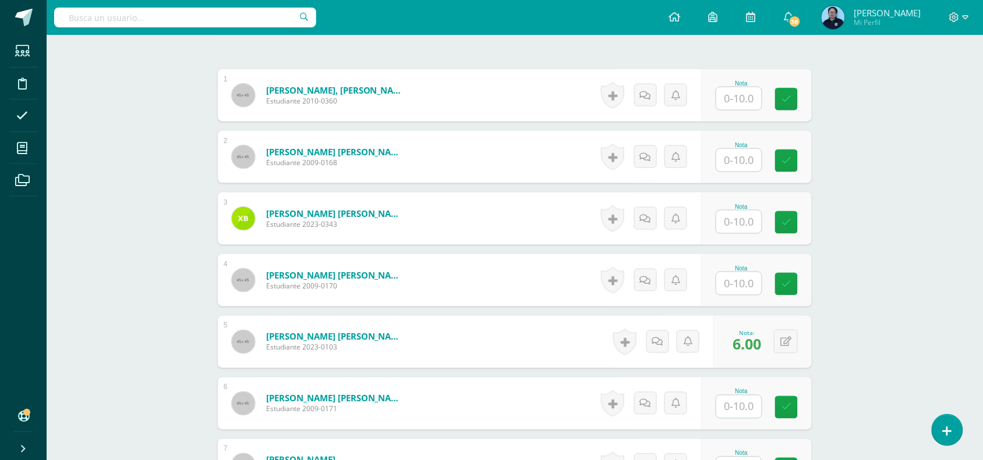
scroll to position [344, 0]
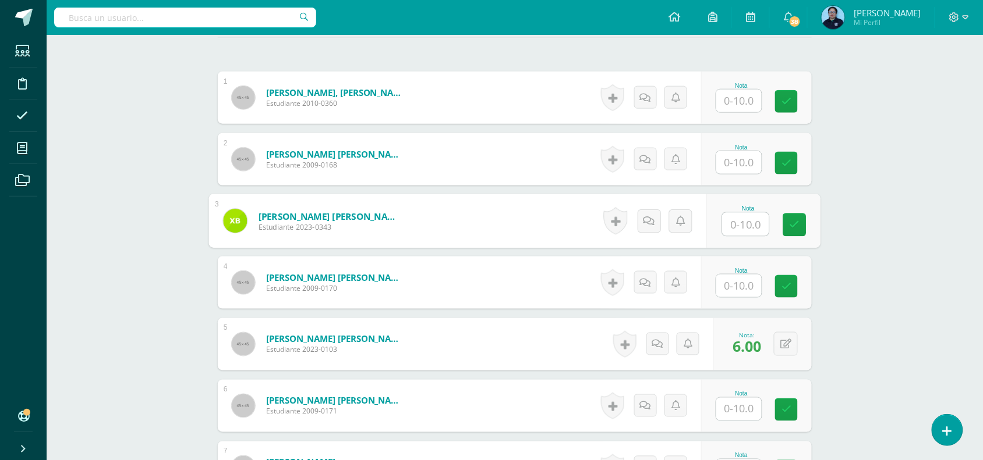
click at [734, 231] on input "text" at bounding box center [745, 224] width 47 height 23
type input "10"
click at [798, 228] on icon at bounding box center [794, 225] width 10 height 10
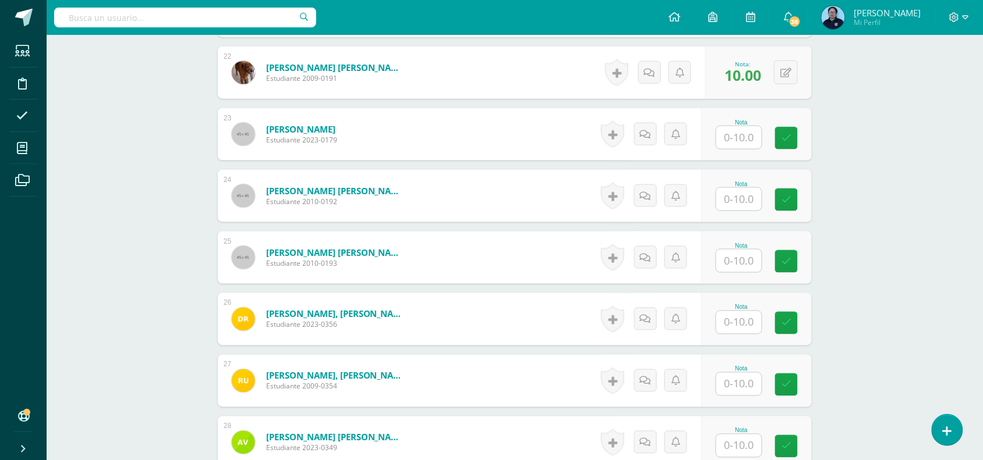
scroll to position [1676, 0]
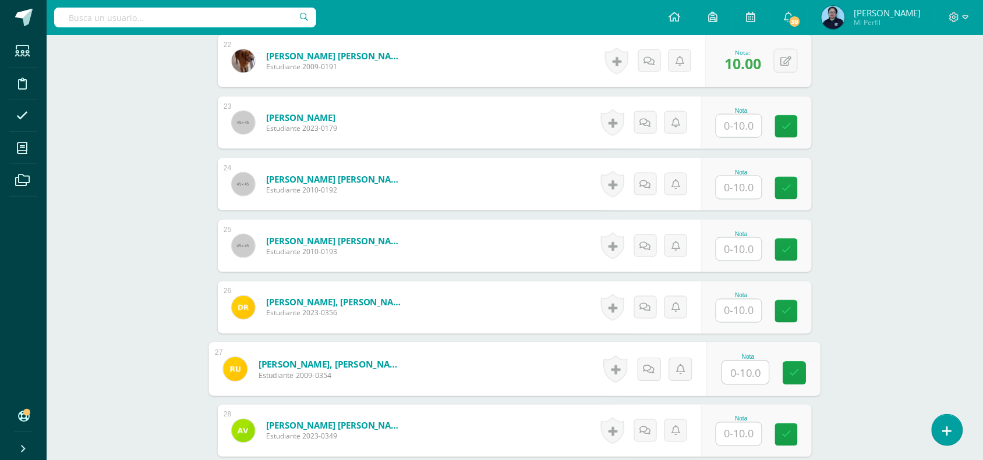
click at [735, 380] on input "text" at bounding box center [745, 372] width 47 height 23
type input "10"
click at [795, 375] on icon at bounding box center [794, 373] width 10 height 10
